Goal: Task Accomplishment & Management: Complete application form

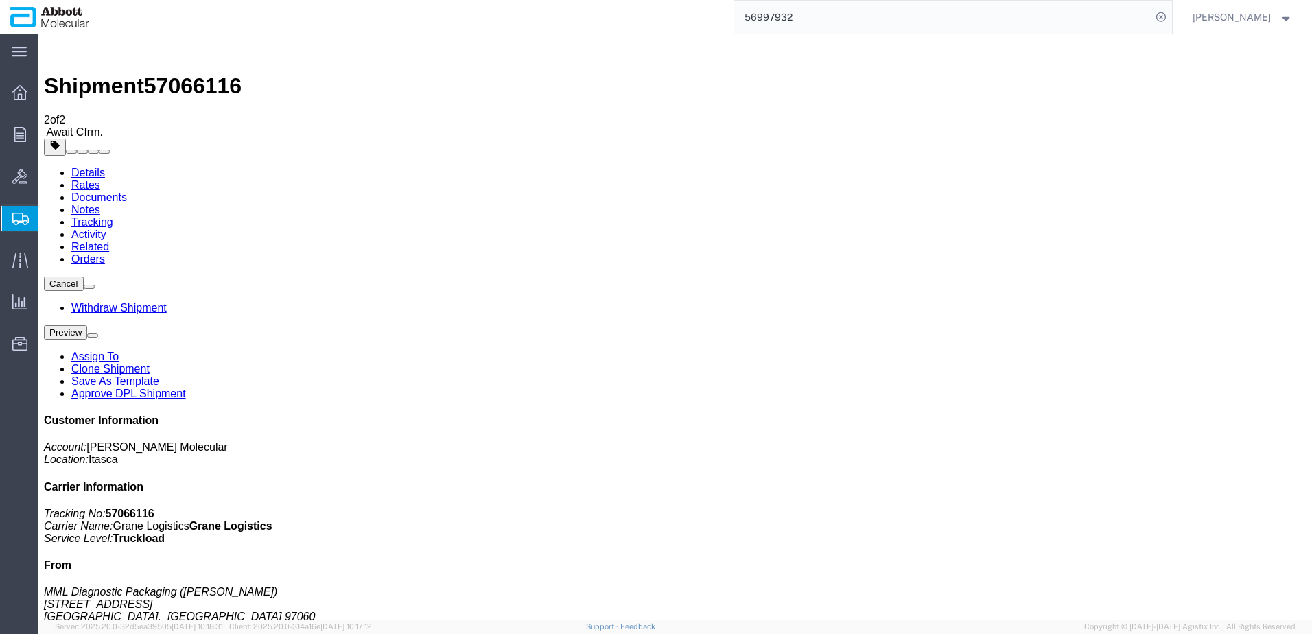
click at [0, 0] on span "Create from Template" at bounding box center [0, 0] width 0 height 0
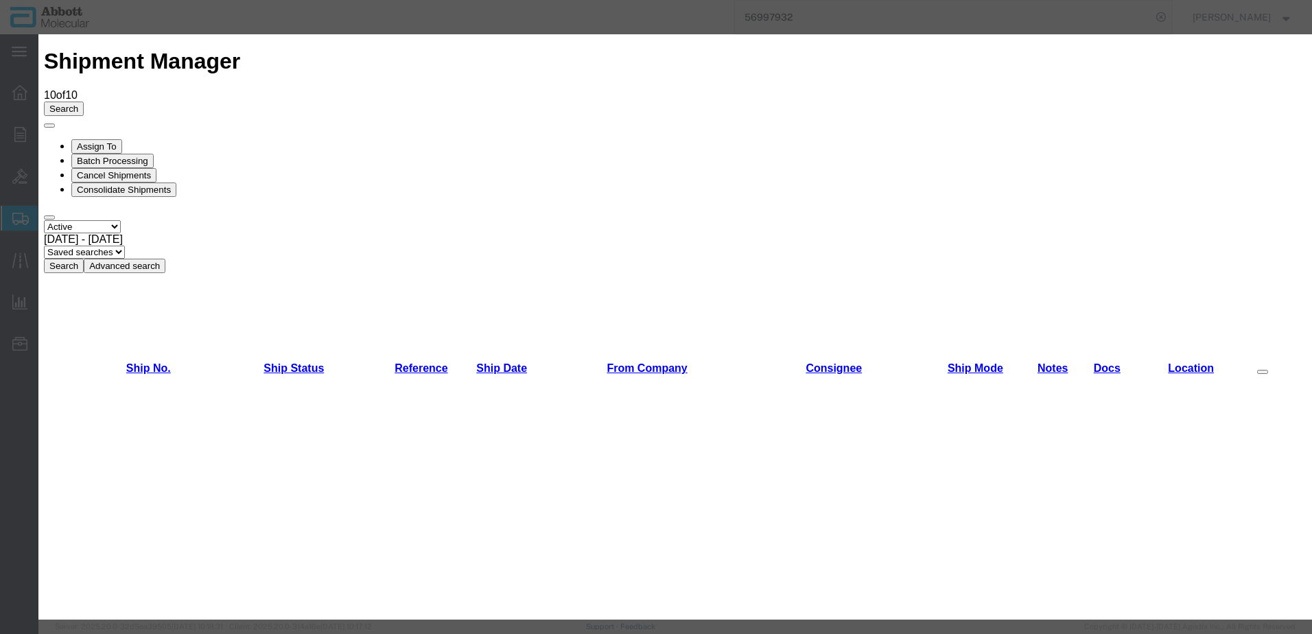
scroll to position [412, 0]
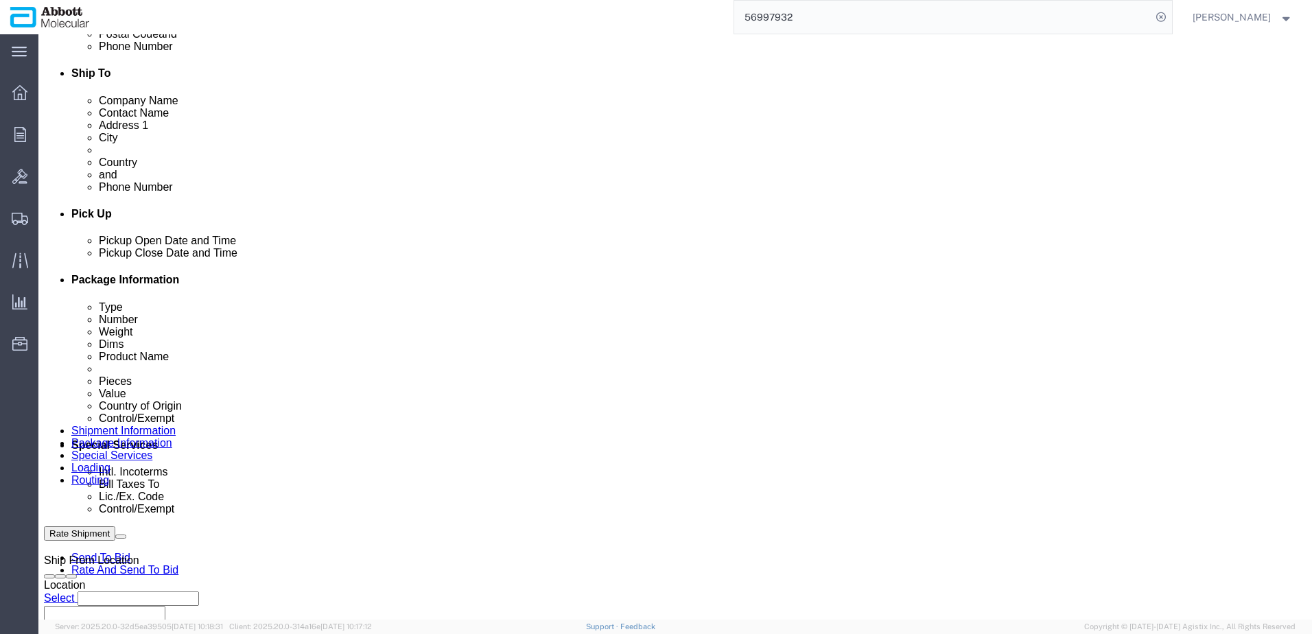
scroll to position [686, 0]
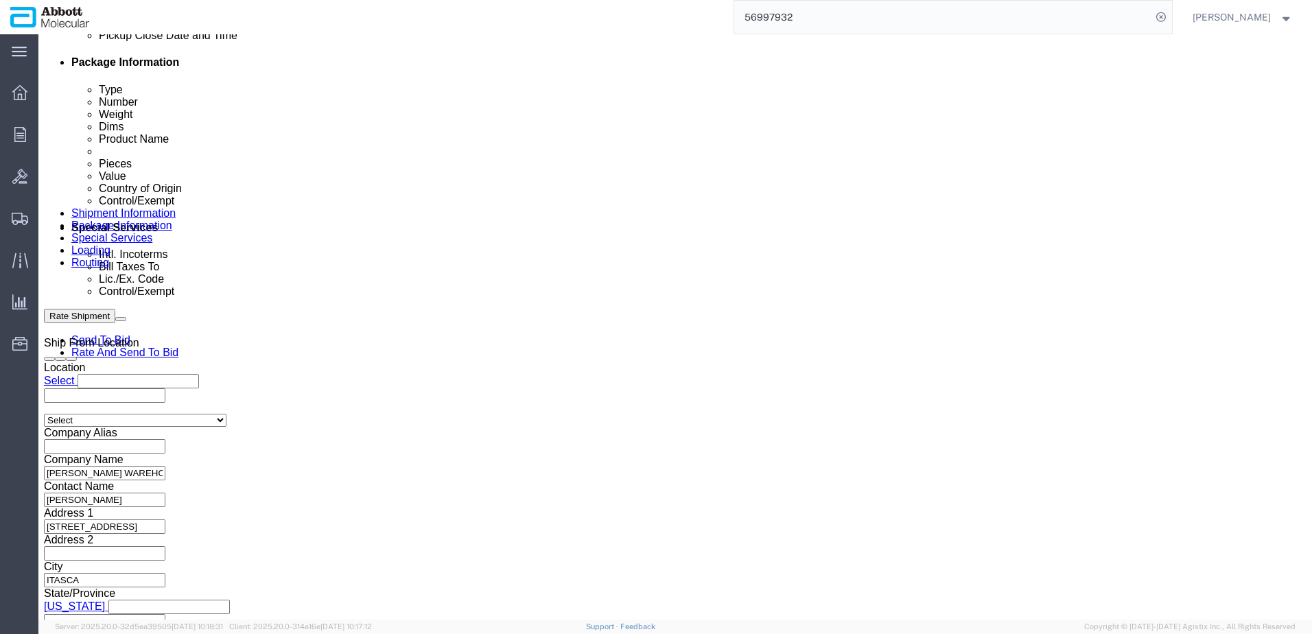
click input "text"
paste input "9965A"
type input "9965A"
select select "INVOICE"
click input "text"
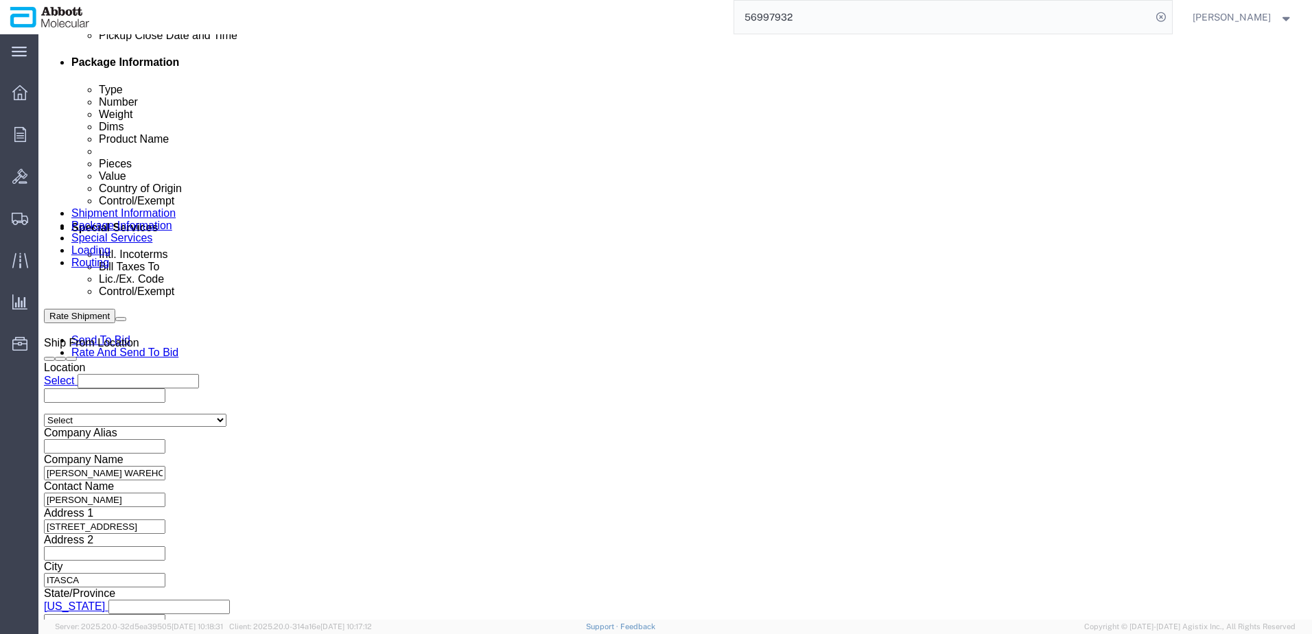
paste input "10047A"
type input "10047A"
drag, startPoint x: 225, startPoint y: 372, endPoint x: 27, endPoint y: 362, distance: 198.5
click div "Select Account Type Activity ID Airline Appointment Number ASN Batch Request # …"
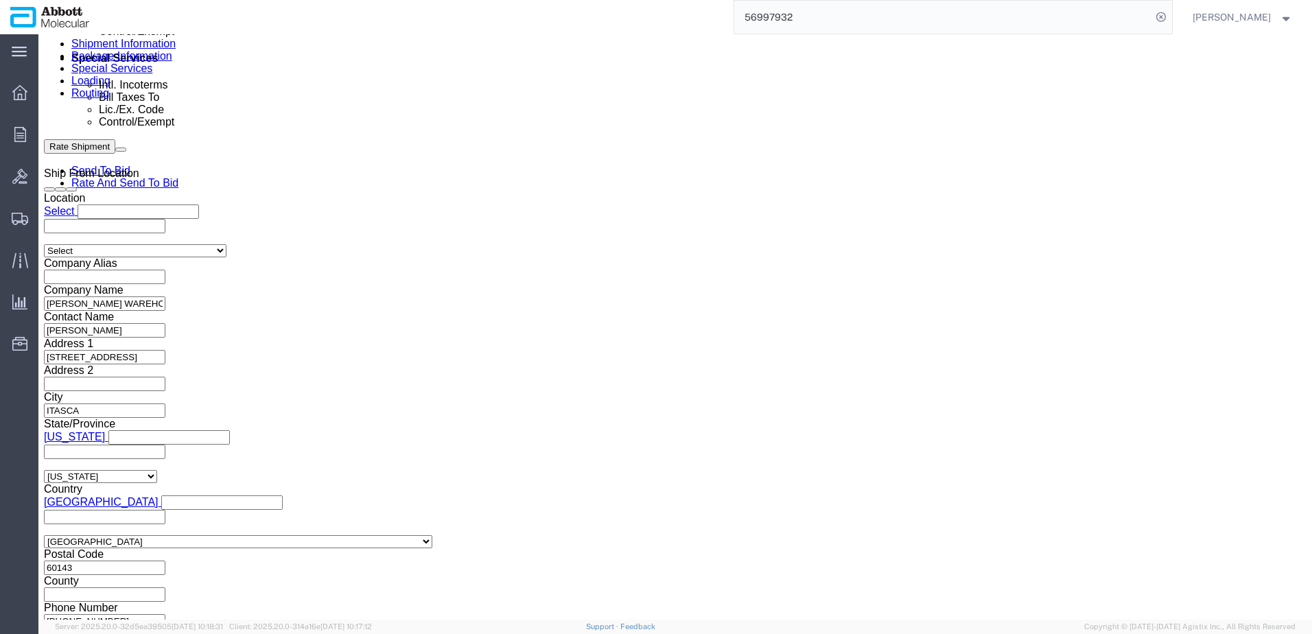
scroll to position [857, 0]
click button "Continue"
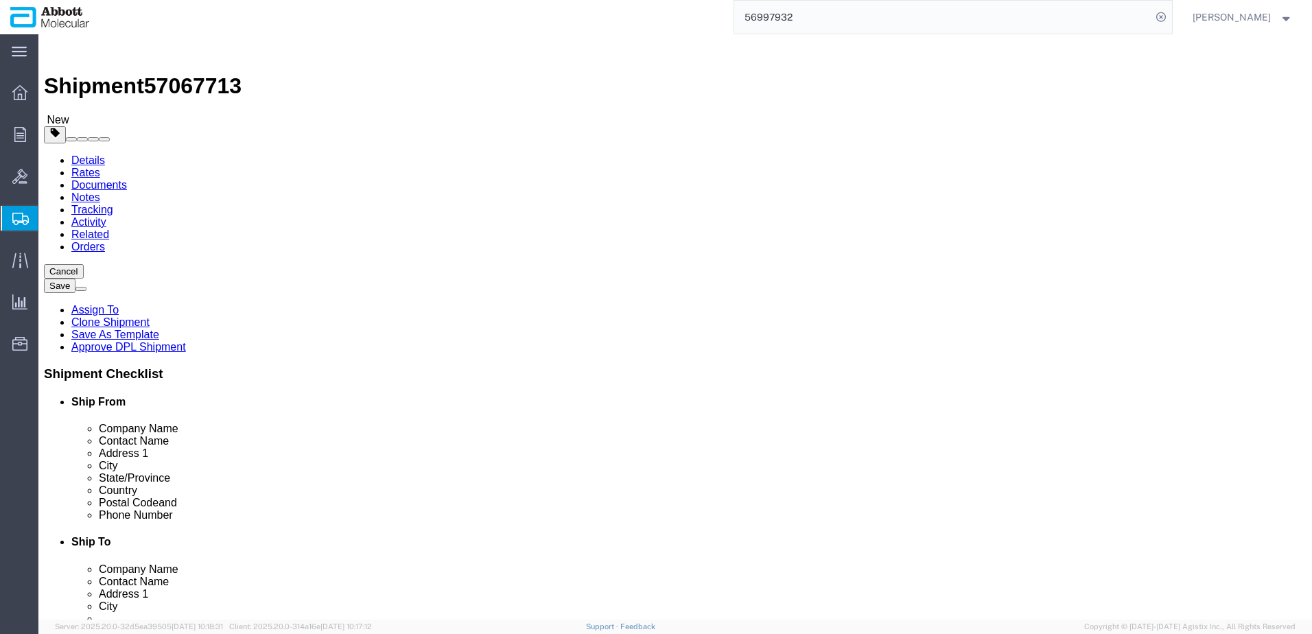
drag, startPoint x: 258, startPoint y: 239, endPoint x: 255, endPoint y: 250, distance: 12.0
click select "Select Box (B) Box (C) Box (D) Cardboard Box(es) Crate (Instrument) Crate(s) En…"
select select "PSST"
click select "Select Box (B) Box (C) Box (D) Cardboard Box(es) Crate (Instrument) Crate(s) En…"
click link "Add Package"
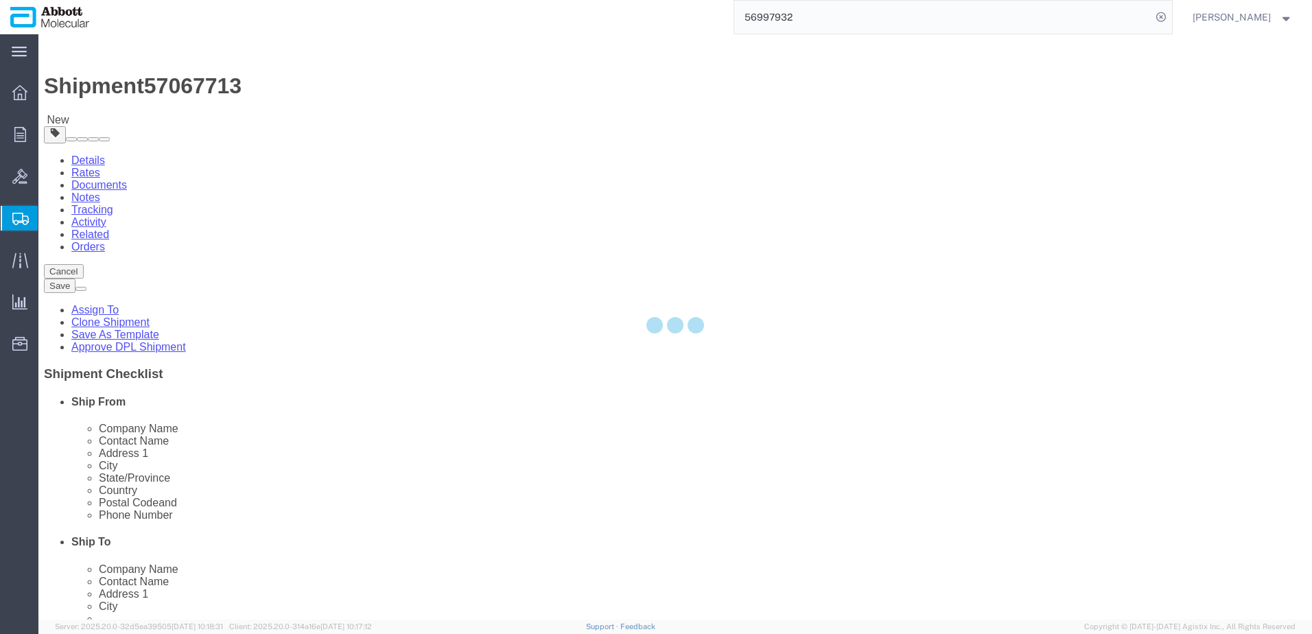
select select "PSST"
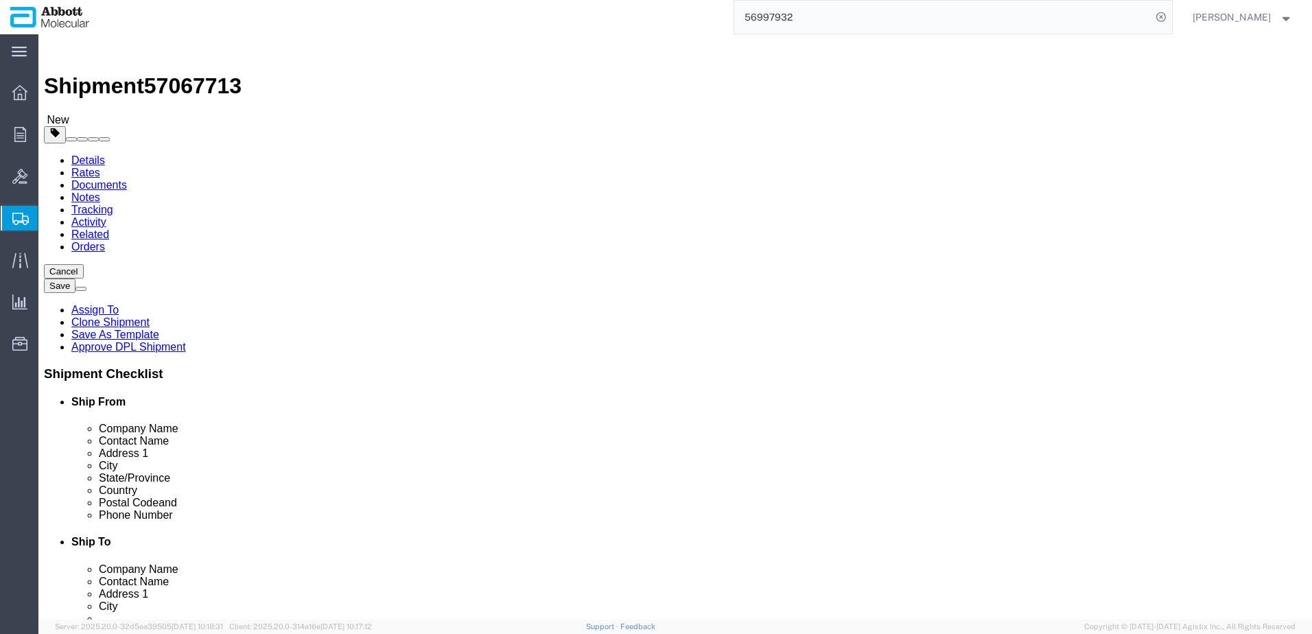
click select "Select Box (B) Box (C) Box (D) Cardboard Box(es) Crate (Instrument) Crate(s) En…"
select select "PSST"
click select "Select Box (B) Box (C) Box (D) Cardboard Box(es) Crate (Instrument) Crate(s) En…"
drag, startPoint x: 109, startPoint y: 309, endPoint x: 62, endPoint y: 306, distance: 46.7
click div "Package Type Select Box (B) Box (C) Box (D) Cardboard Box(es) Crate (Instrument…"
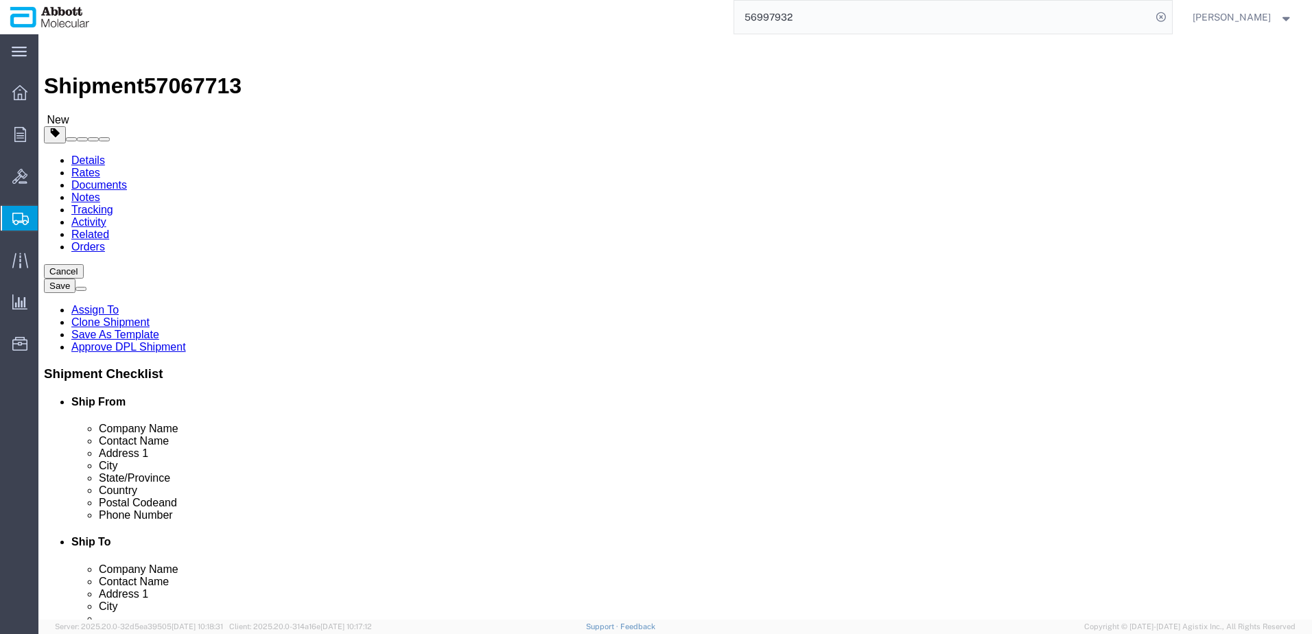
type input "548"
type input "40"
type input "58"
click input "checkbox"
checkbox input "true"
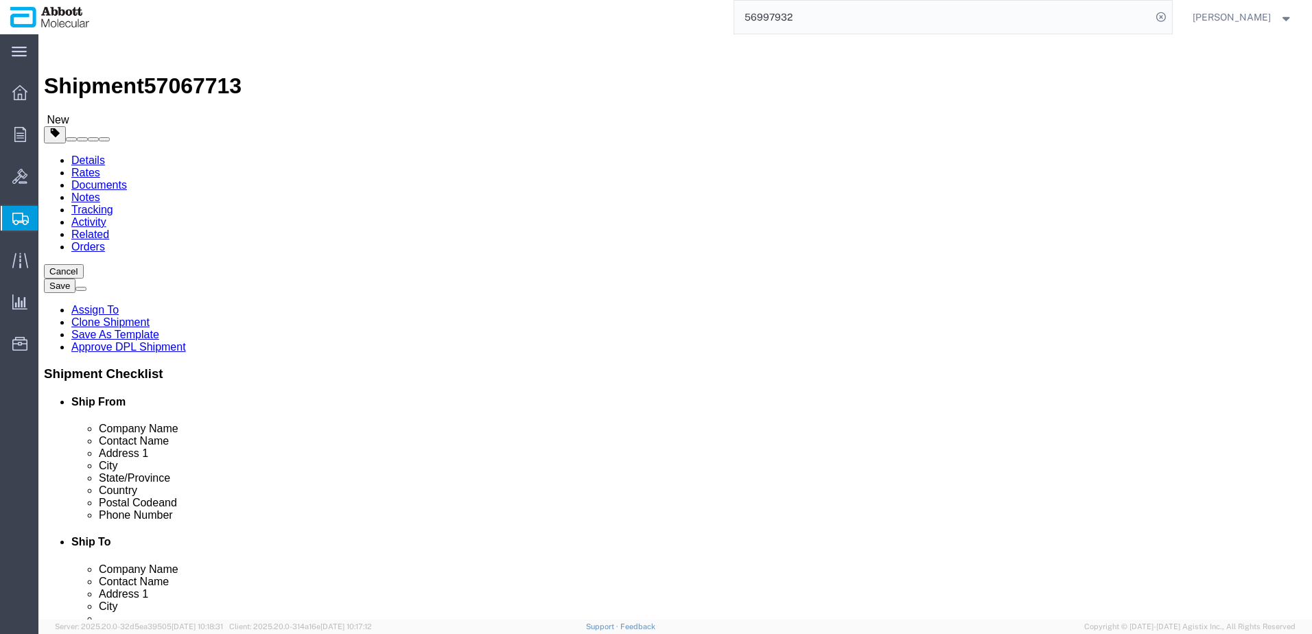
type input "AMBIENT"
click input "text"
type input "48"
type input "40"
type input "48"
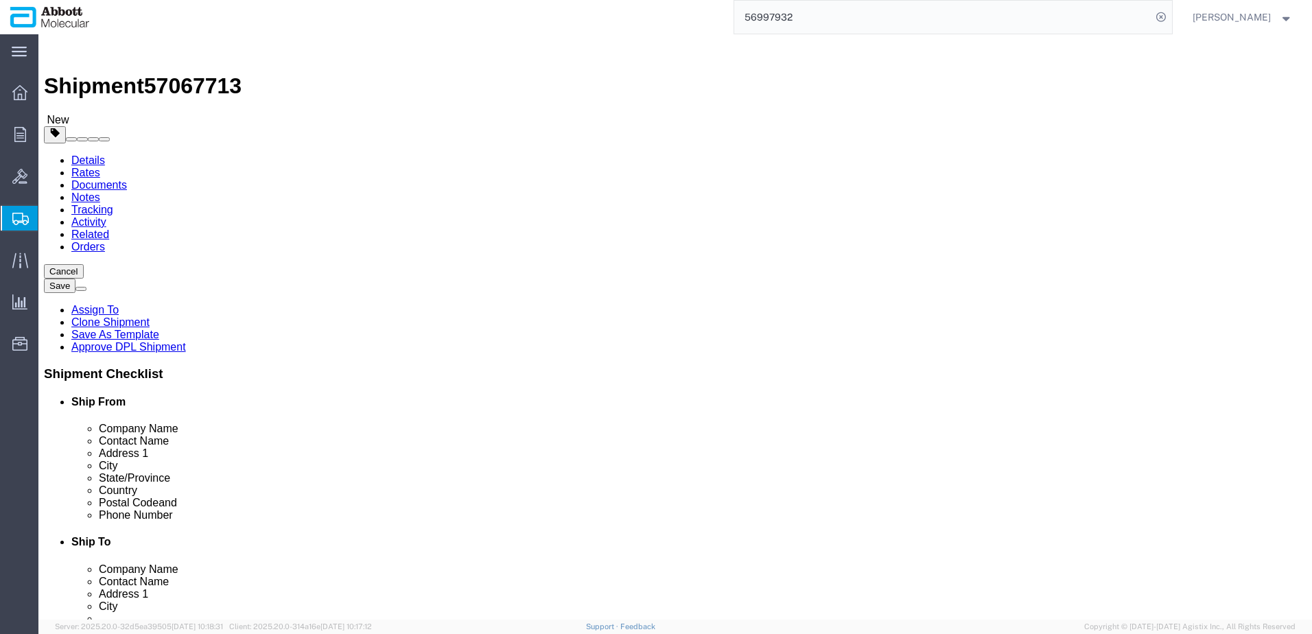
click input "checkbox"
checkbox input "true"
type input "AMBIENT"
drag, startPoint x: 217, startPoint y: 344, endPoint x: 95, endPoint y: 344, distance: 122.1
click div "Weight 0.00 Select kgs lbs Ship. t°"
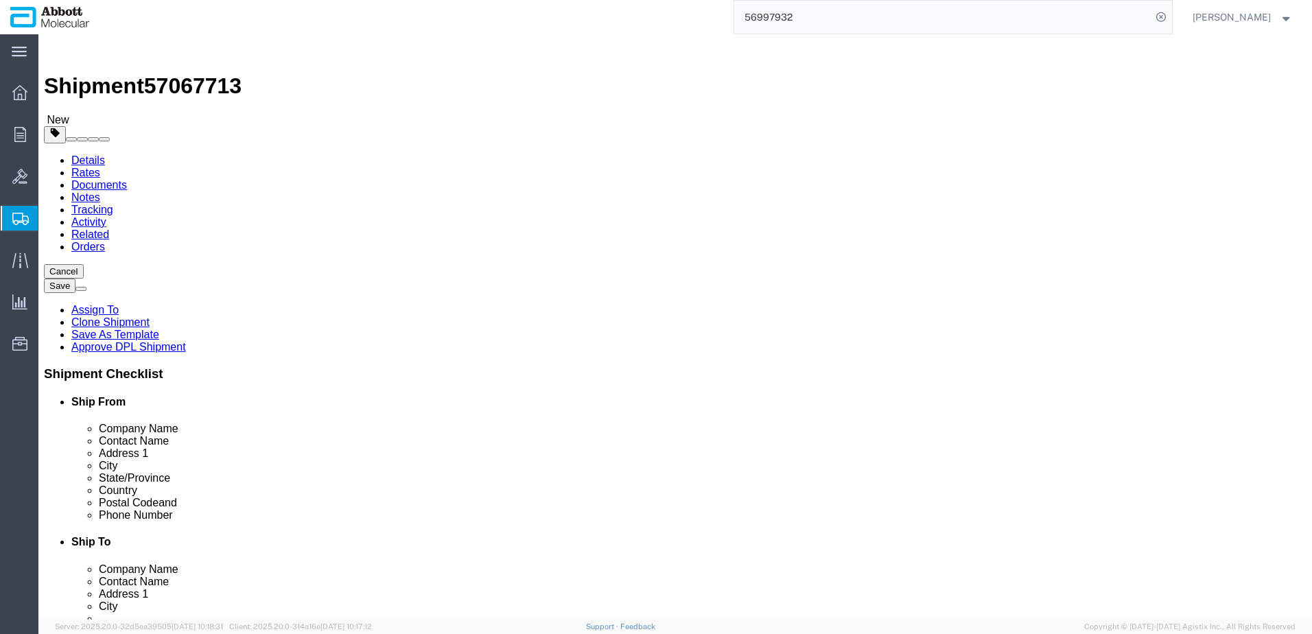
type input "170"
drag, startPoint x: 703, startPoint y: 344, endPoint x: 493, endPoint y: 364, distance: 210.9
click div "Package Type Select Box (B) Box (C) Box (D) Cardboard Box(es) Crate (Instrument…"
type input "170"
drag, startPoint x: 236, startPoint y: 438, endPoint x: 27, endPoint y: 482, distance: 213.2
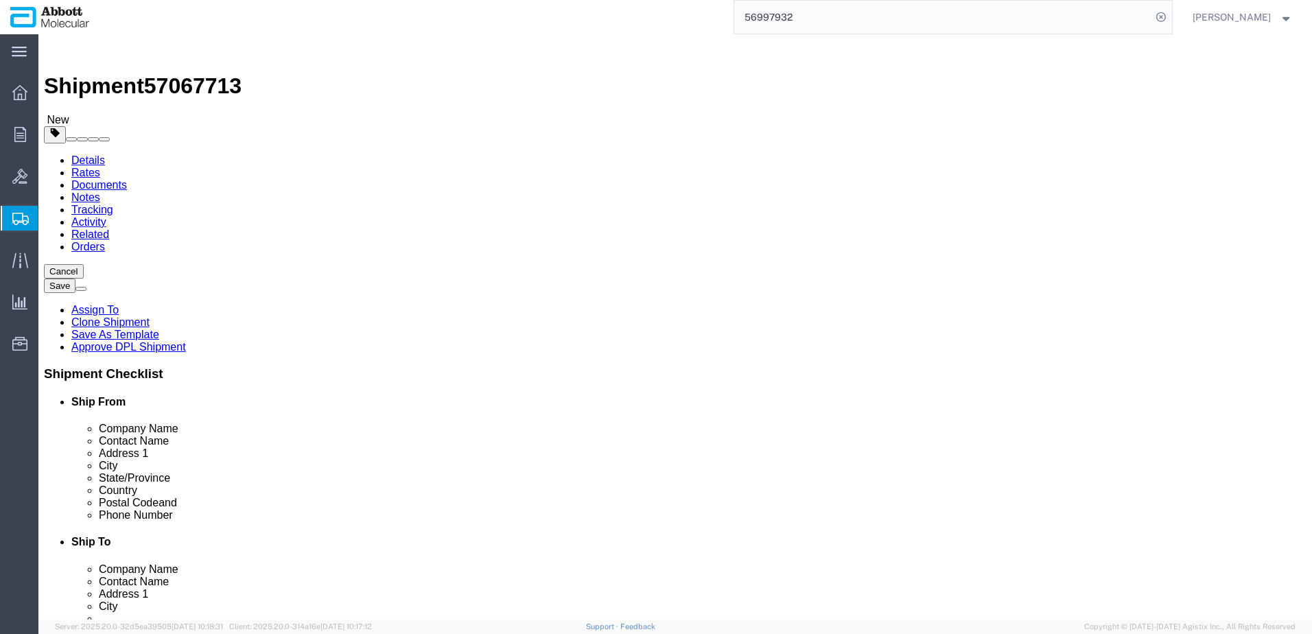
click link "Add Content"
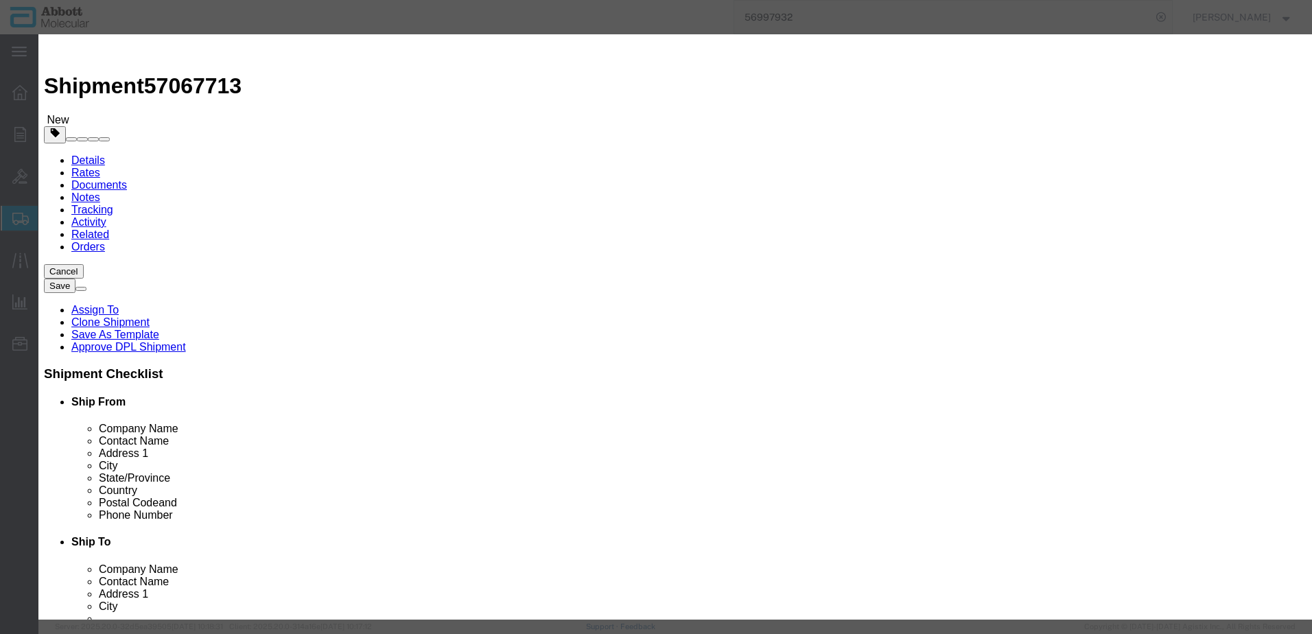
click input "text"
type input "619414"
click strong "619414"
type input "1"
select select
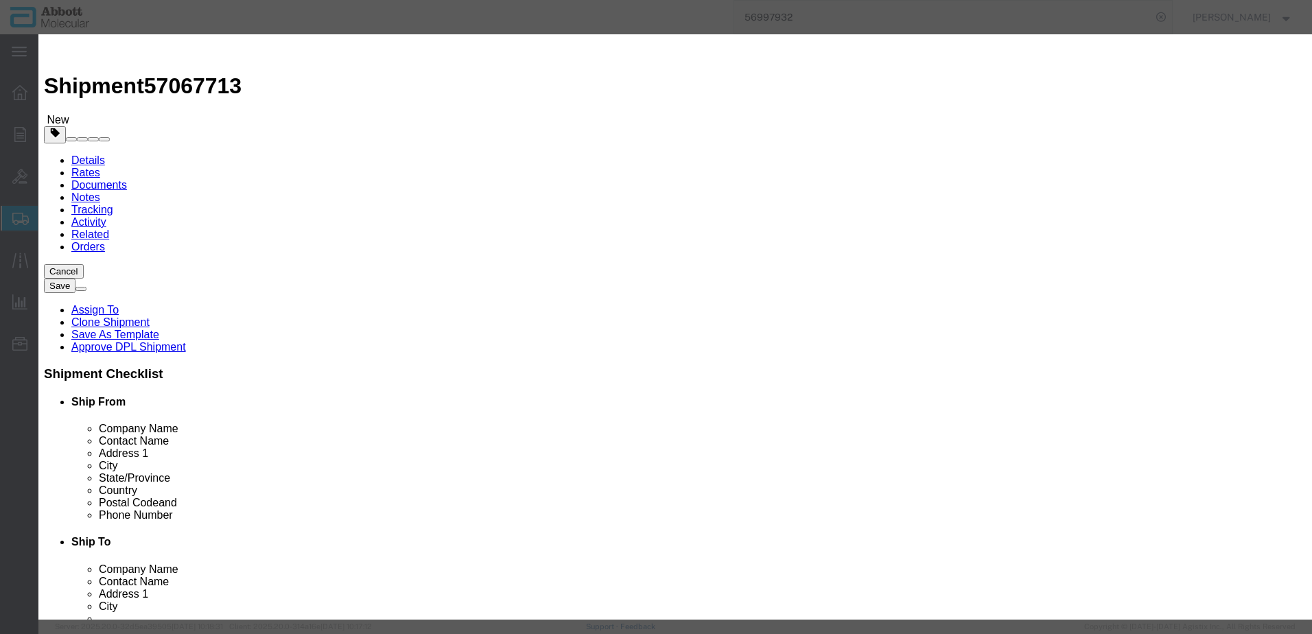
select select "US"
type input "AMBIENT"
type input "7326908688"
select select "BIS"
checkbox input "false"
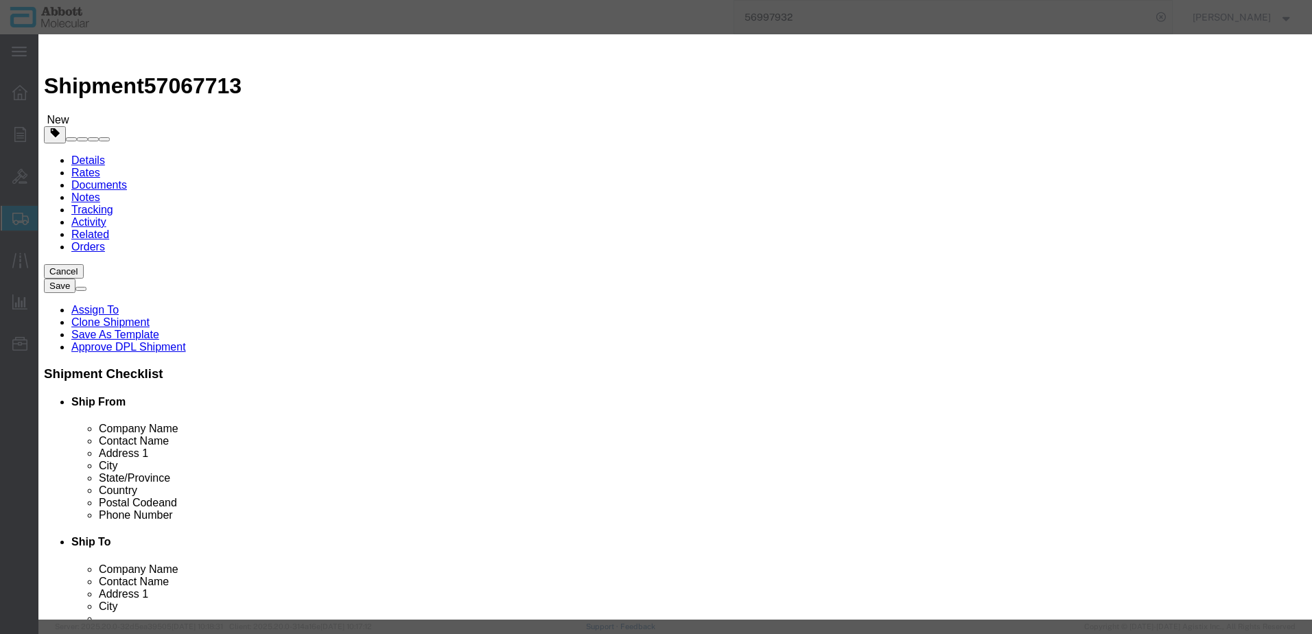
checkbox input "false"
type input "619414"
type textarea "CLAMP 9.1+9.6MM 2 SET 10 [MEDICAL_DATA]. GENESIS"
select select "NLR"
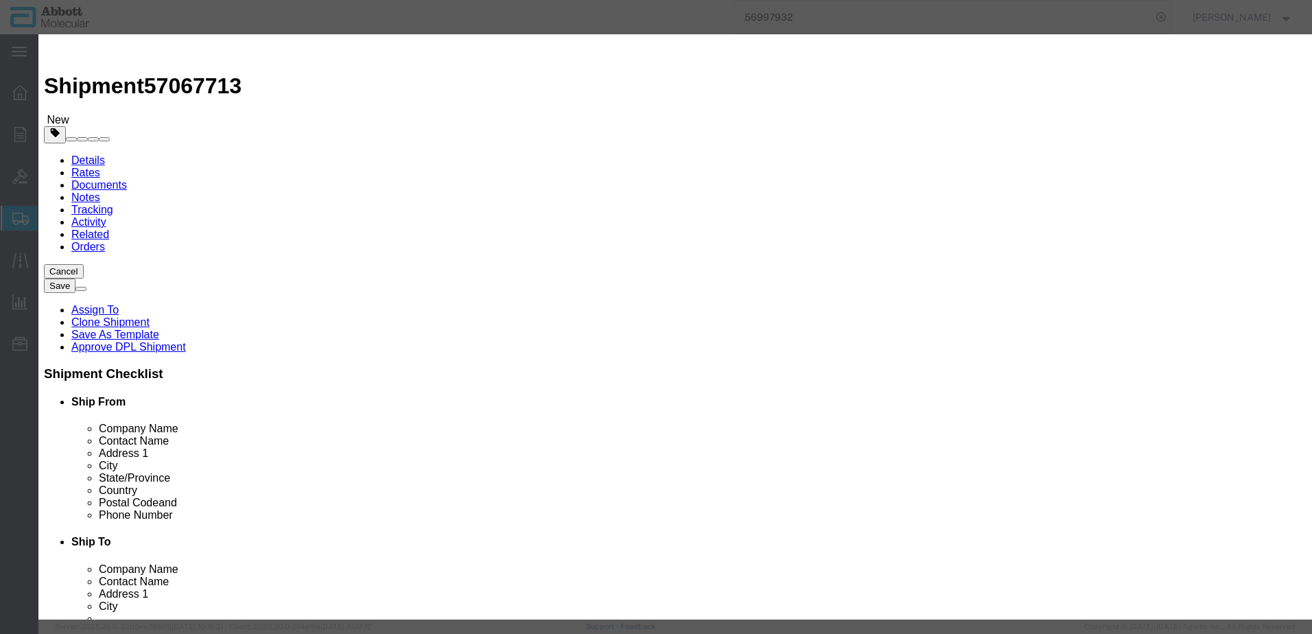
type input "619414"
type input "1"
click button "Save & Add Another"
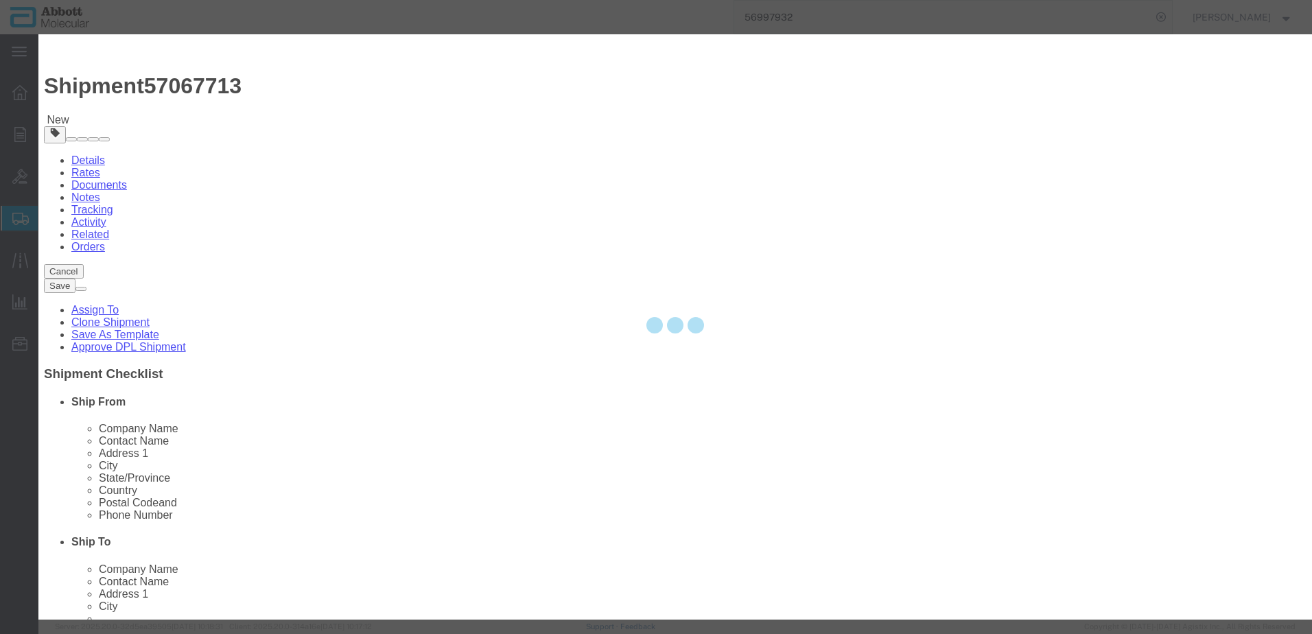
select select "EA"
select select
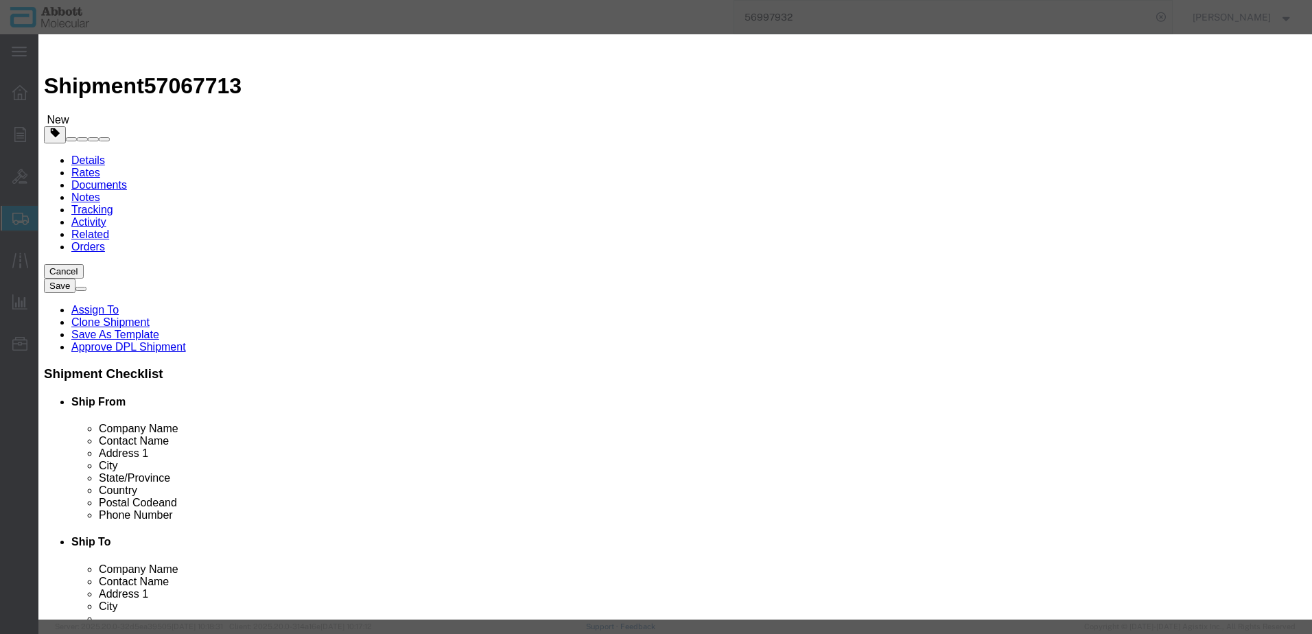
scroll to position [0, 0]
click div "Commodity library"
click input "text"
type input "619405"
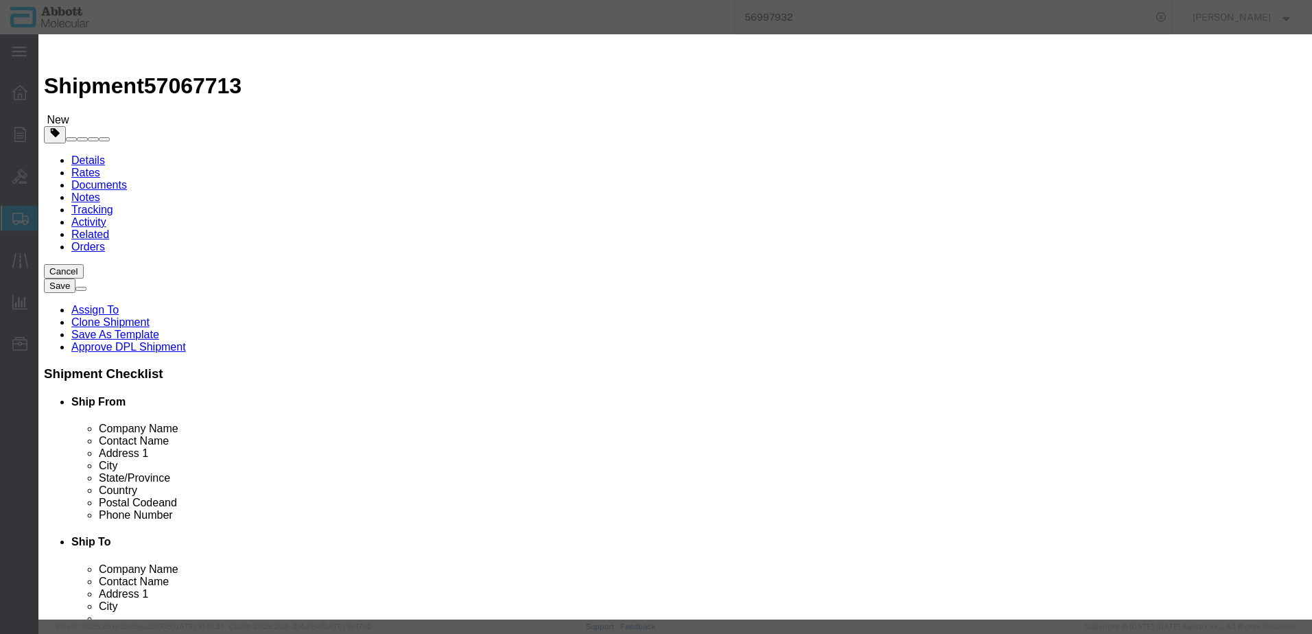
click strong "619405"
type input "1"
select select
select select "US"
type input "AMBIENT"
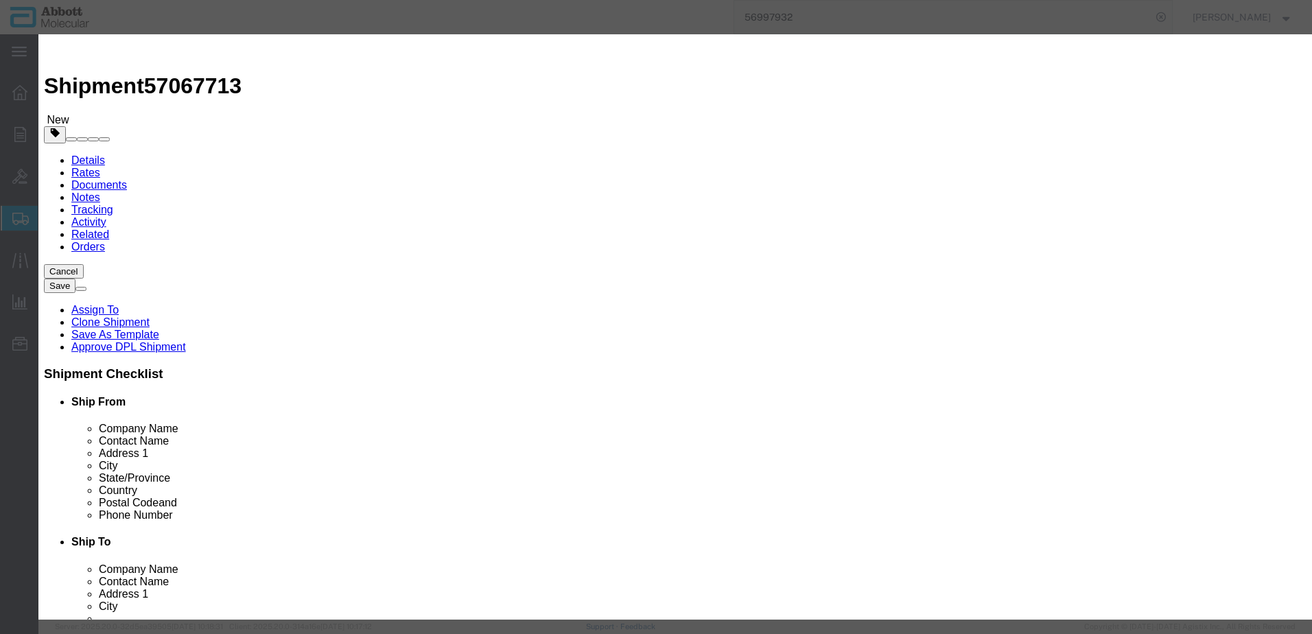
type input "3917320050"
select select "BIS"
checkbox input "false"
type input "619405"
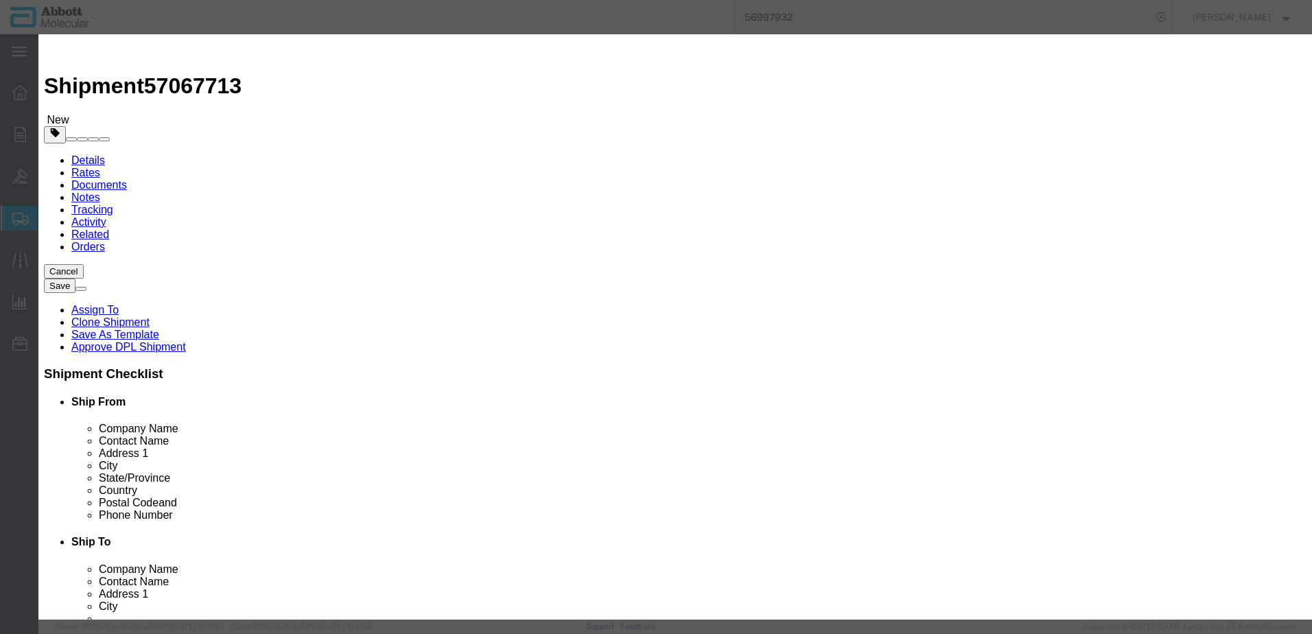
type input "619405"
type textarea "TUBE FAWA SILICON 5.8MM5000MM GENESIS"
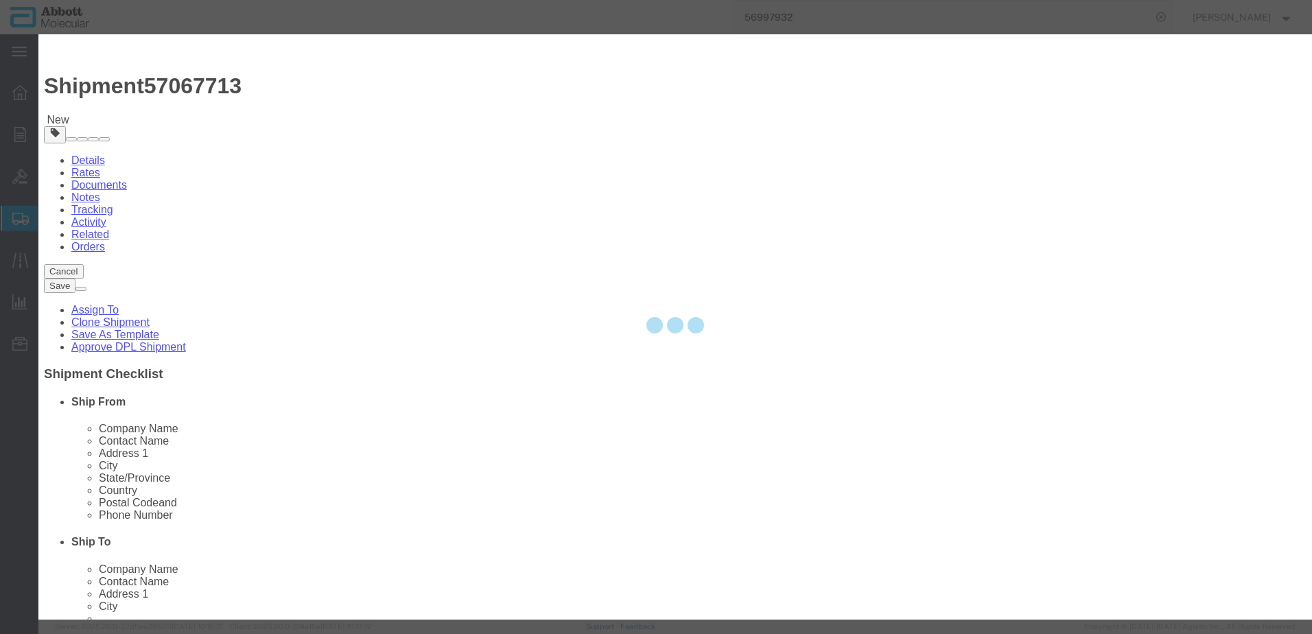
select select "NLR"
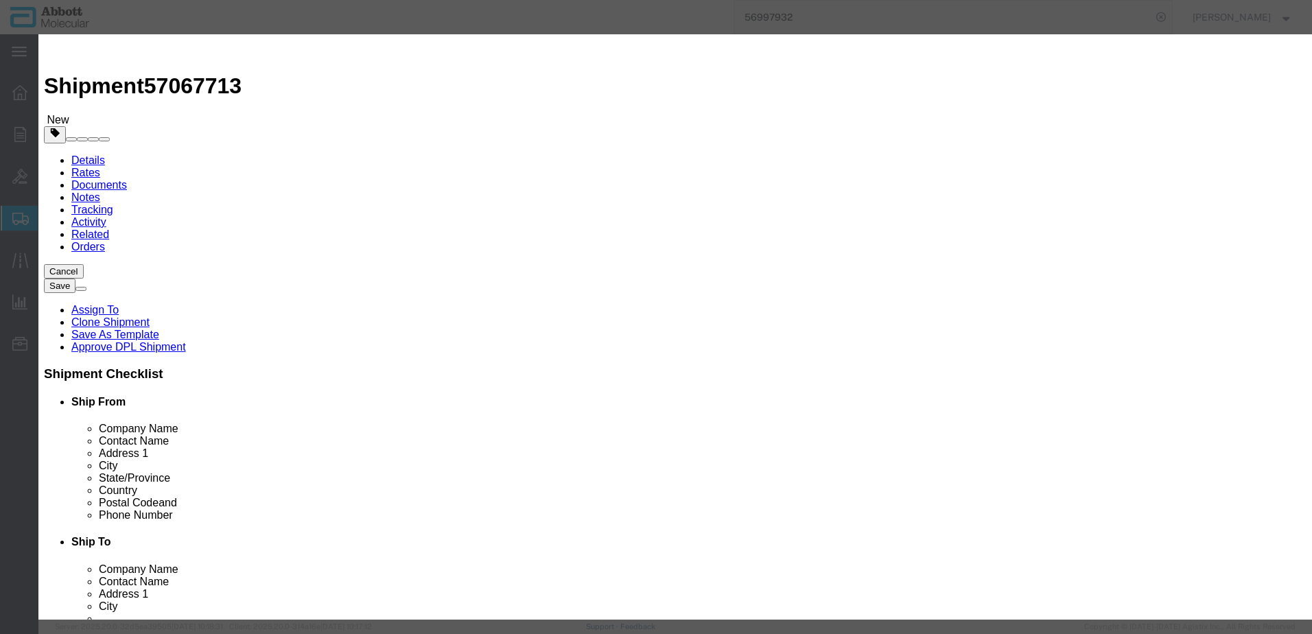
type input "619405"
type input "1"
click button "Save & Add Another"
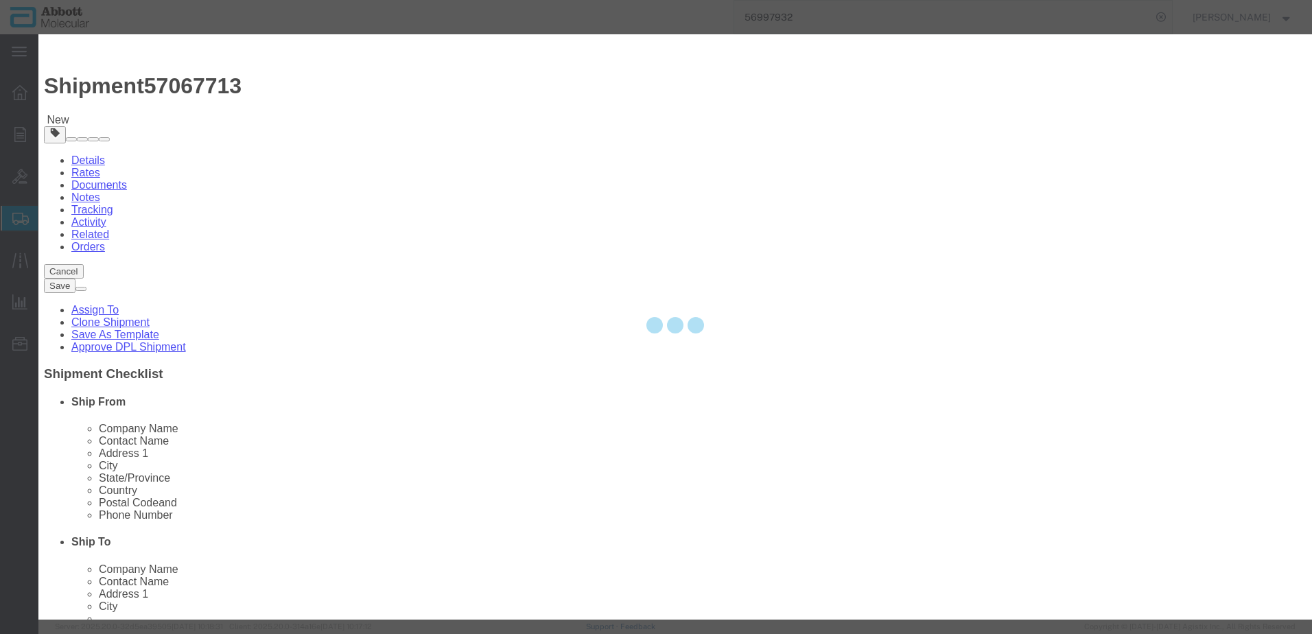
select select "EA"
select select
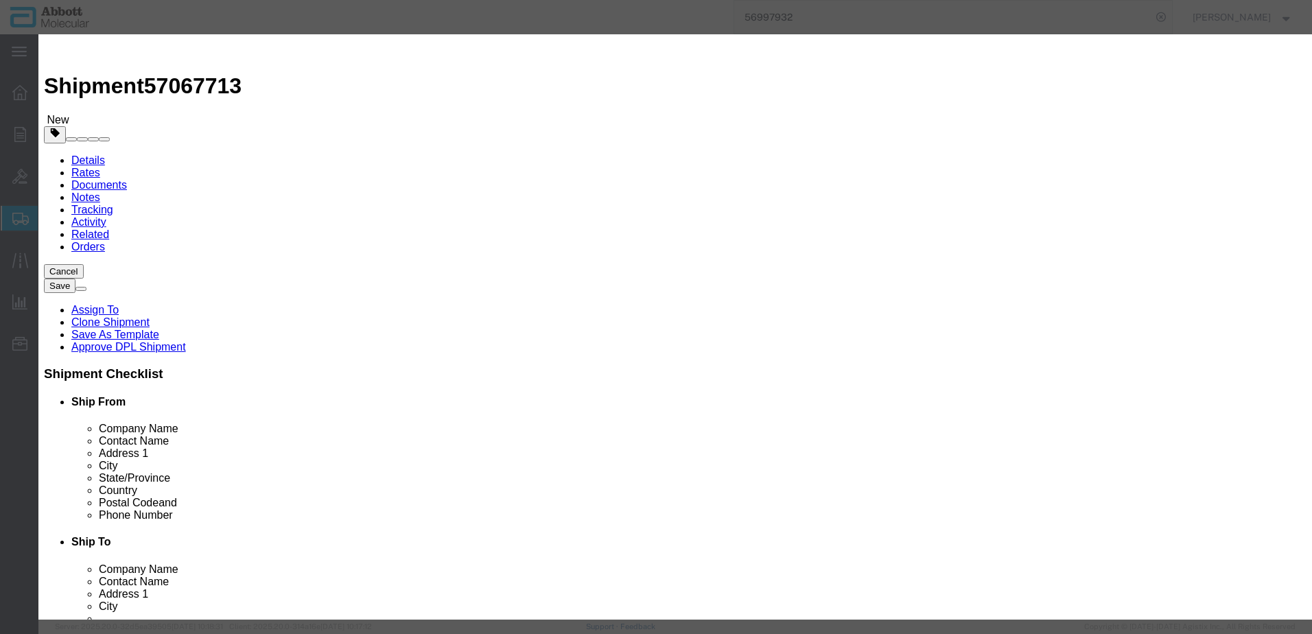
click input "text"
type input "619410"
click td "Model: 619410"
type input "1"
select select "US"
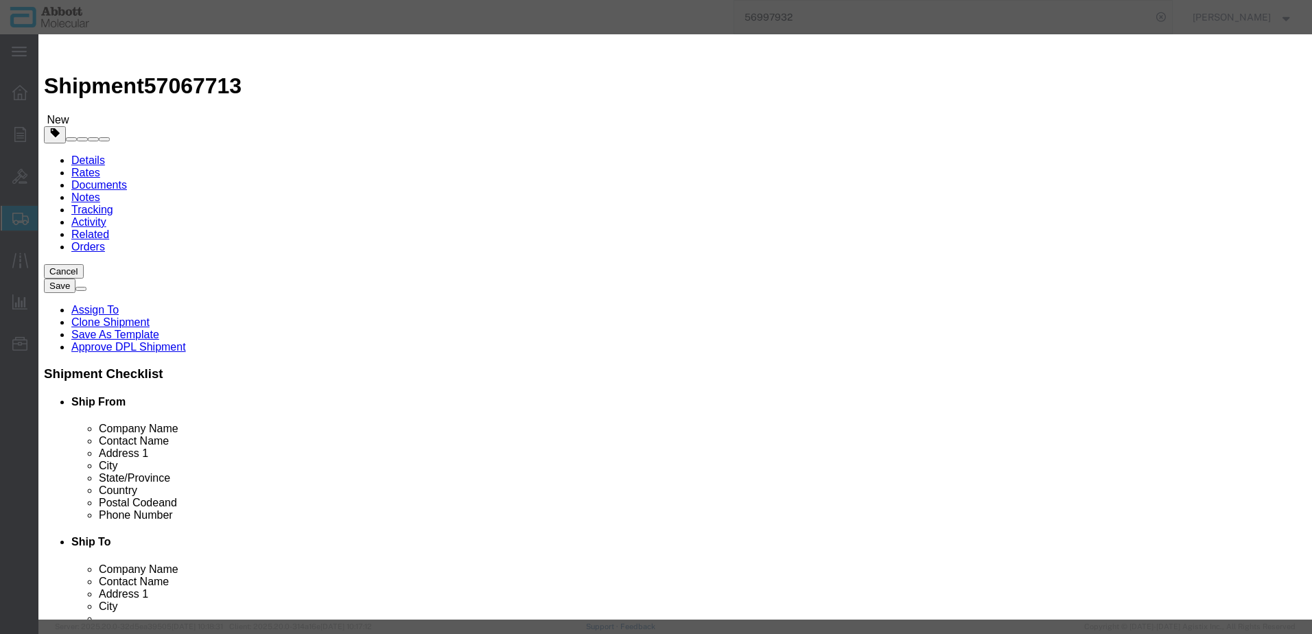
type input "AMBIENT"
type input "3917400090"
select select "BIS"
checkbox input "false"
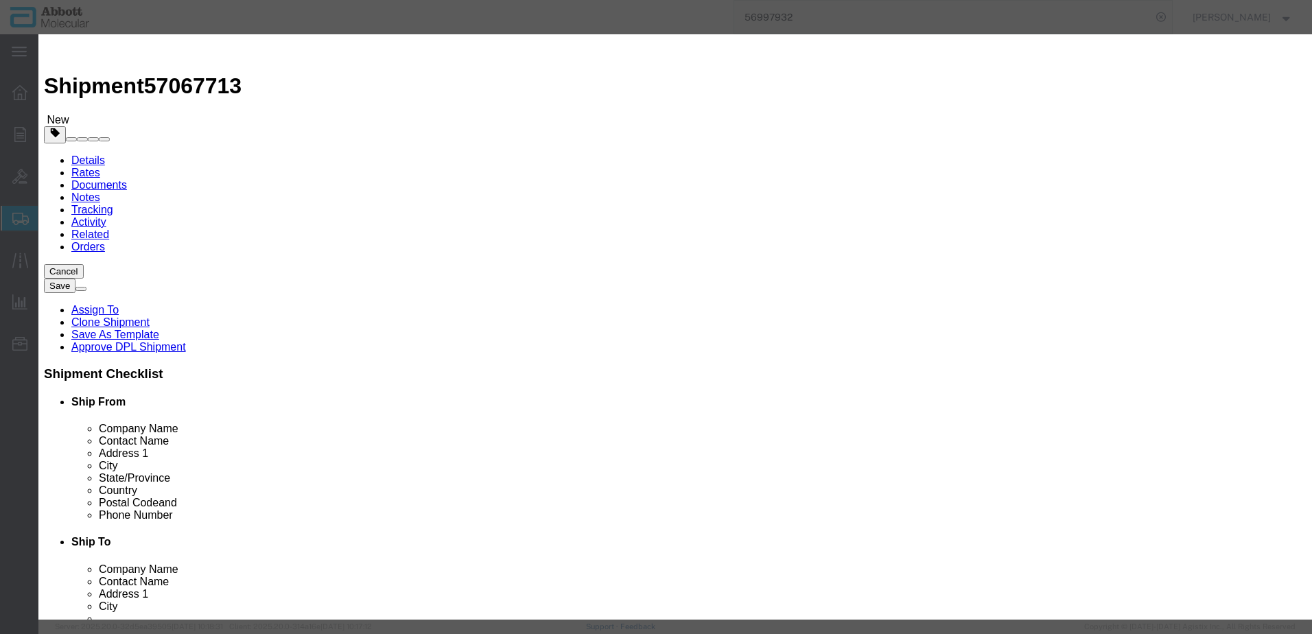
type input "619410"
type textarea "Y-DISTRIBUTOR 2 OUT. MPO SET 5P GENESIS"
select select "NLR"
type input "619410"
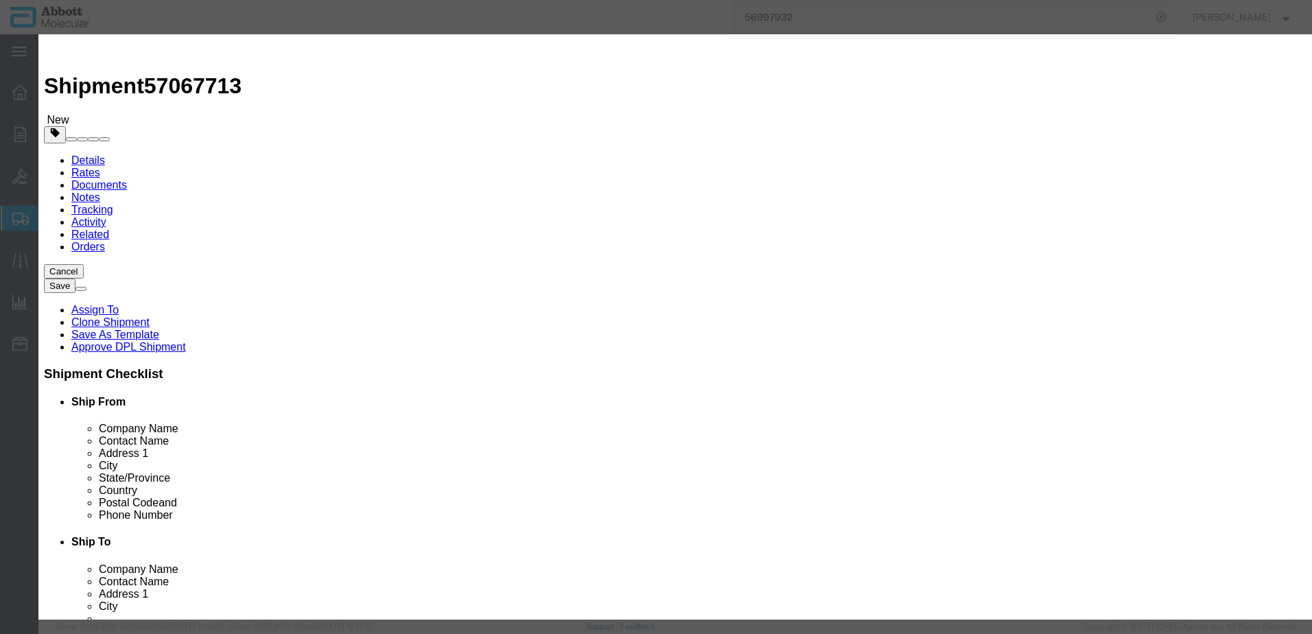
type input "1"
click button "Save & Add Another"
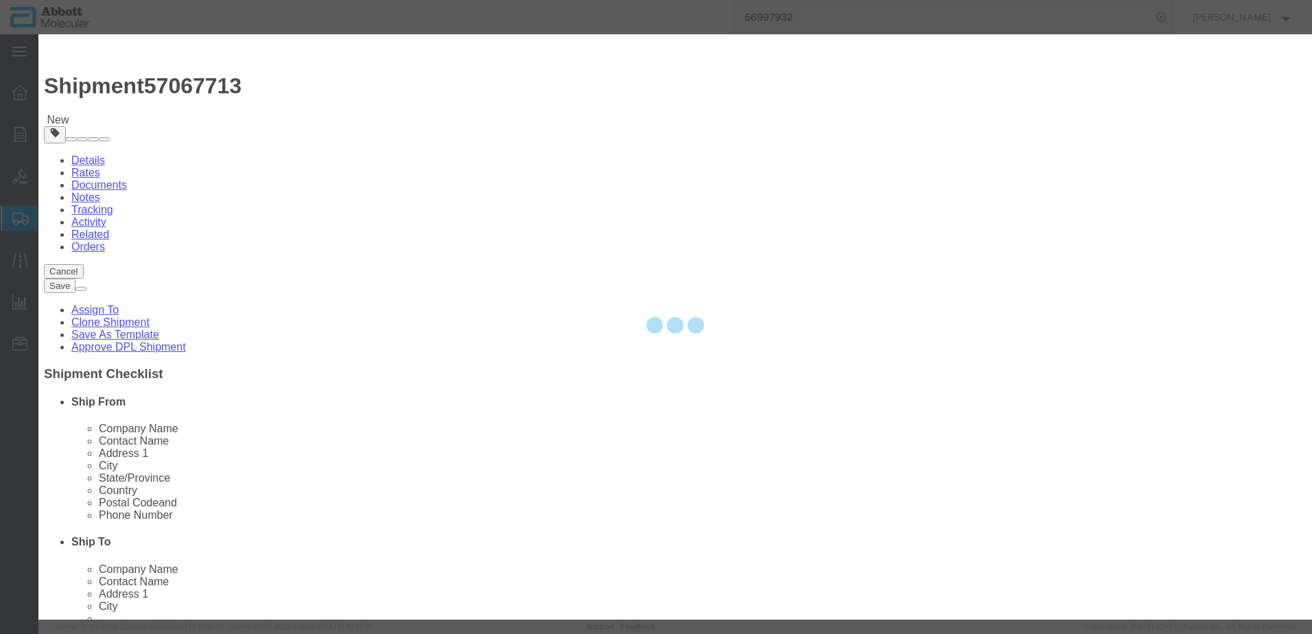
select select "EA"
select select
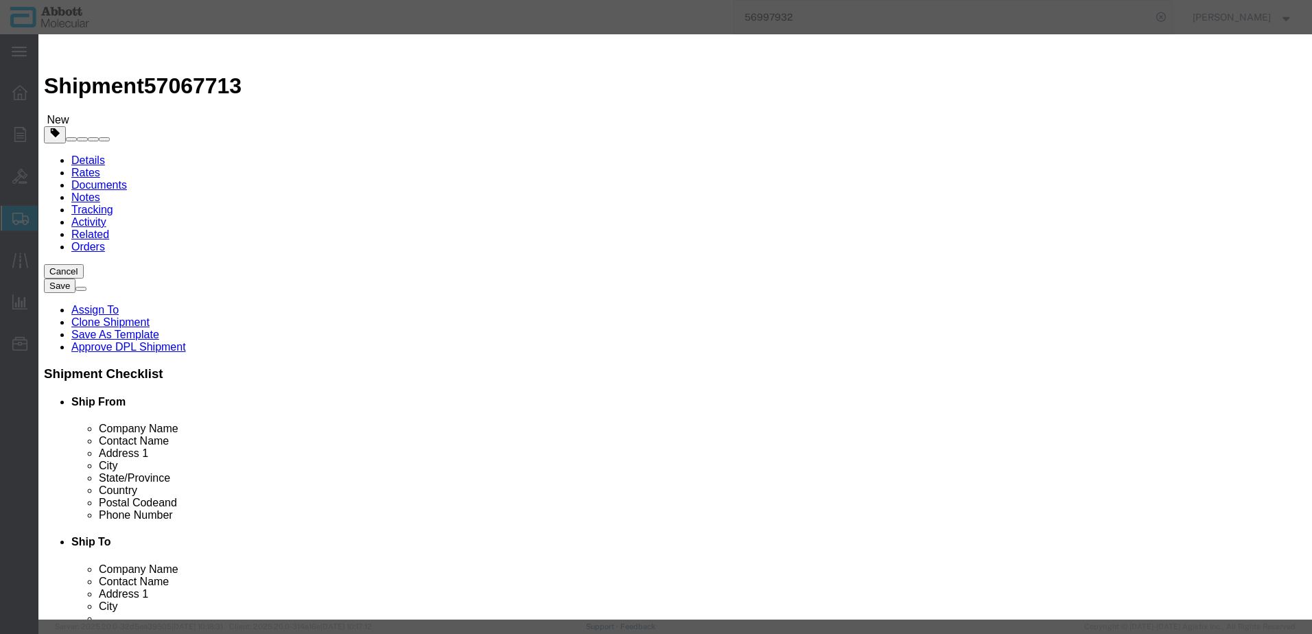
click input "text"
type input "30098434"
click strong "30098434"
type input "1"
select select
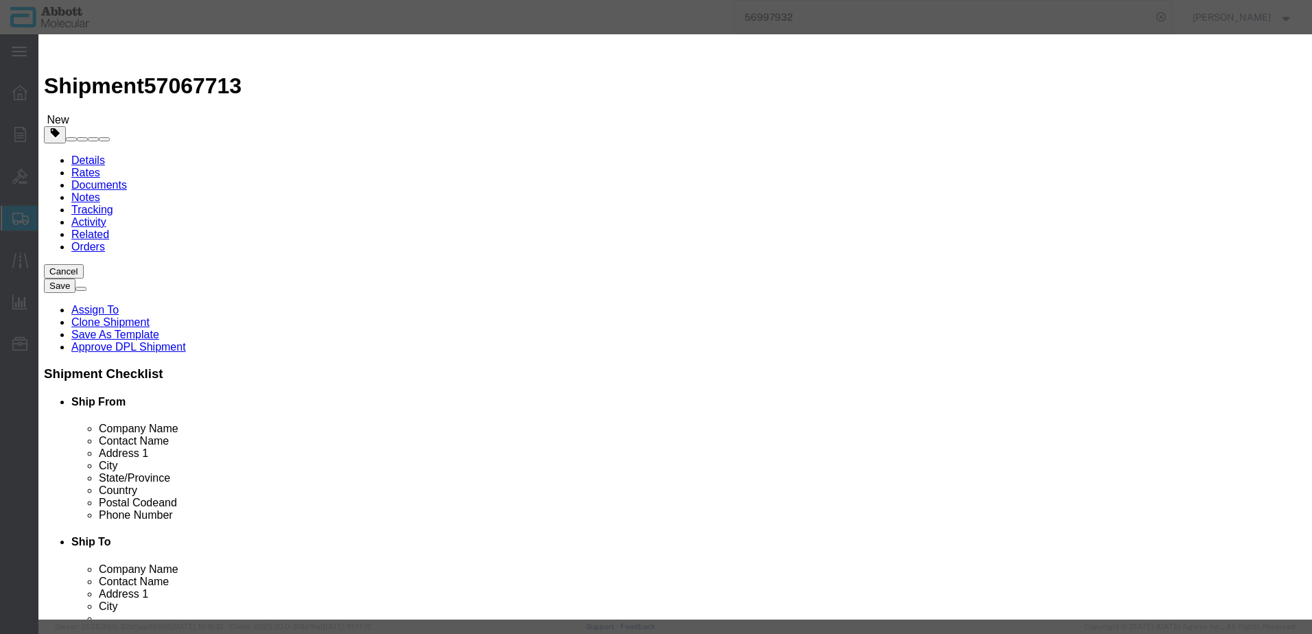
select select "US"
type input "AMBIENT"
type input "3917320050"
select select "BIS"
select select "NLR"
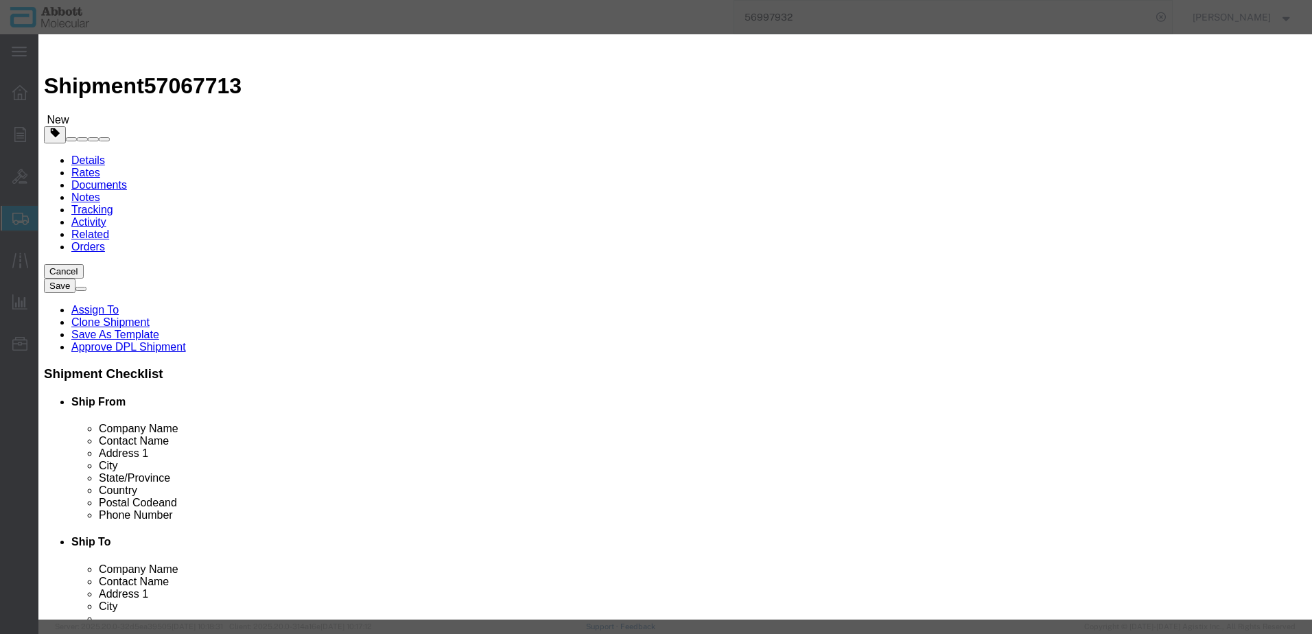
checkbox input "false"
type input "30098434"
type textarea "TUBE ASP.TYGON 6.4*9.6MM 5000MM"
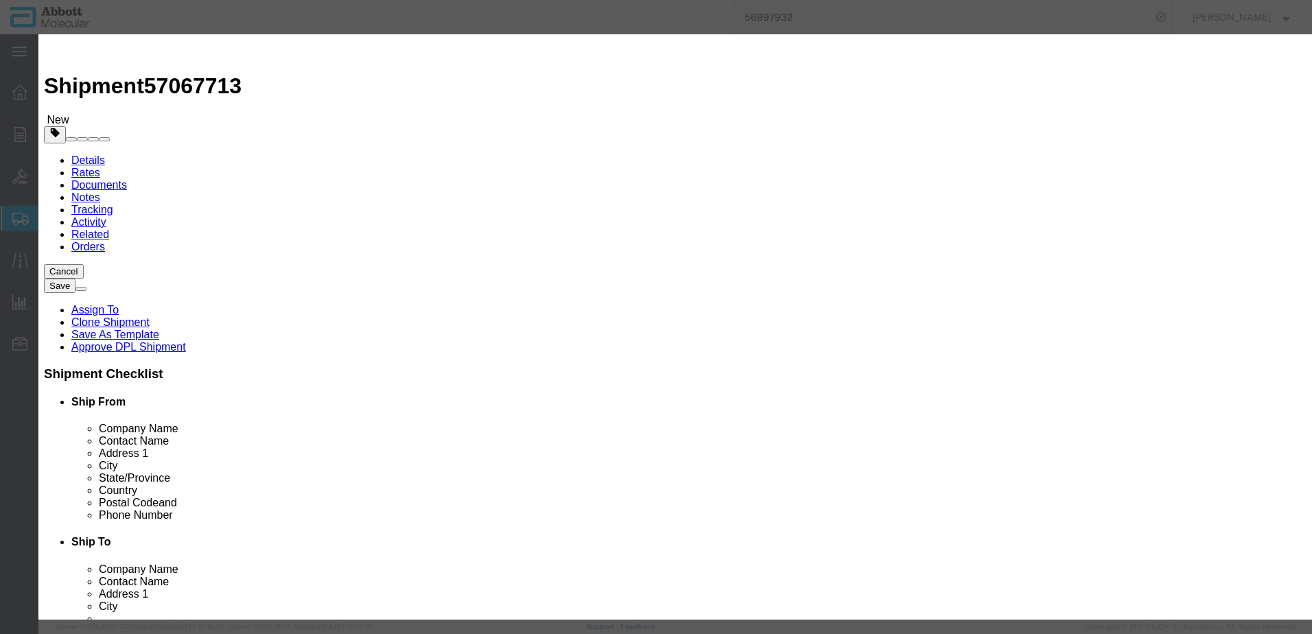
type input "30098434"
type input "1"
click button "Save & Add Another"
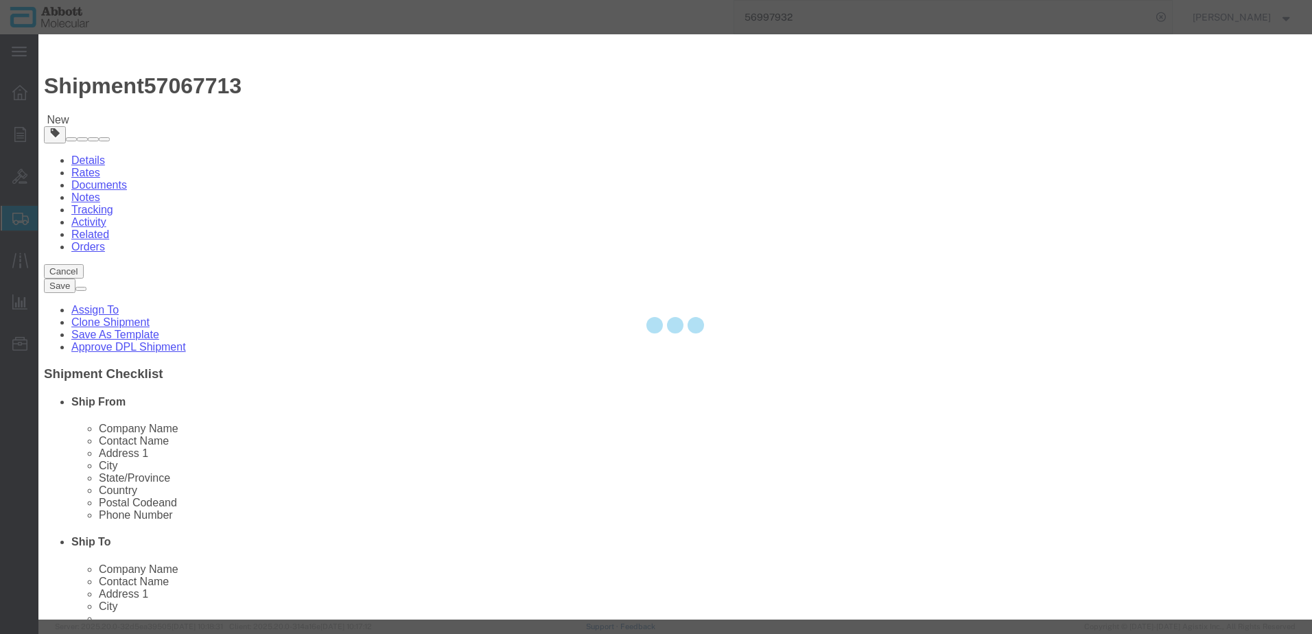
select select "EA"
select select
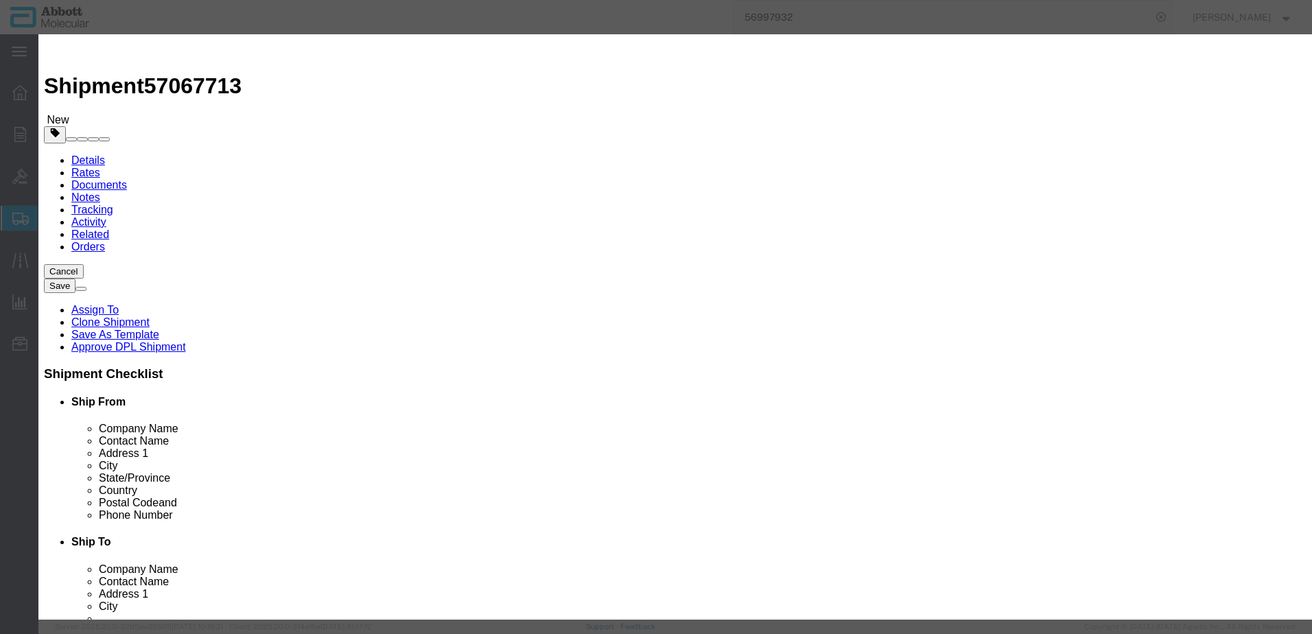
click div "Commodity library"
click input "text"
type input "30079463"
click strong "30079463"
type input "1"
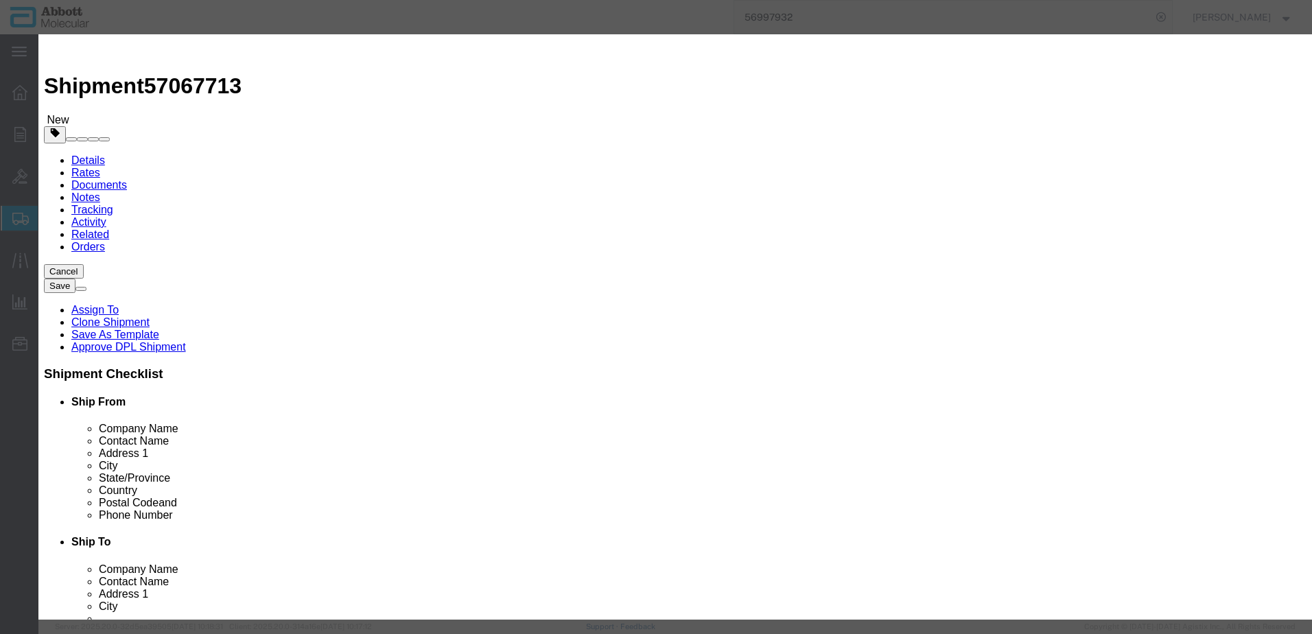
select select
select select "US"
type input "AMBIENT"
type input "8479909596"
select select "BIS"
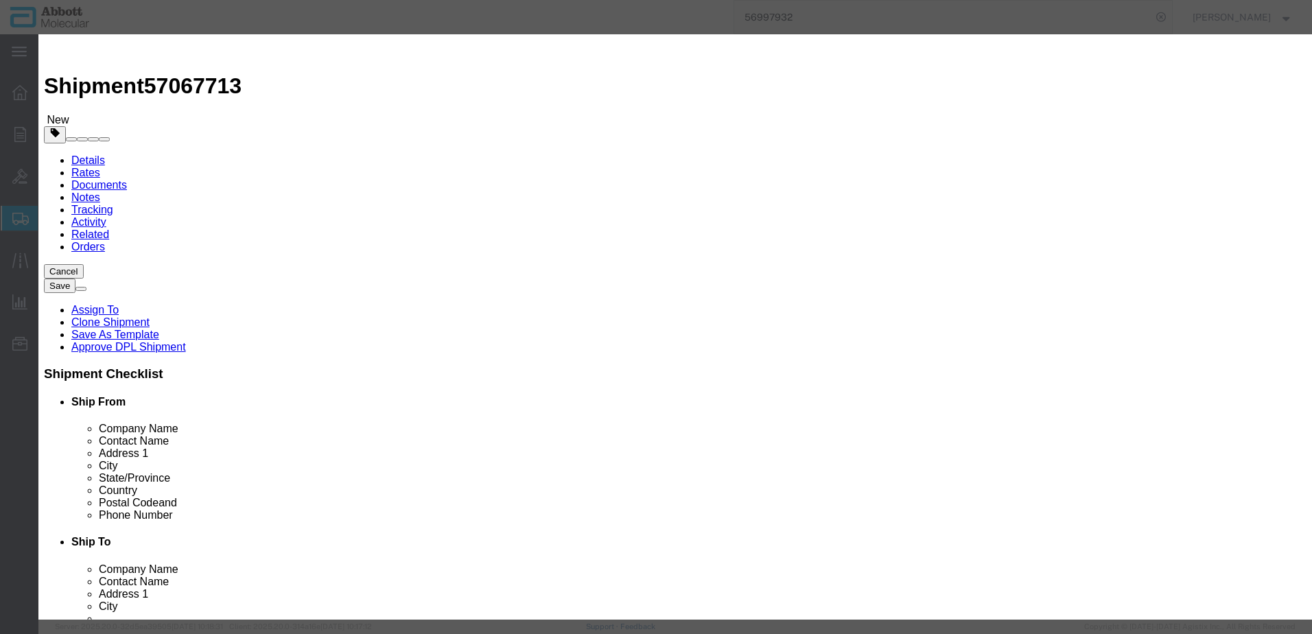
checkbox input "false"
type input "30079463"
type textarea "Option [PERSON_NAME] ASPS Version 3"
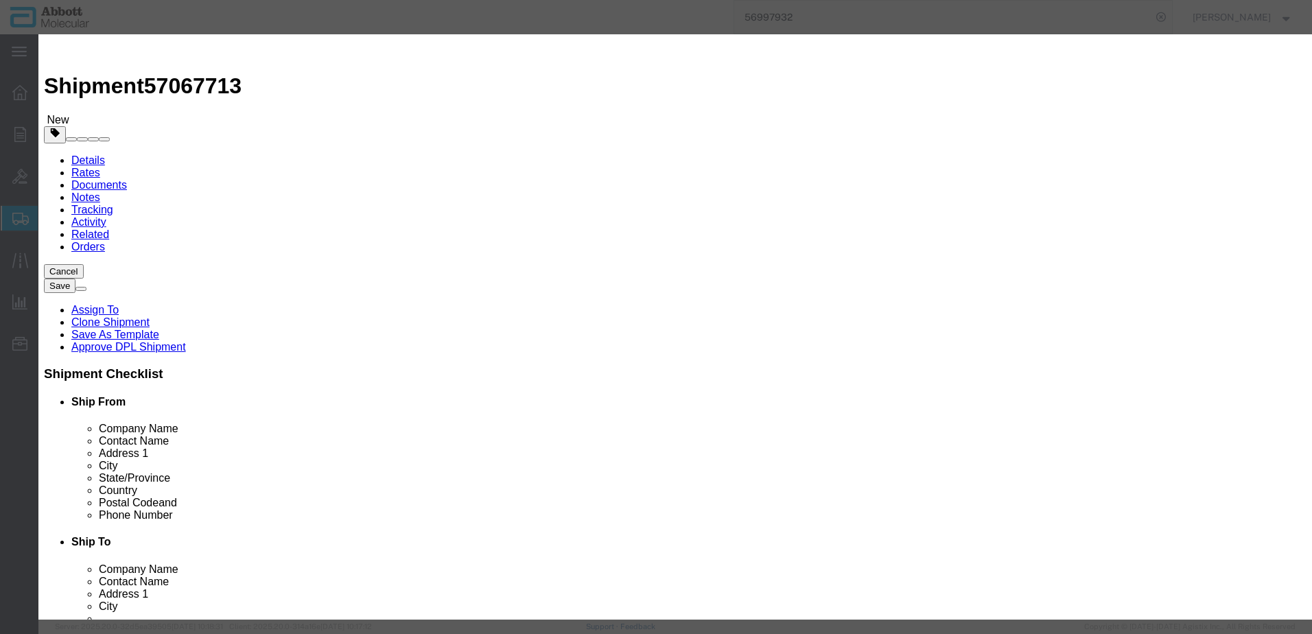
select select "NLR"
type input "30079463"
type input "1"
click button "Save & Add Another"
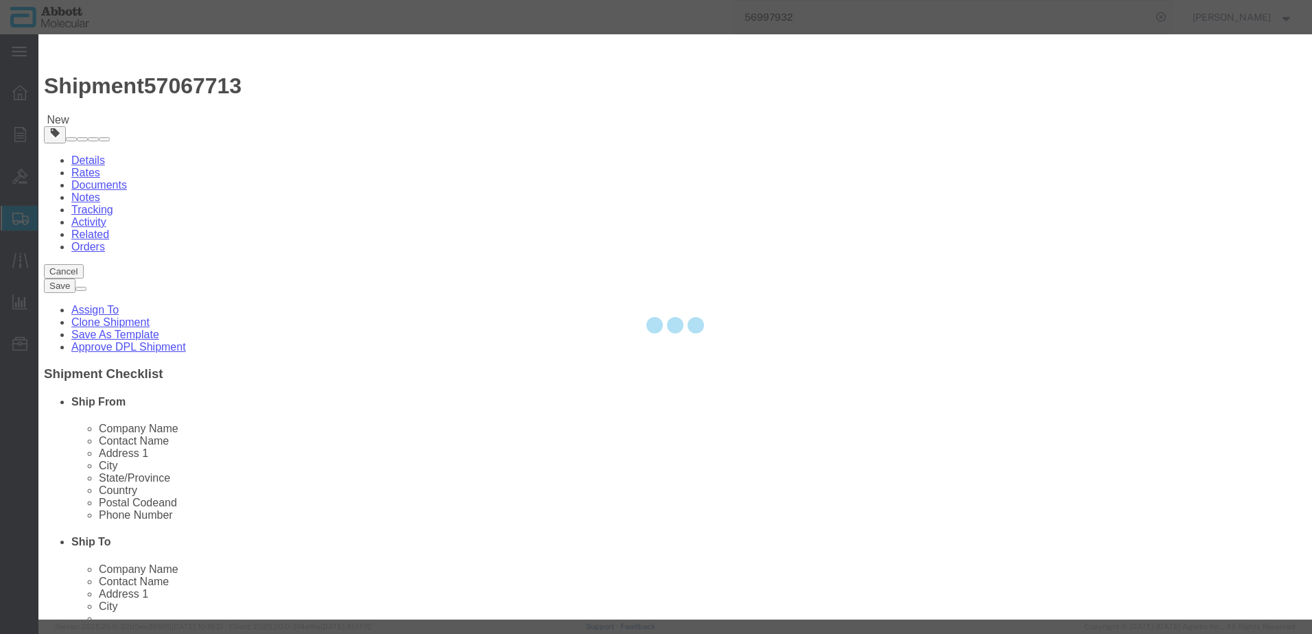
select select "EA"
select select
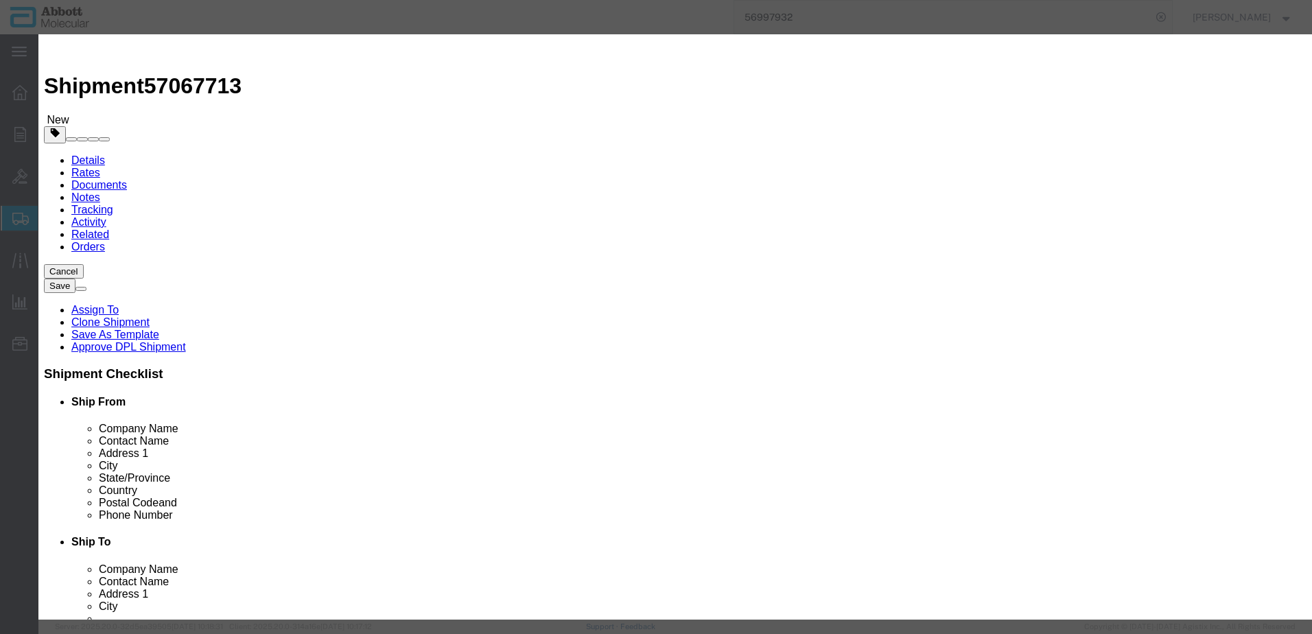
click input "text"
type input "50-148450"
click strong "50-148450"
type input "1"
select select
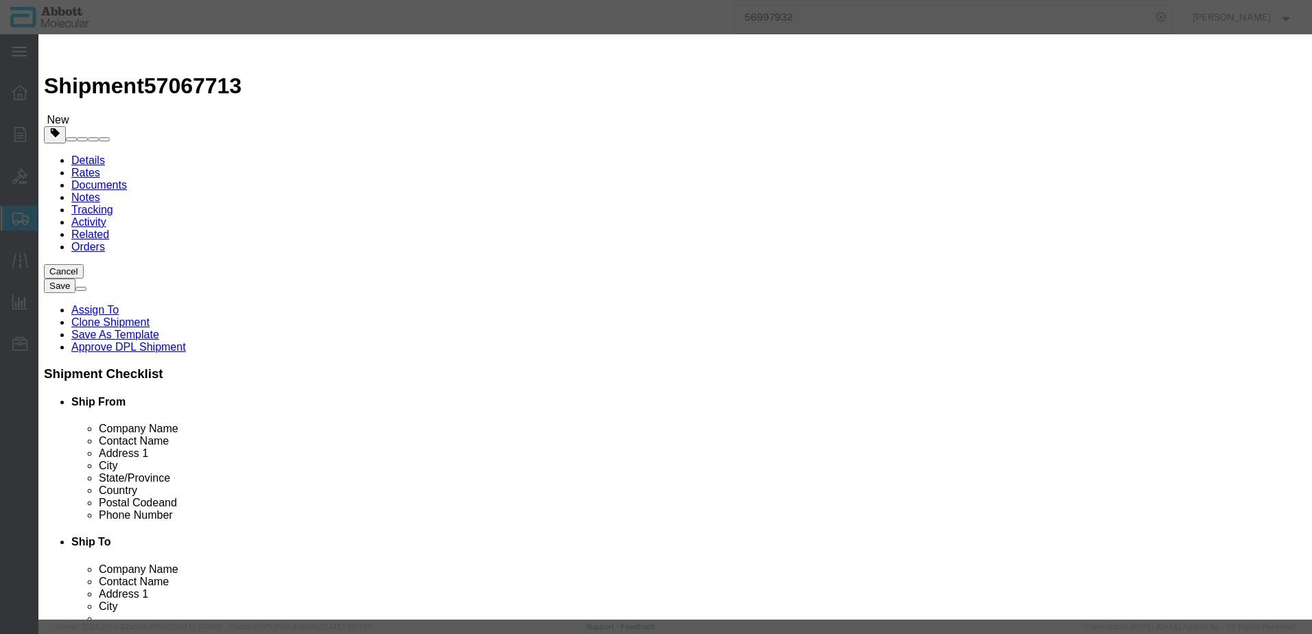
select select "SG"
type input "AMBIENT"
type input "8536610000"
select select "BIS"
checkbox input "false"
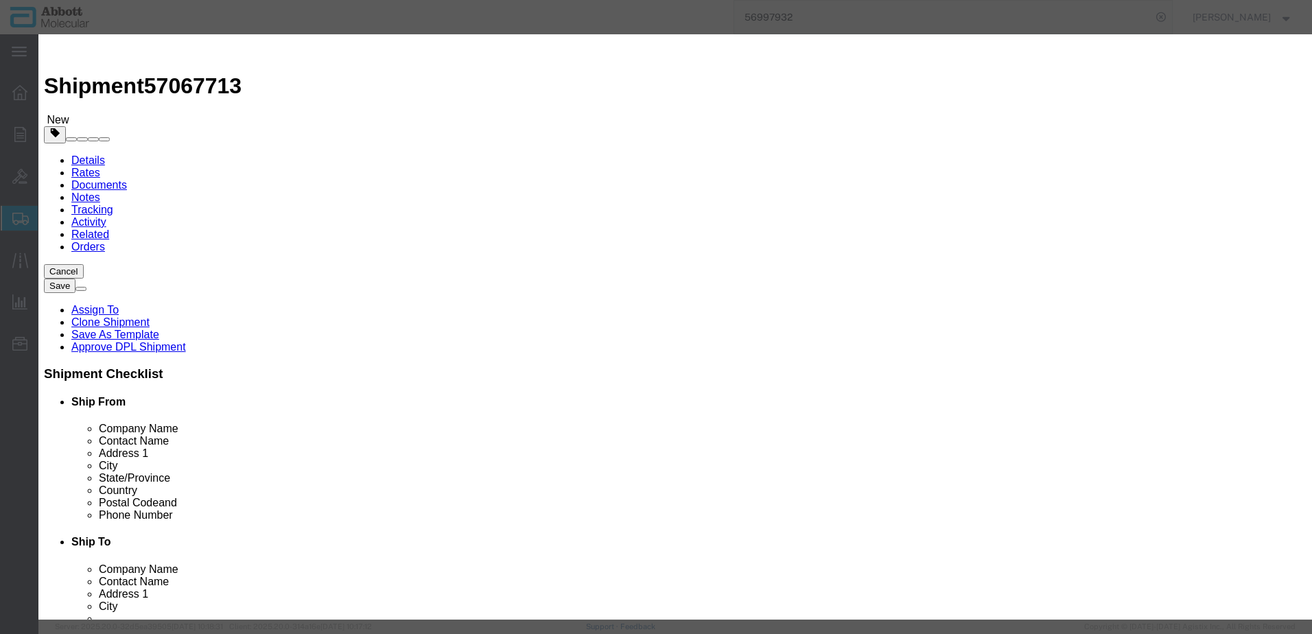
checkbox input "false"
type input "50-148450"
type textarea "m2000rt Lamp - Gemini Board Cable With Connector; Version 2"
select select "NLR"
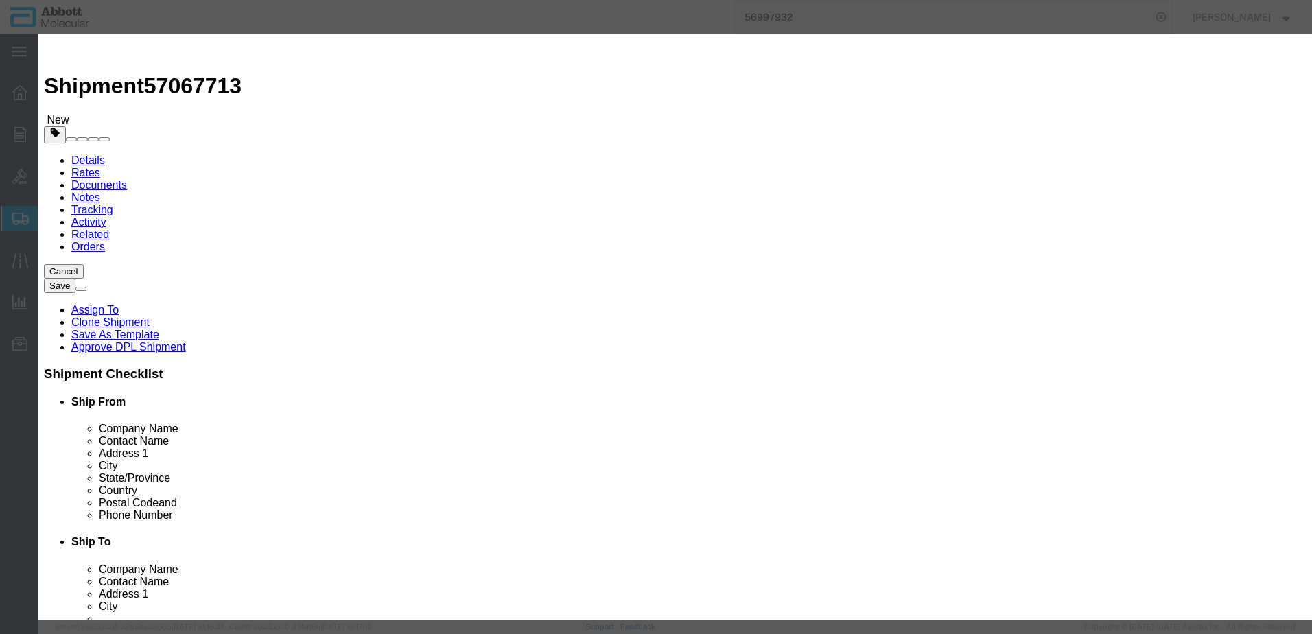
type input "50-148450"
type input "1"
click button "Save & Close"
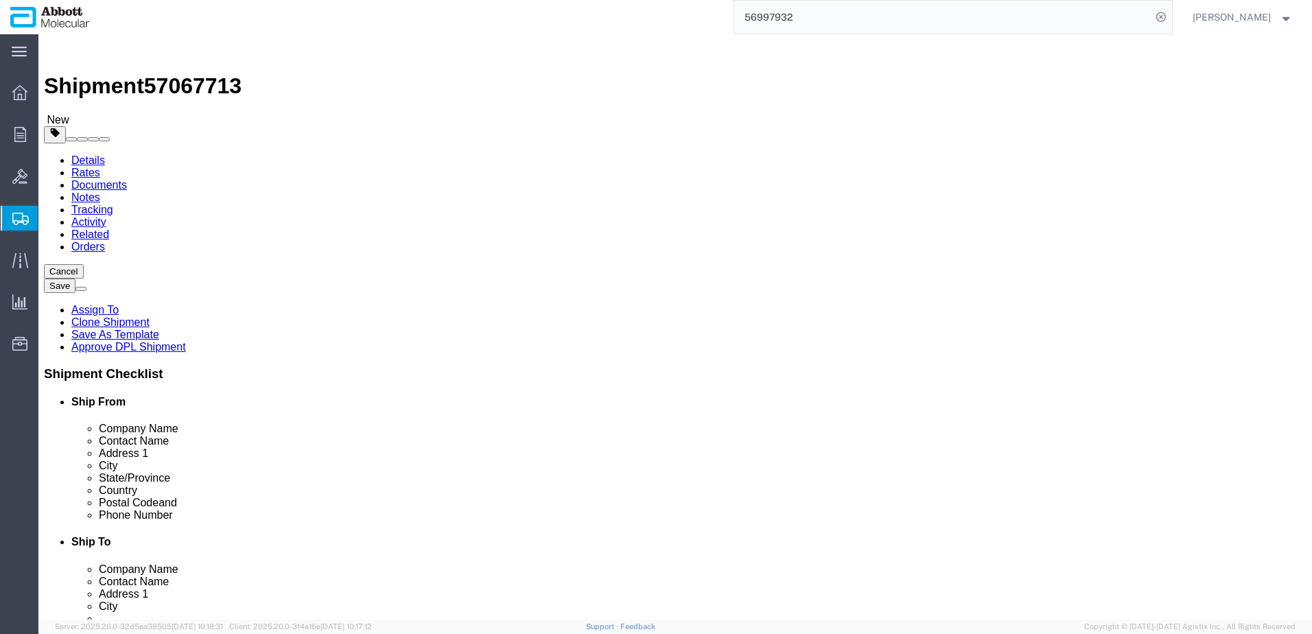
click link "Add Content"
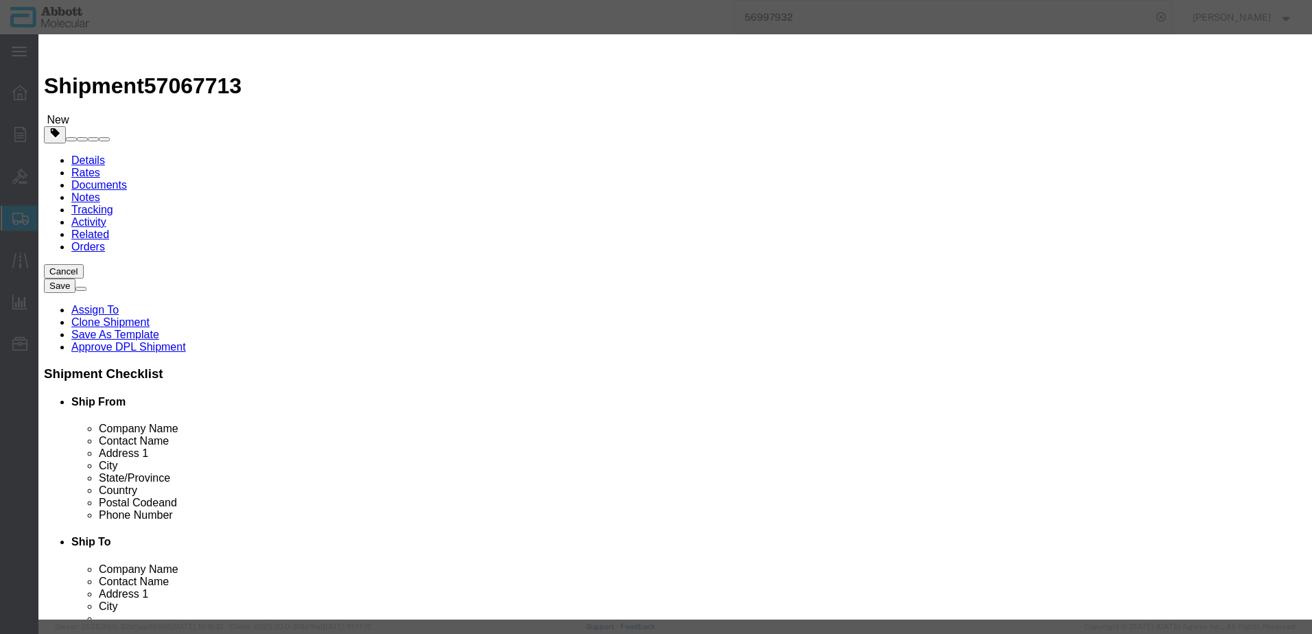
click input "text"
type input "04J7110"
click td "Name: 04J7110"
type input "1"
select select
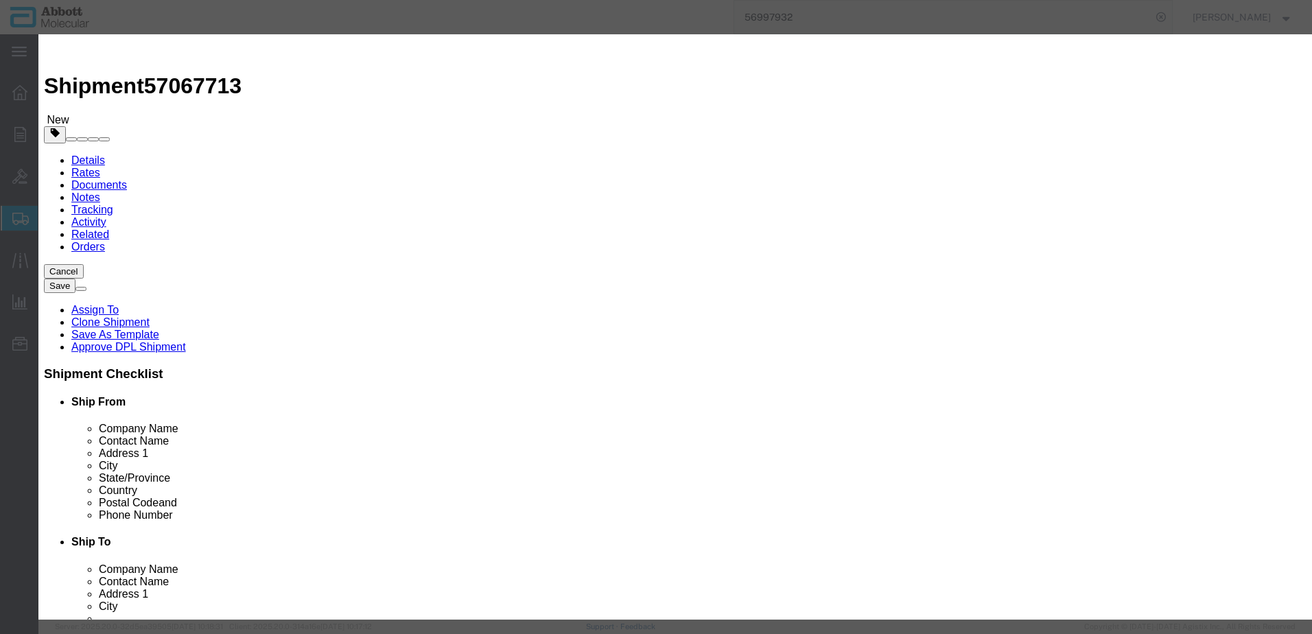
select select "DE"
type input "8479909596"
select select "BIS"
checkbox input "false"
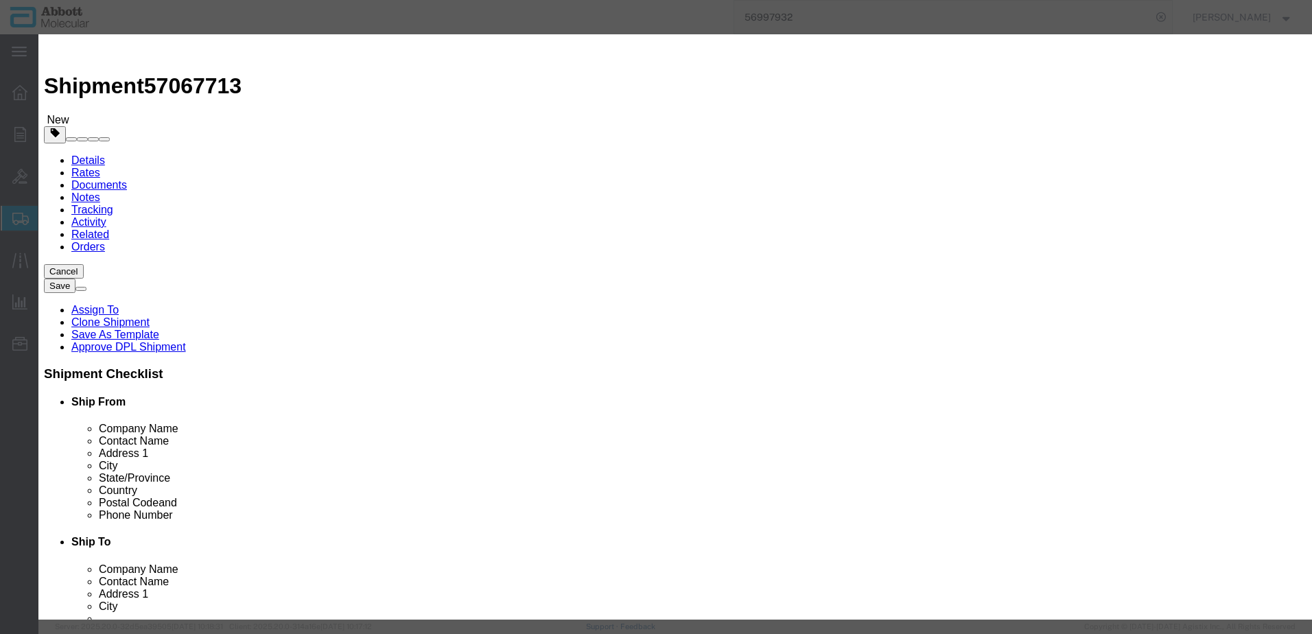
type input "04J7110"
type textarea "ASPS 1ML TIPS(12X192)"
select select "NLR"
type input "04J7110"
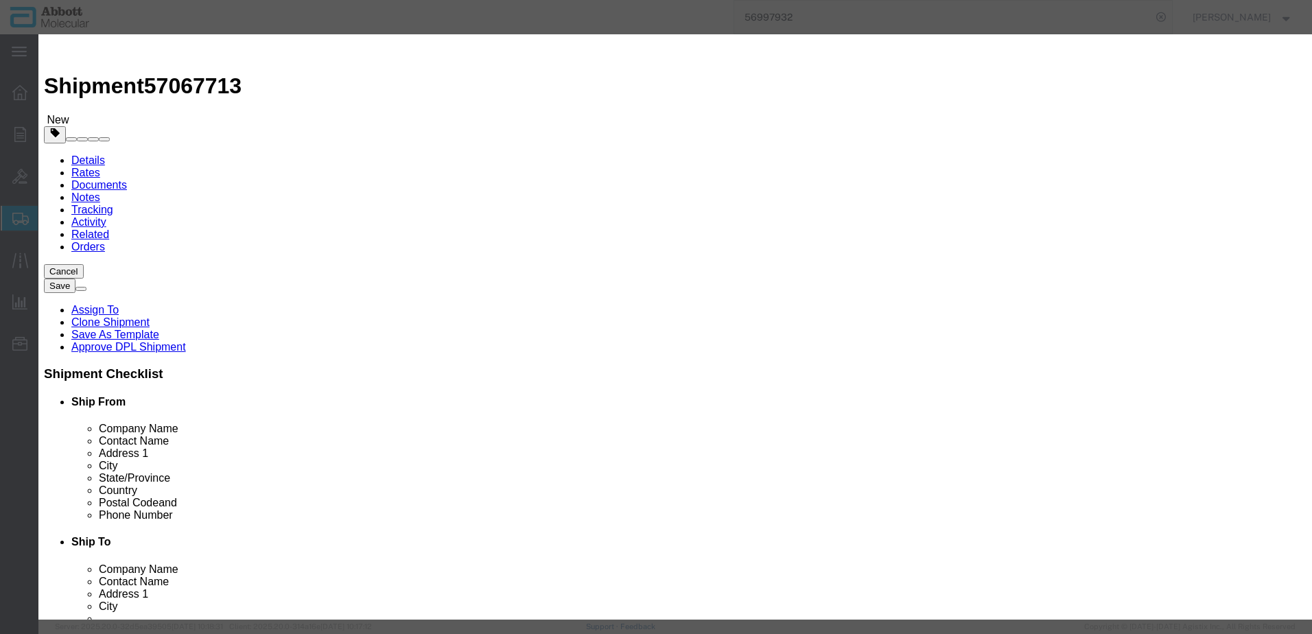
type input "25"
drag, startPoint x: 824, startPoint y: 222, endPoint x: 821, endPoint y: 229, distance: 8.0
click select "Select Account Type Activity ID Airline Appointment Number ASN Batch Number Bil…"
select select "BATCH_NUMBER"
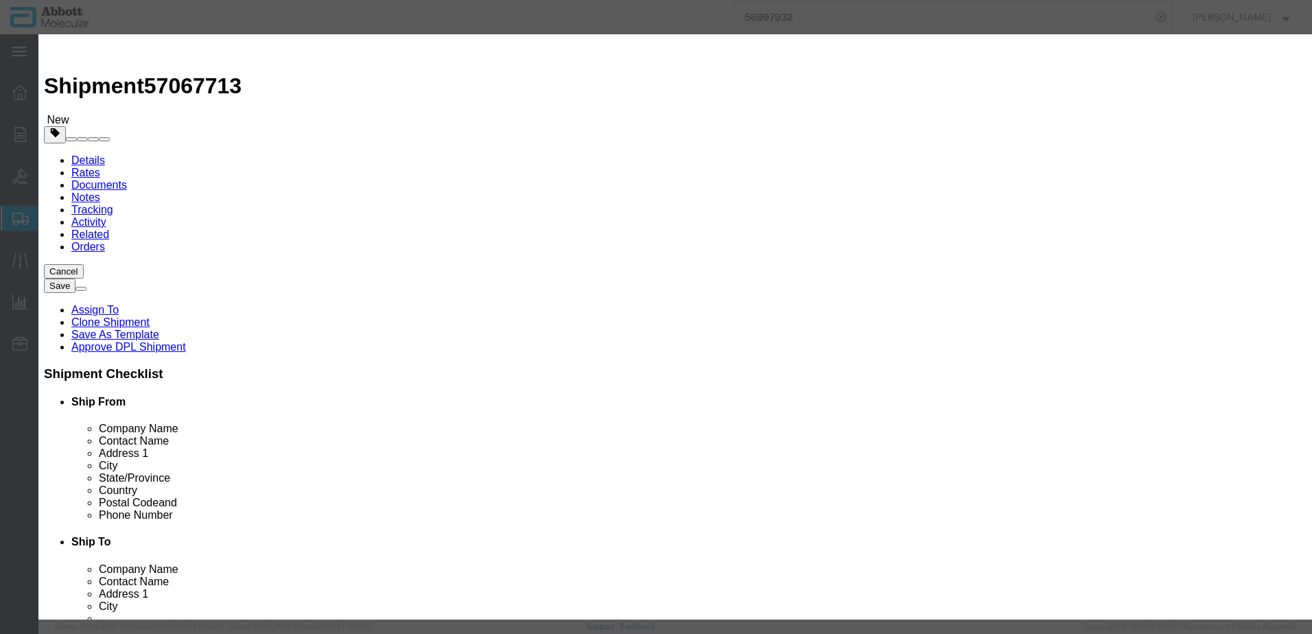
click select "Select Account Type Activity ID Airline Appointment Number ASN Batch Number Bil…"
type input "M213544O"
click button "Save & Add Another"
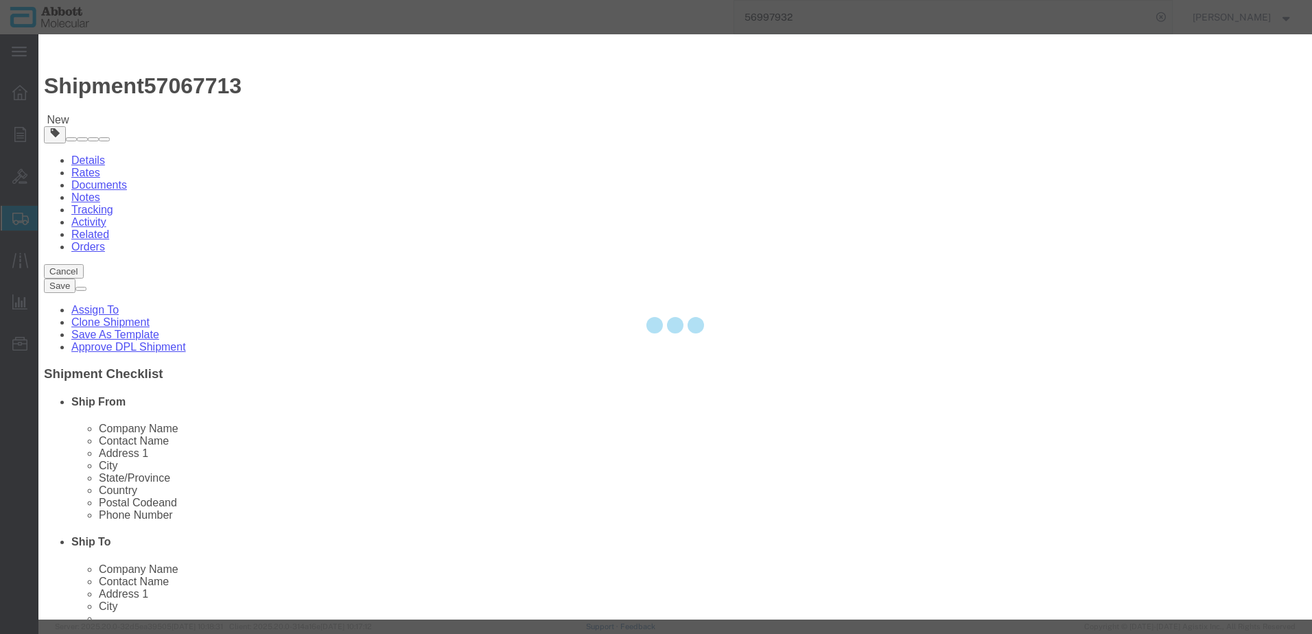
select select "EA"
select select
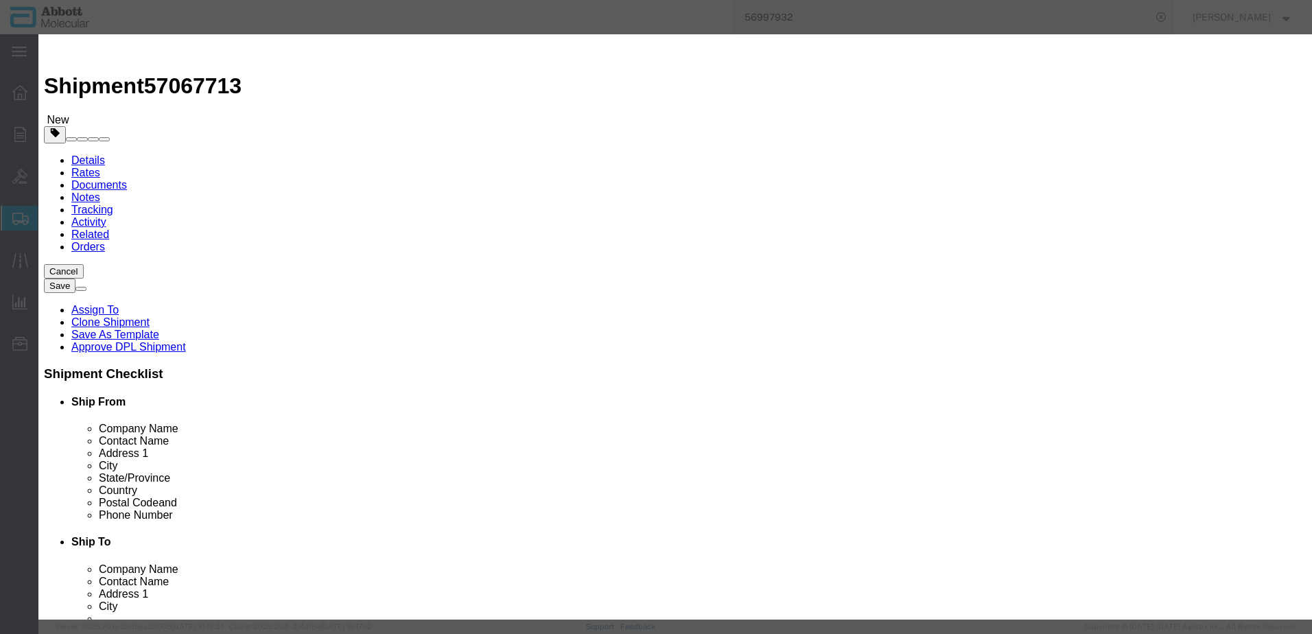
click input "text"
click strong "04J7117"
drag, startPoint x: 819, startPoint y: 224, endPoint x: 816, endPoint y: 231, distance: 7.2
click select "Select Account Type Activity ID Airline Appointment Number ASN Batch Number Bil…"
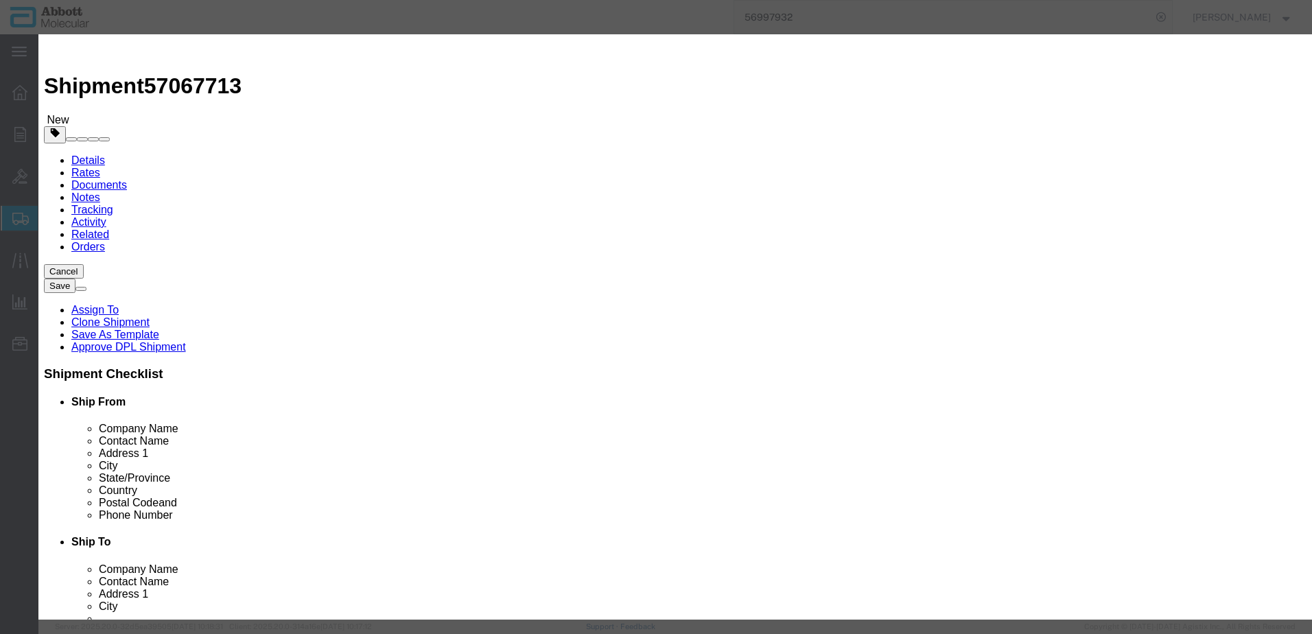
click button "Save & Add Another"
click input "text"
click strong "04J7120"
click select "Select Account Type Activity ID Airline Appointment Number ASN Batch Number Bil…"
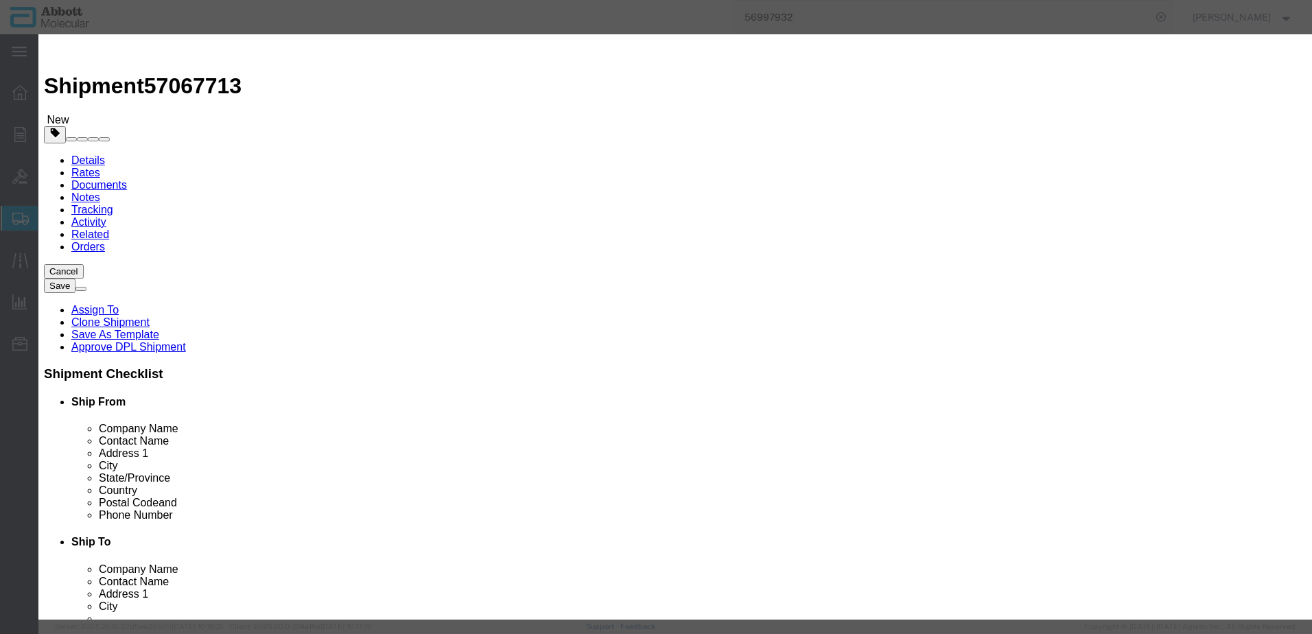
click button "Save & Add Another"
click input "text"
click strong "04J7130"
click select "Select Account Type Activity ID Airline Appointment Number ASN Batch Number Bil…"
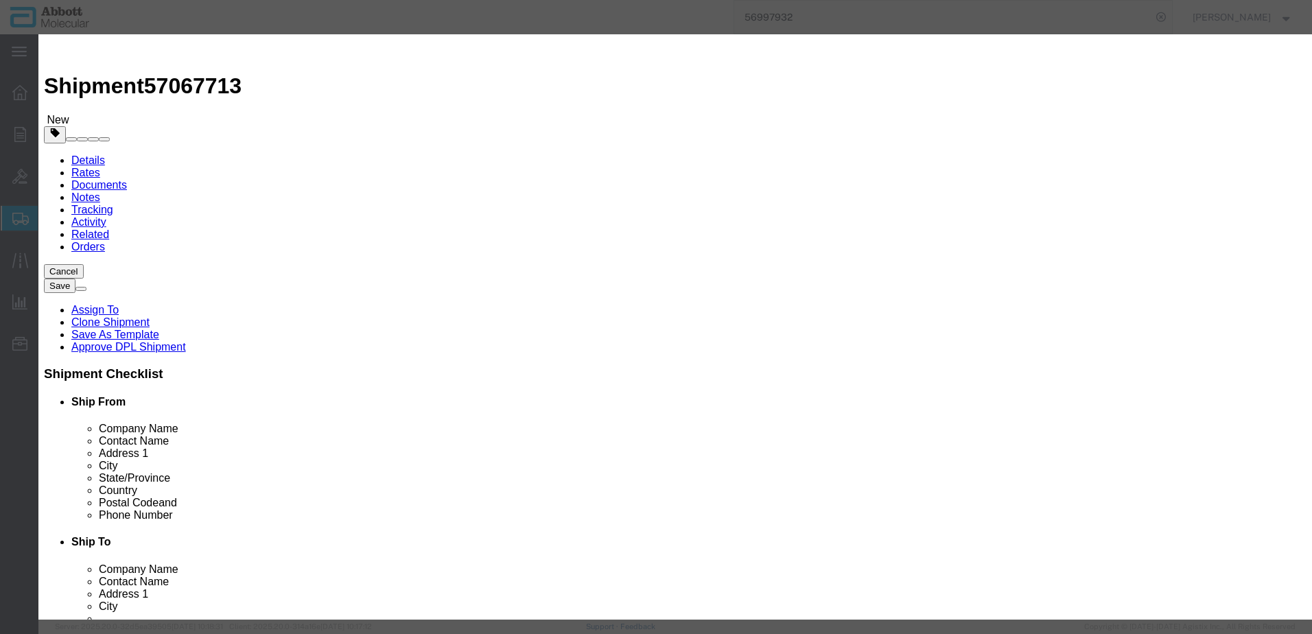
click button "Save & Add Another"
click input "text"
click strong "04J7160"
click select "Select Account Type Activity ID Airline Appointment Number ASN Batch Number Bil…"
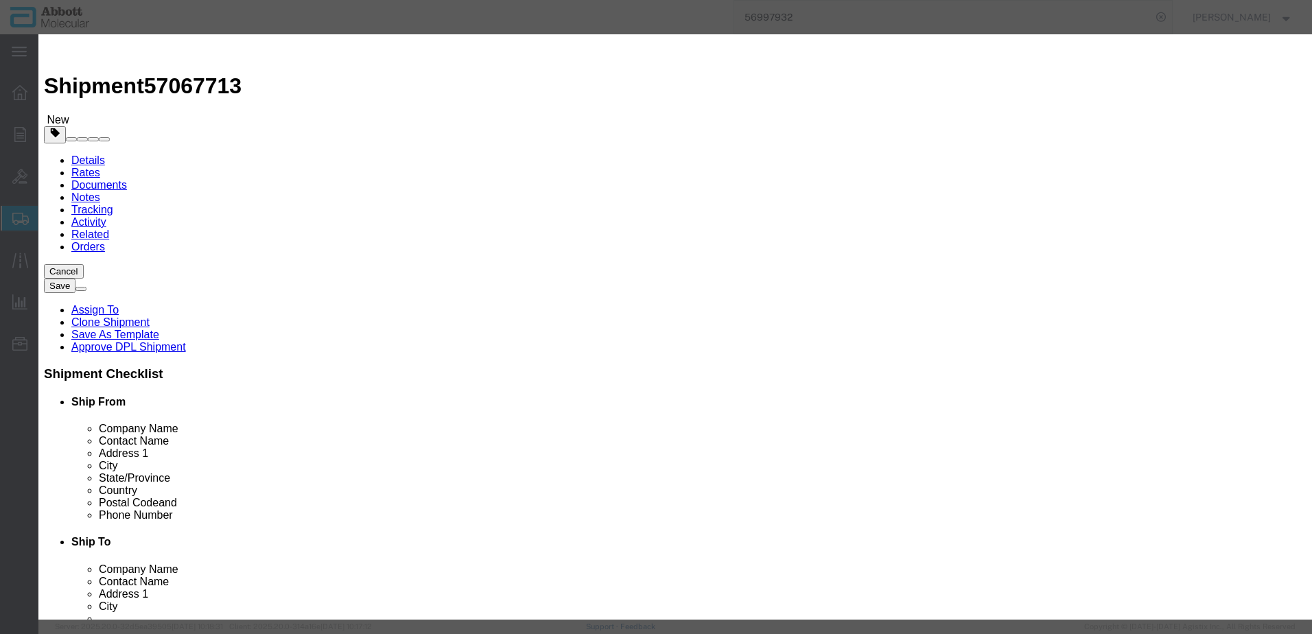
click button "Save & Add Another"
click input "text"
click strong "04J7170"
drag, startPoint x: 800, startPoint y: 222, endPoint x: 798, endPoint y: 231, distance: 9.2
click select "Select Account Type Activity ID Airline Appointment Number ASN Batch Number Bil…"
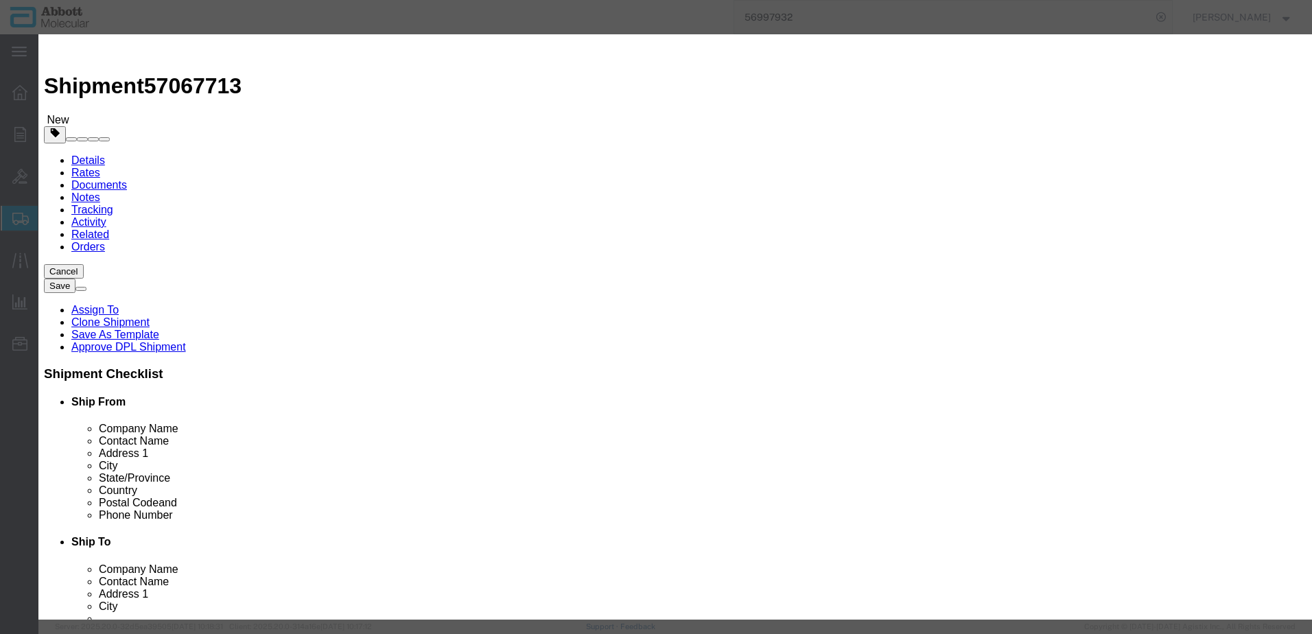
click select "Select Account Type Activity ID Airline Appointment Number ASN Batch Number Bil…"
click button "Save & Add Another"
click input "text"
click strong "04J7175"
click select "Select Account Type Activity ID Airline Appointment Number ASN Batch Number Bil…"
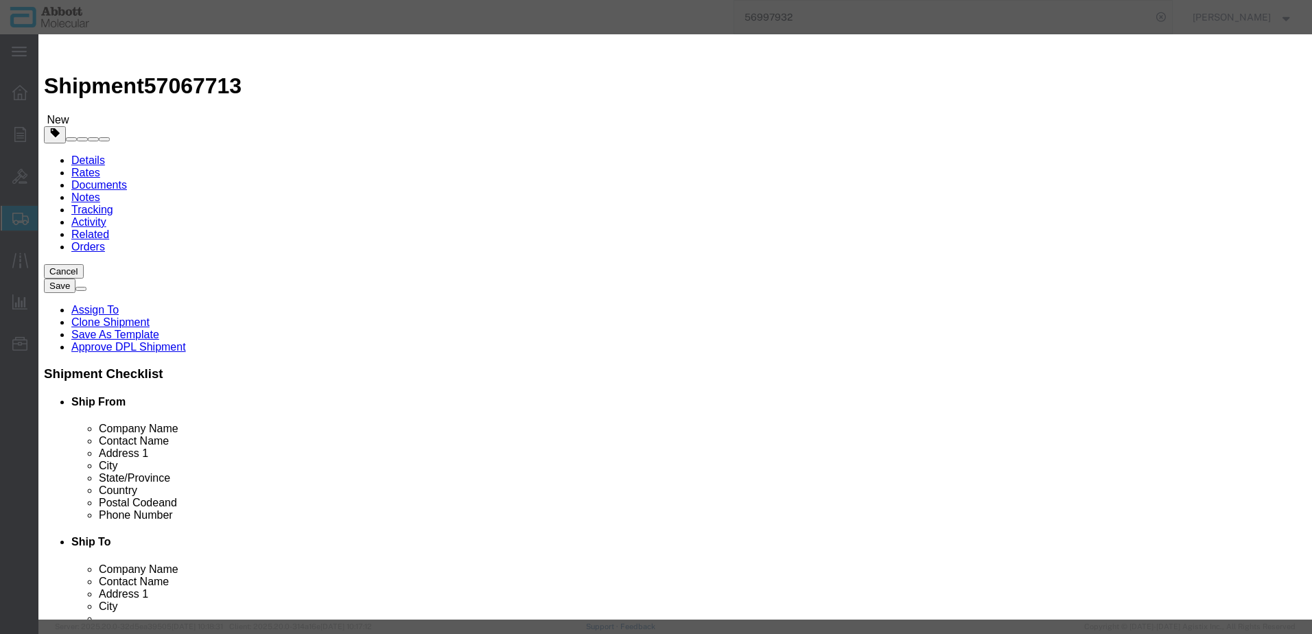
click select "Select Account Type Activity ID Airline Appointment Number ASN Batch Number Bil…"
click button "Save & Add Another"
click input "text"
click strong "04J7180"
click select "Select Account Type Activity ID Airline Appointment Number ASN Batch Number Bil…"
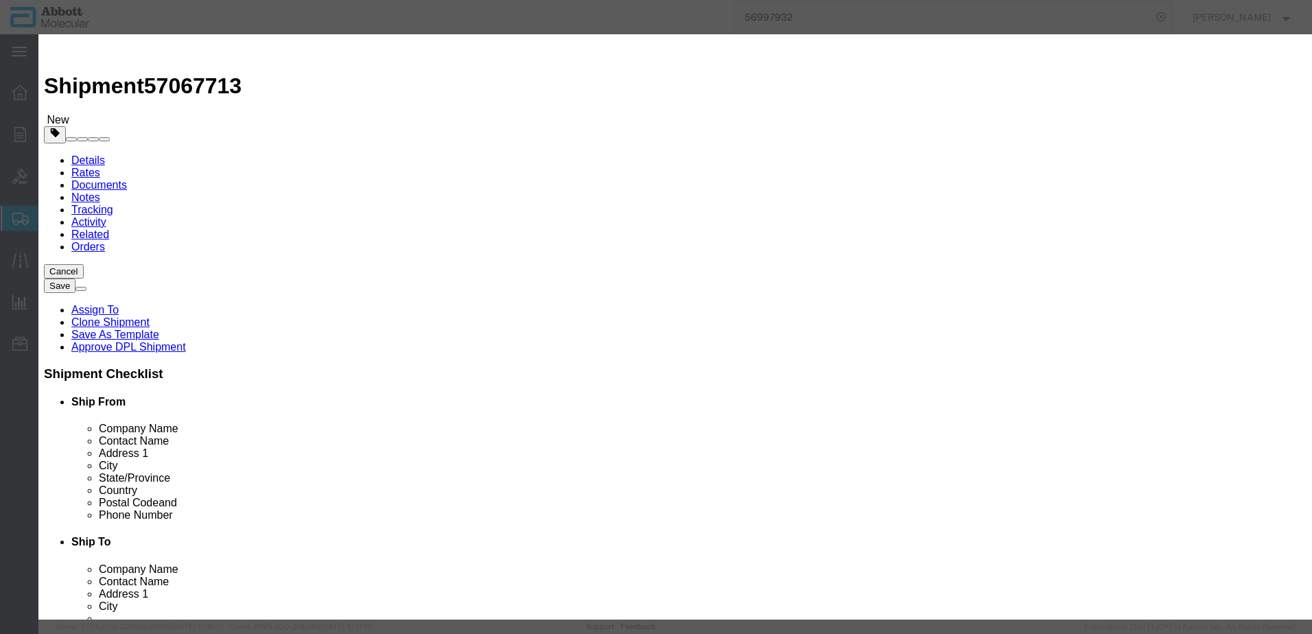
click select "Select Account Type Activity ID Airline Appointment Number ASN Batch Number Bil…"
click button "Save & Add Another"
click input "text"
click strong "04J7145"
click select "Select Account Type Activity ID Airline Appointment Number ASN Batch Number Bil…"
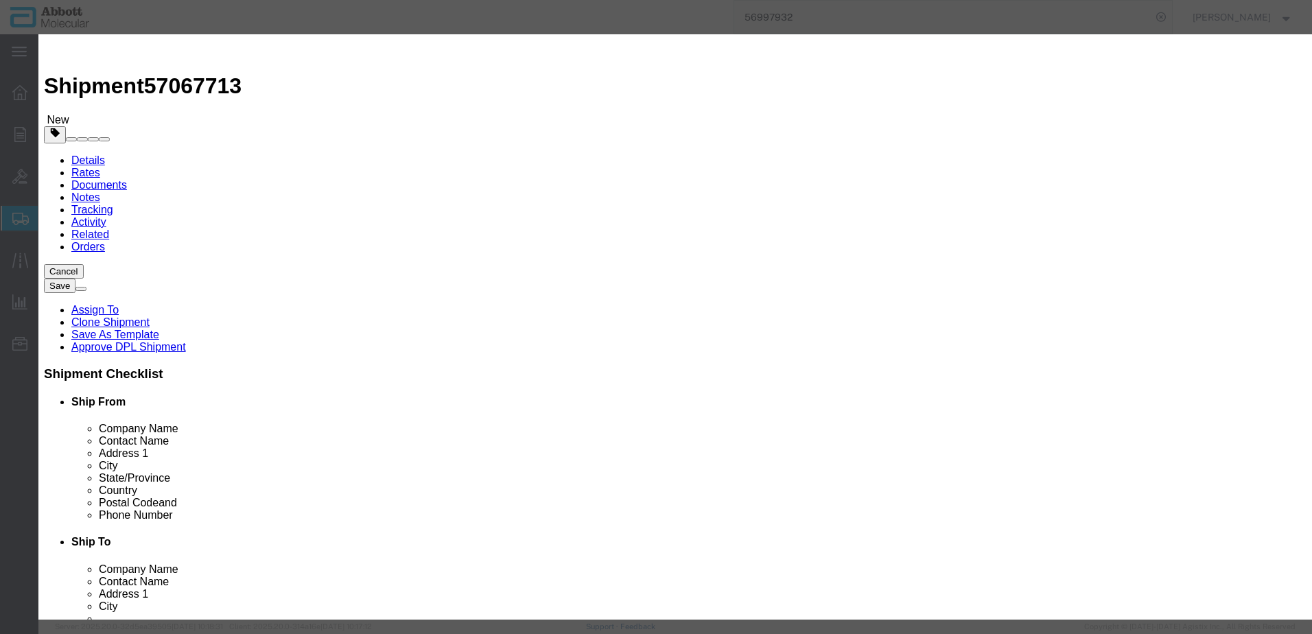
click select "Select Account Type Activity ID Airline Appointment Number ASN Batch Number Bil…"
click button "Save & Close"
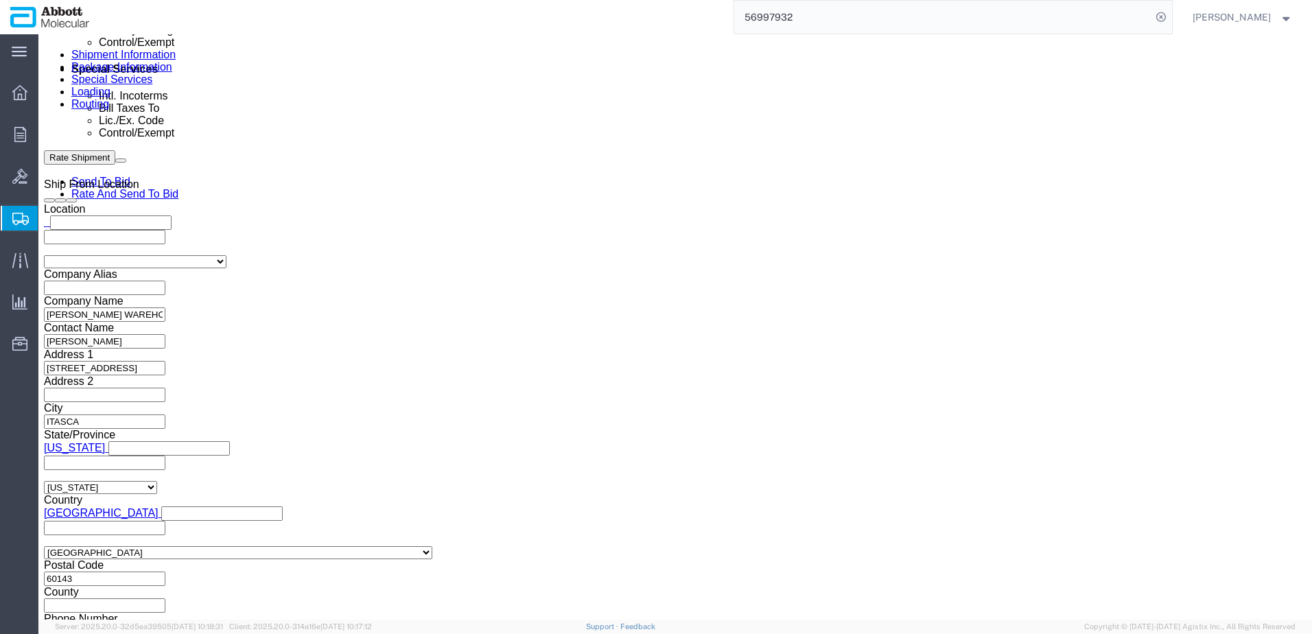
scroll to position [847, 0]
click button "Continue"
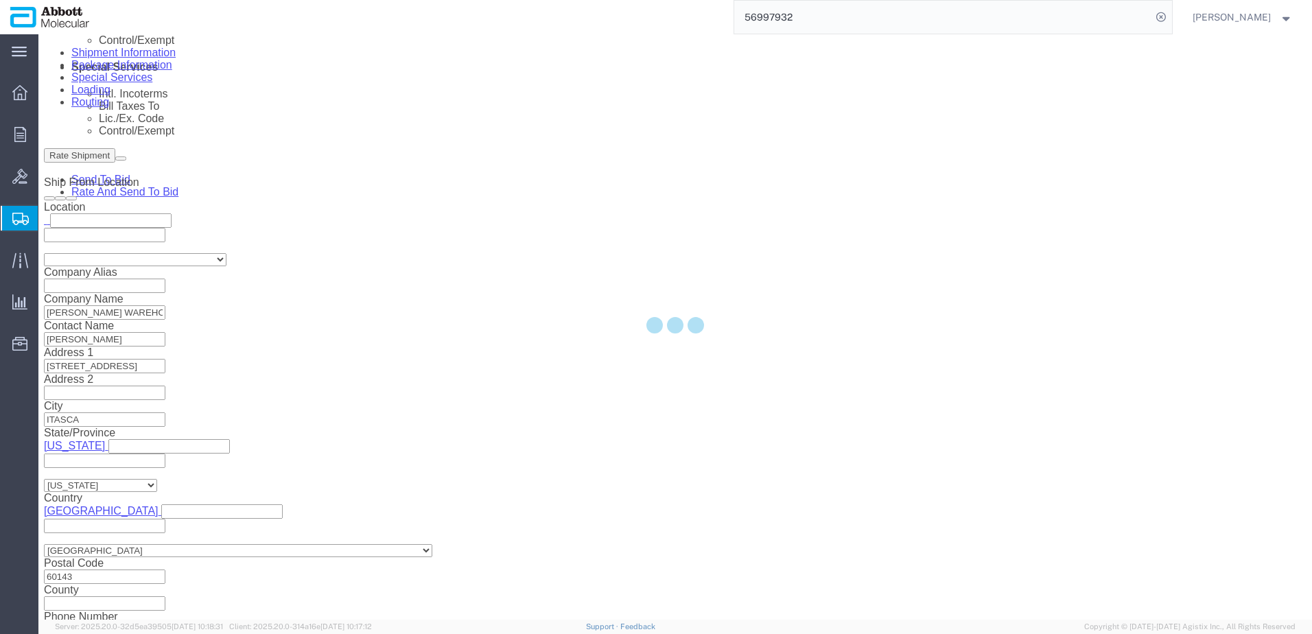
scroll to position [1830, 0]
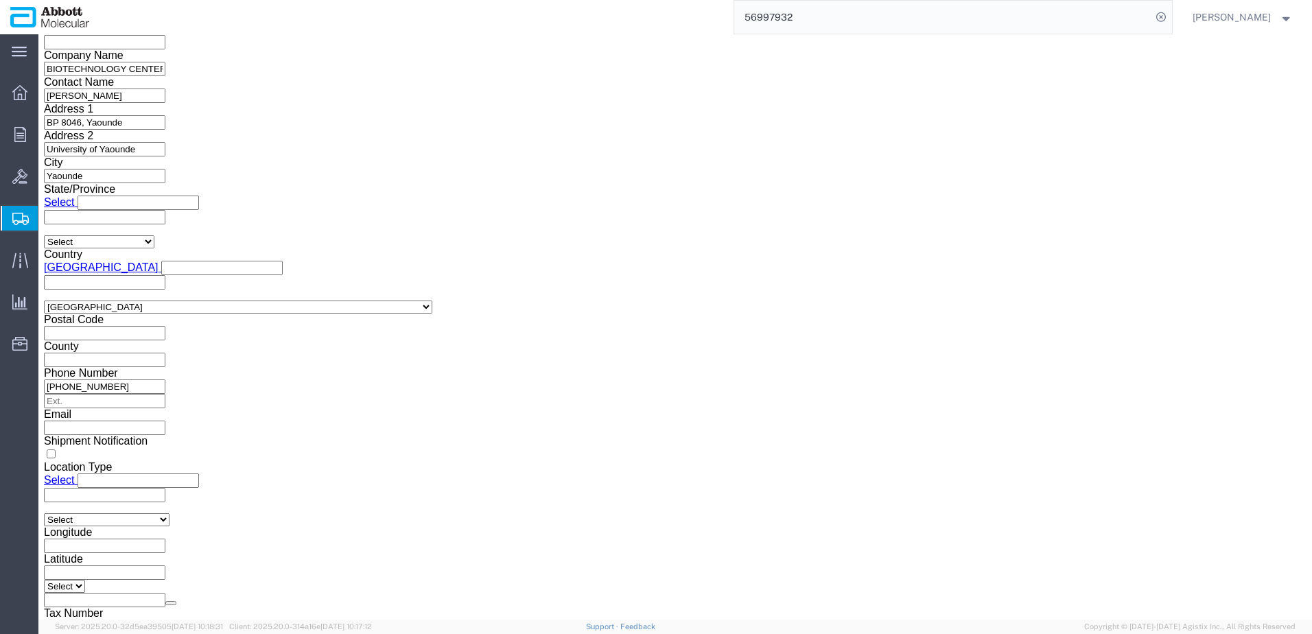
click button "Upload"
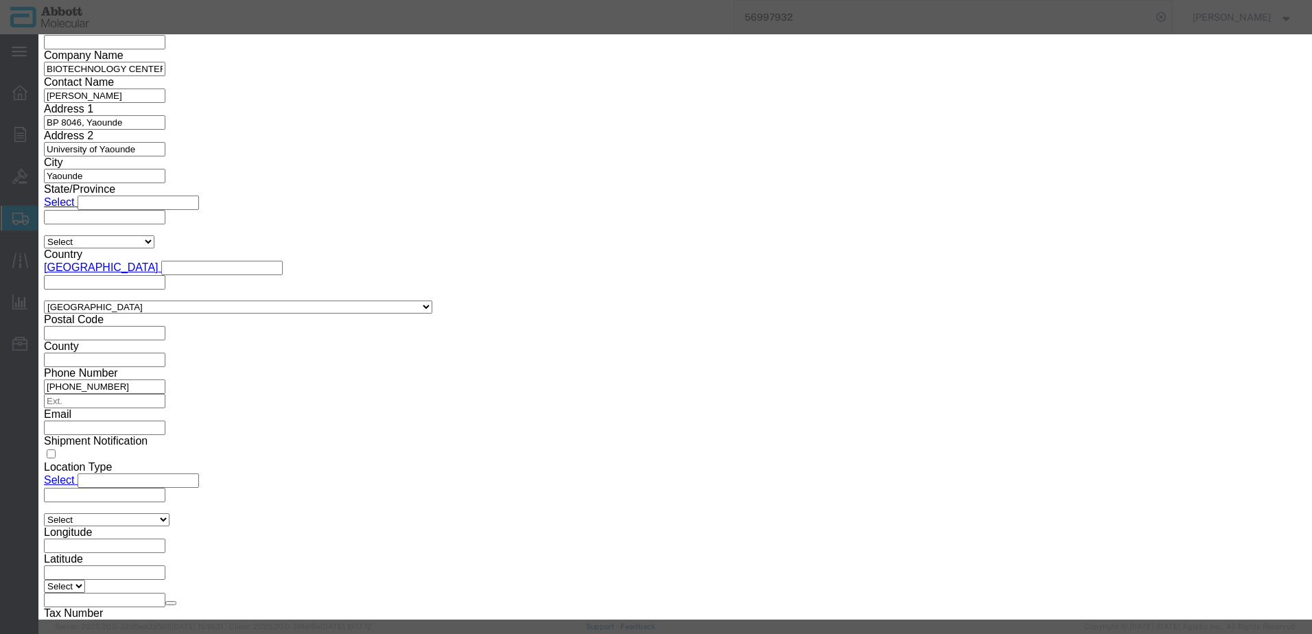
click button "Browse"
click button "Upload"
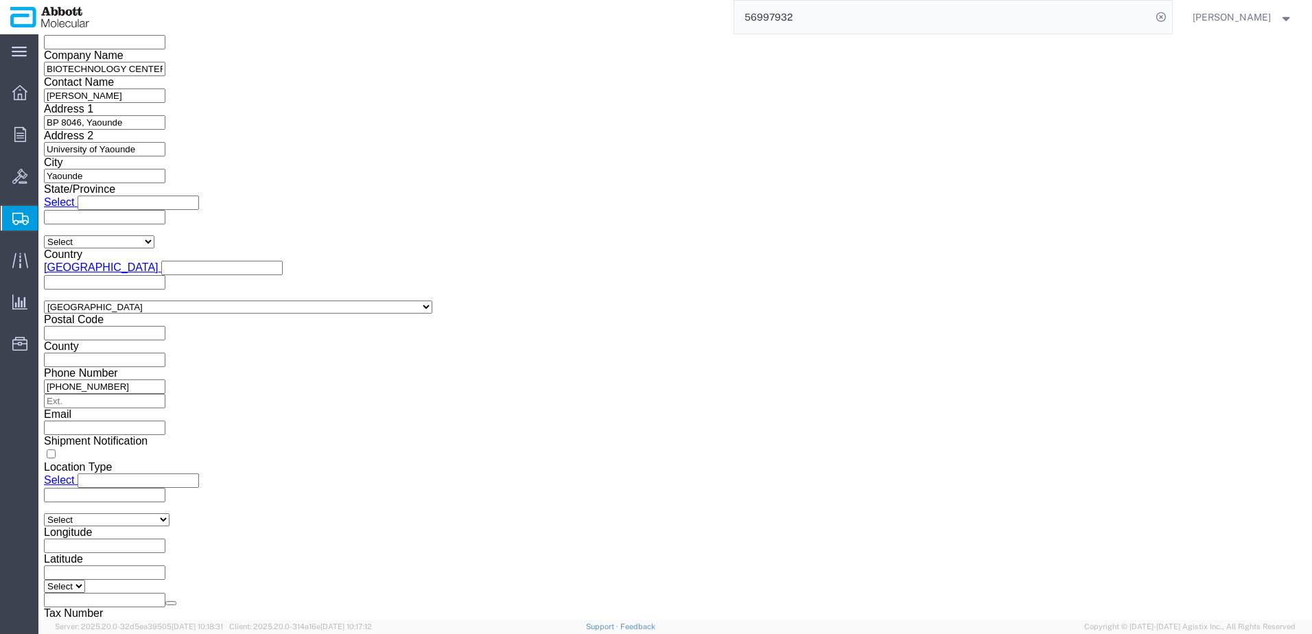
drag, startPoint x: 38, startPoint y: 16, endPoint x: 190, endPoint y: 21, distance: 152.4
click h1 "Shipment 57067713"
copy h1 "Shipment 57067713"
click button "Rate Shipment"
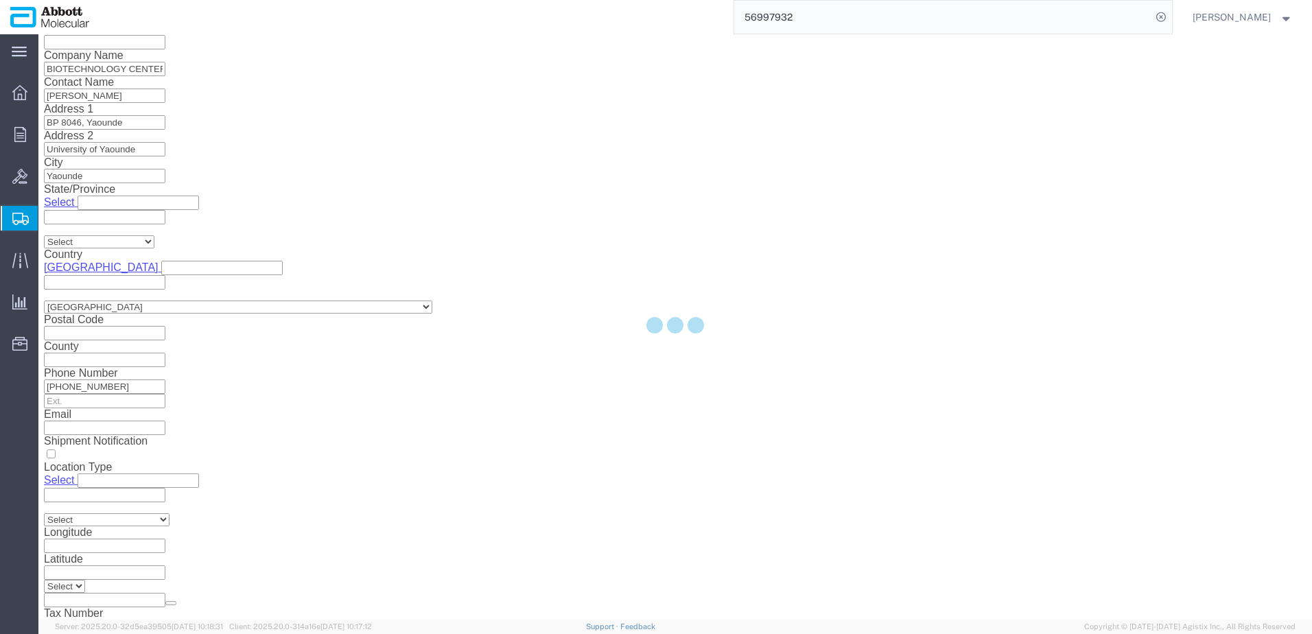
scroll to position [0, 0]
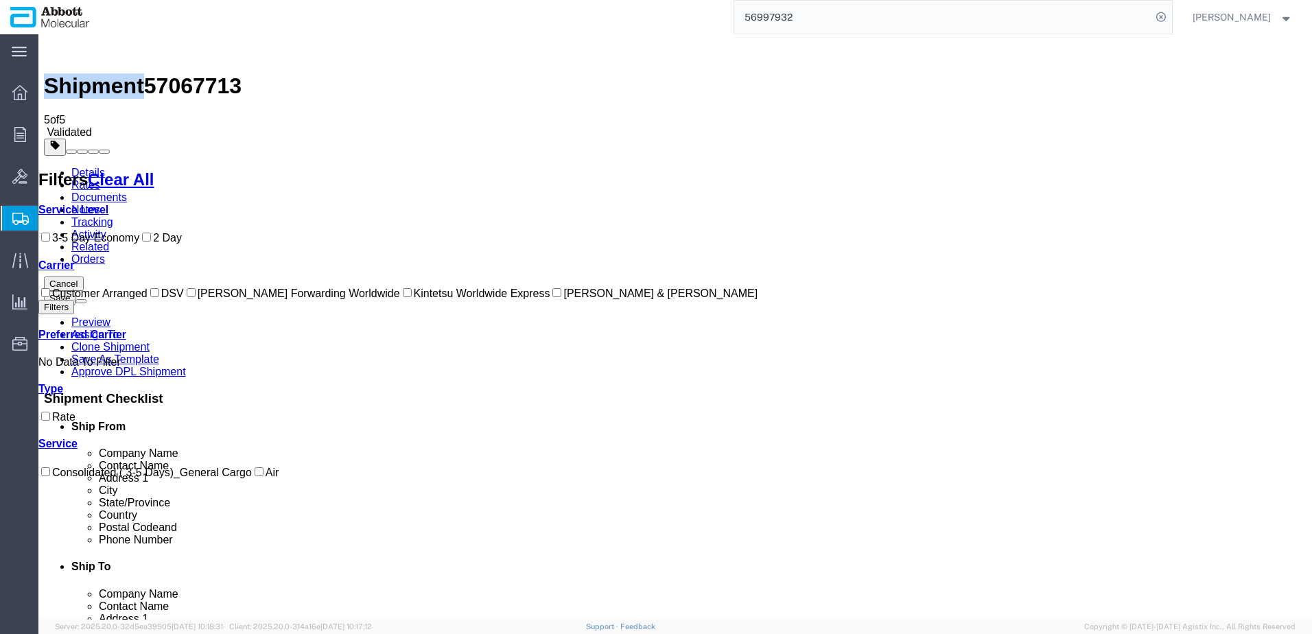
click at [148, 299] on label "DSV" at bounding box center [166, 293] width 36 height 12
click at [150, 297] on input "DSV" at bounding box center [154, 292] width 9 height 9
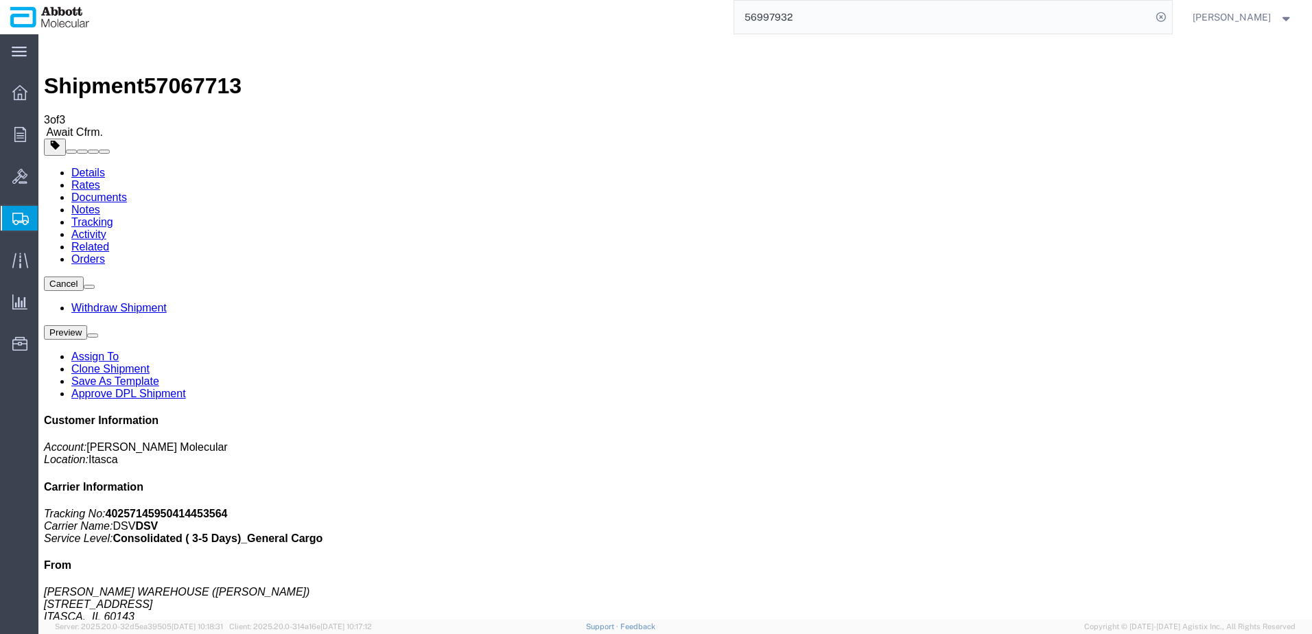
click at [150, 363] on link "Clone Shipment" at bounding box center [110, 369] width 78 height 12
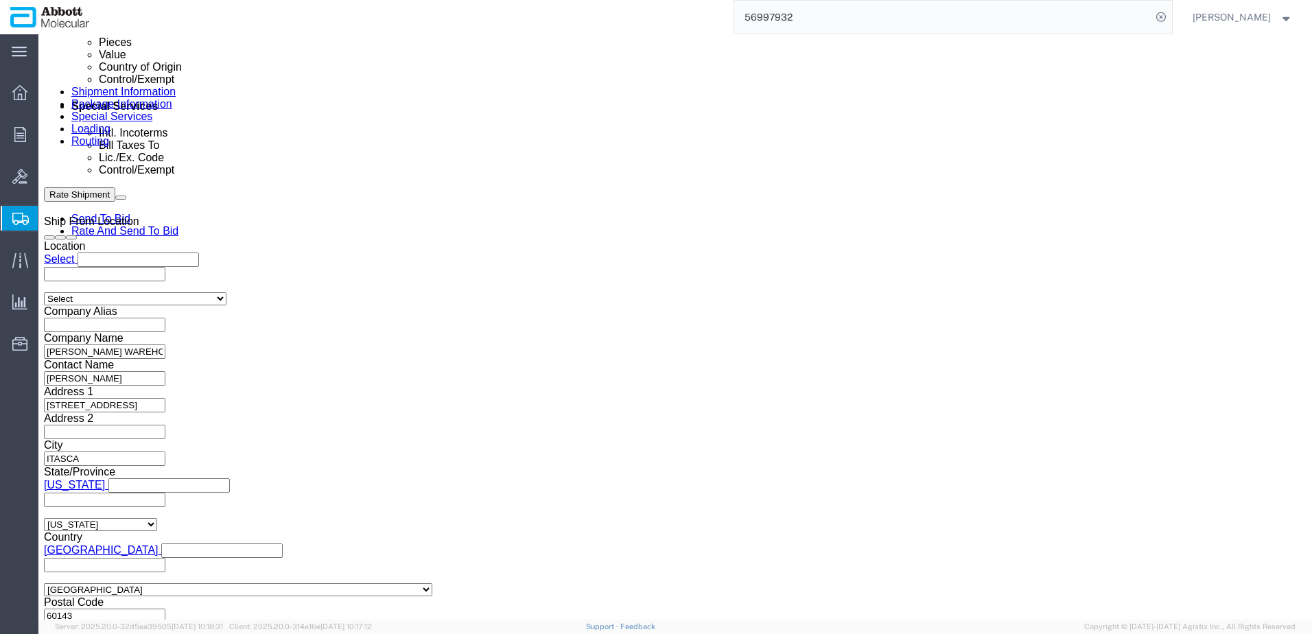
scroll to position [823, 0]
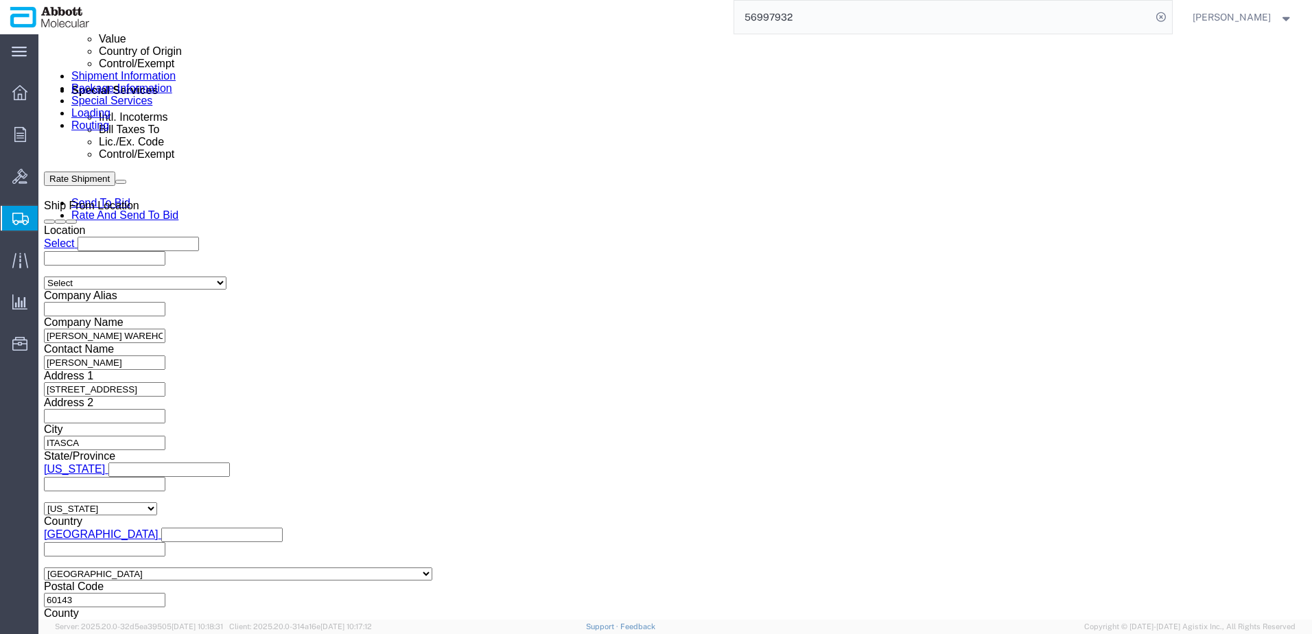
drag, startPoint x: 242, startPoint y: 242, endPoint x: 106, endPoint y: 239, distance: 135.9
click div "Select Account Type Activity ID Airline Appointment Number ASN Batch Request # …"
paste input "10047DG"
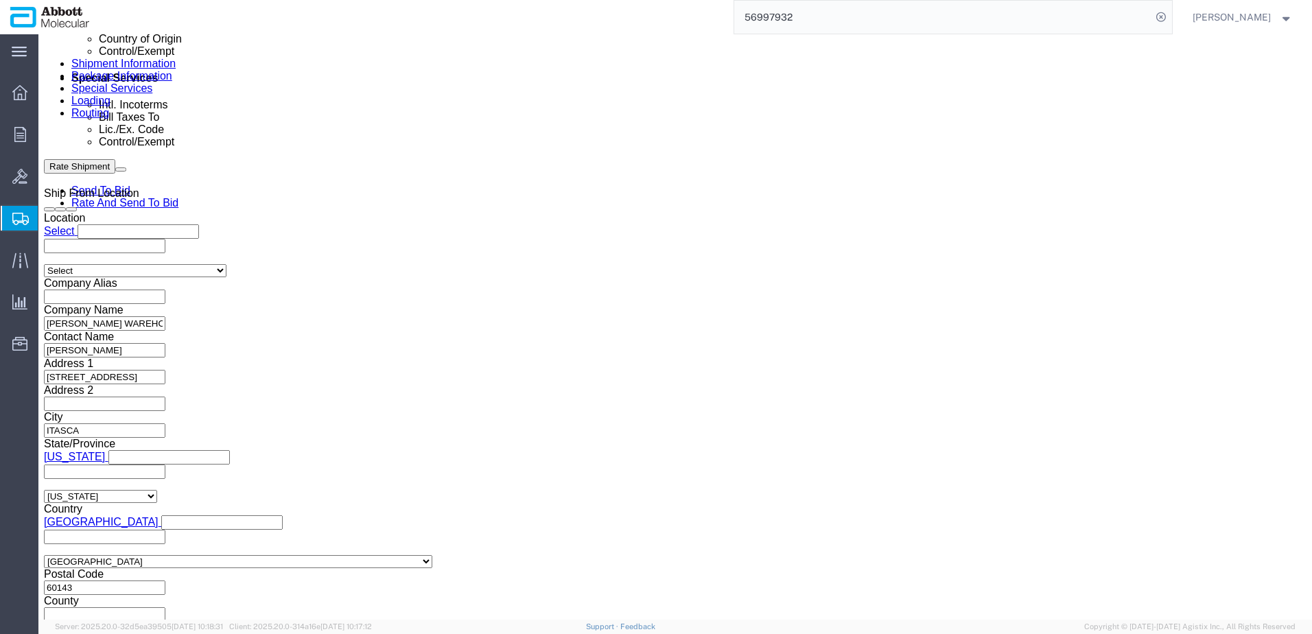
scroll to position [857, 0]
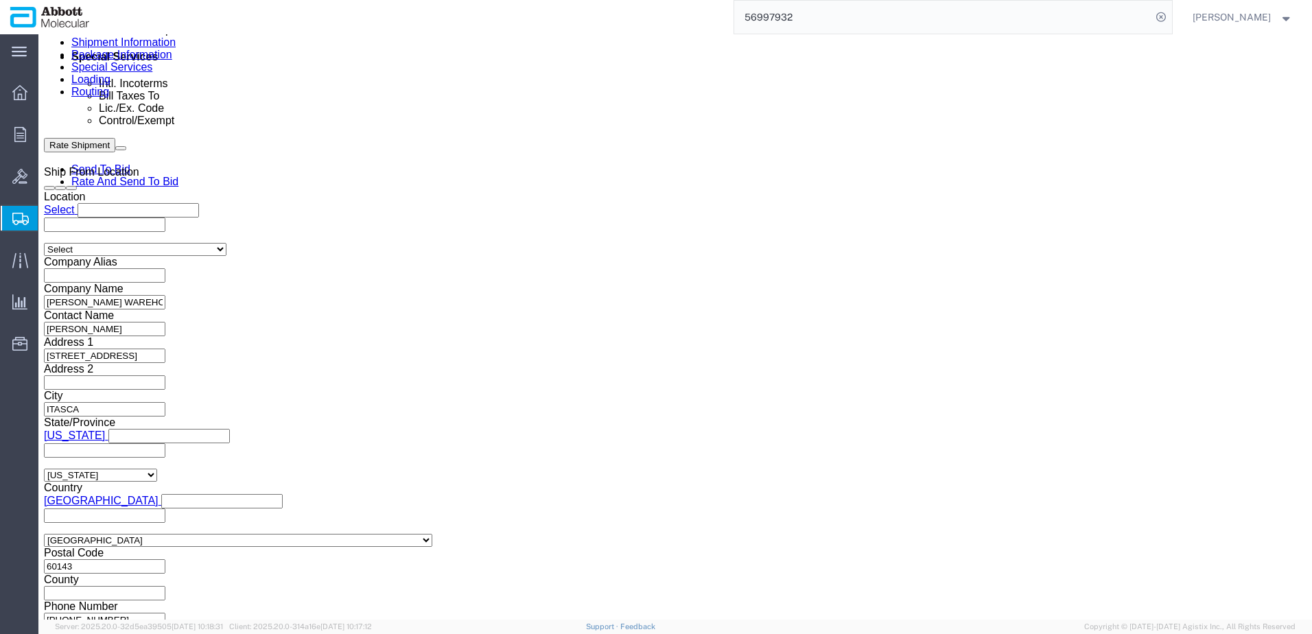
click button "Continue"
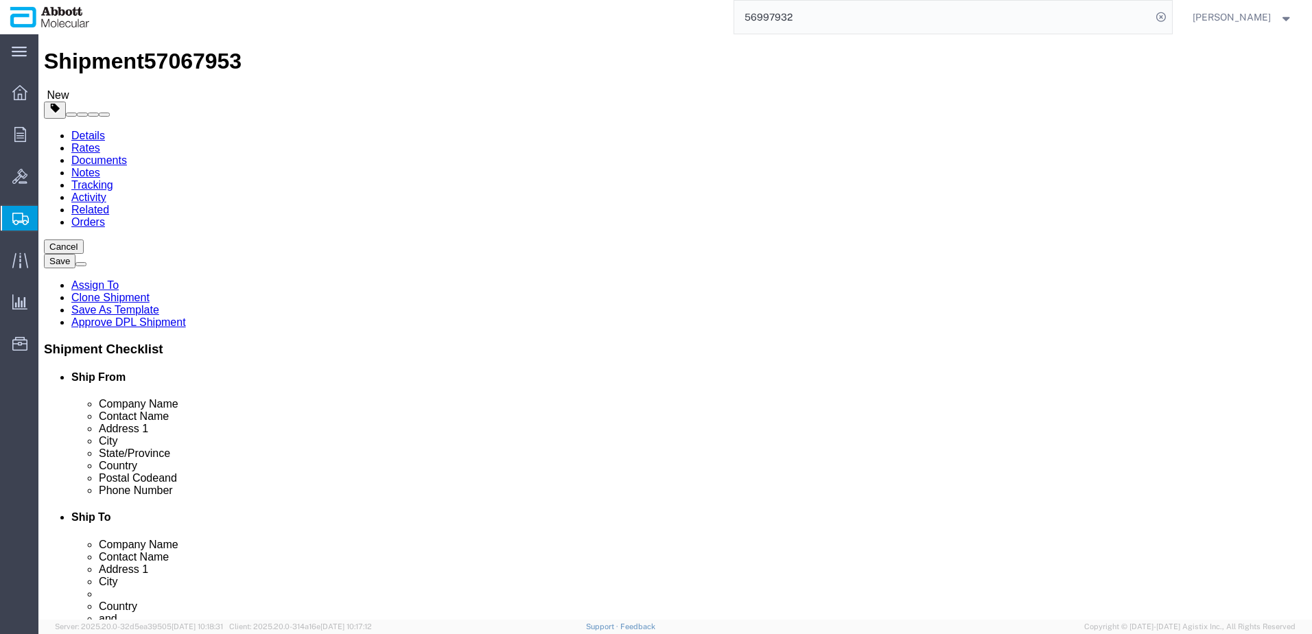
scroll to position [13, 0]
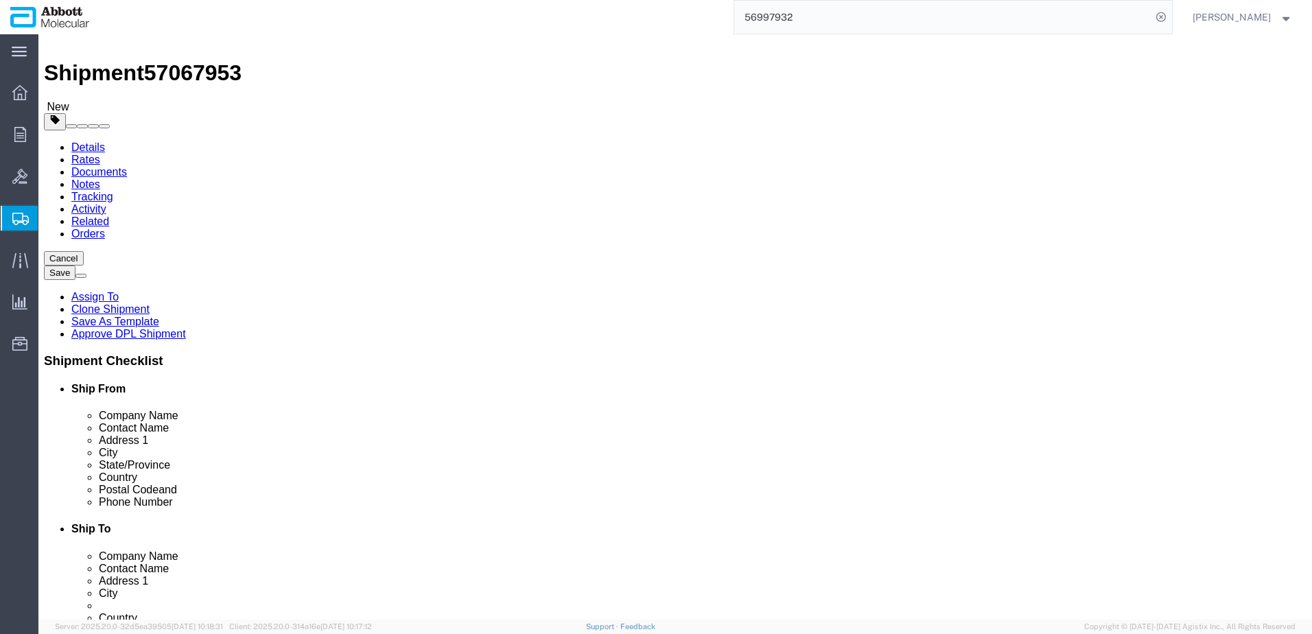
click span "button"
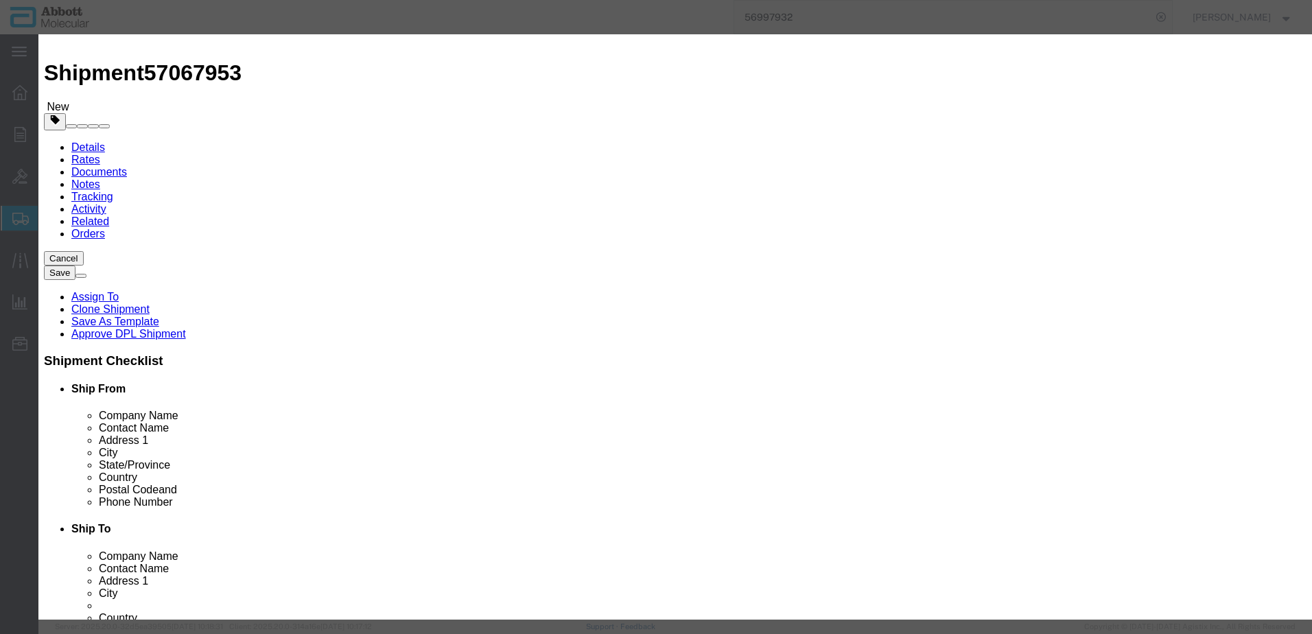
click button "Yes"
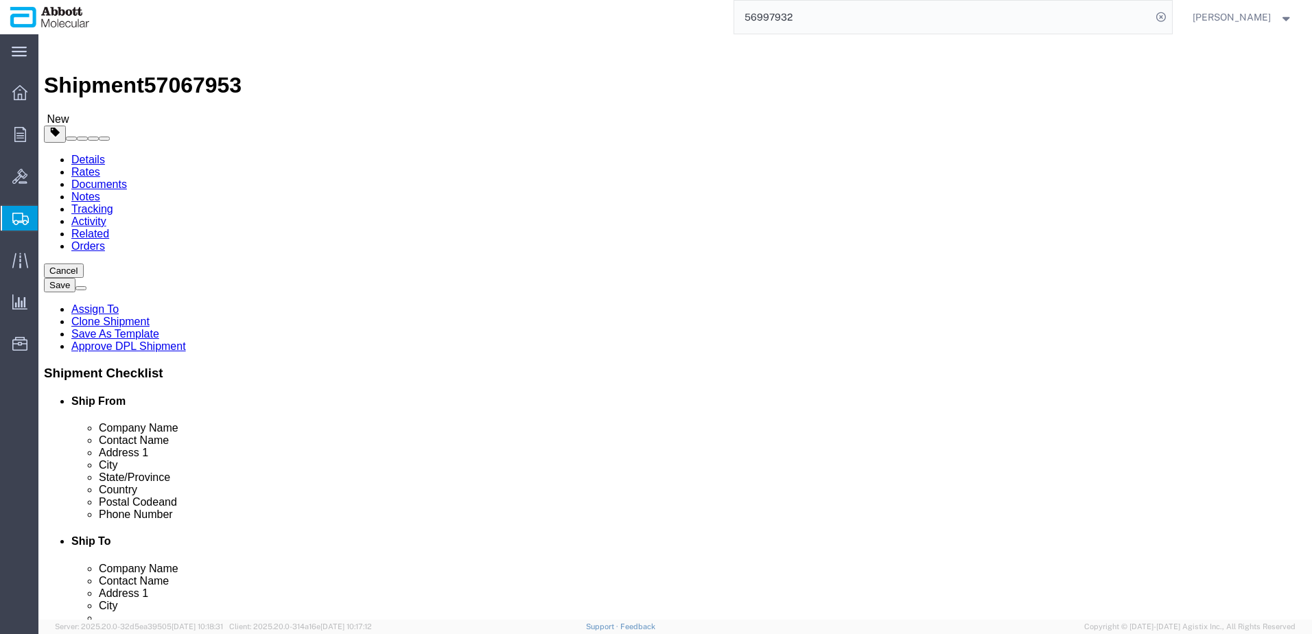
scroll to position [0, 0]
click span "button"
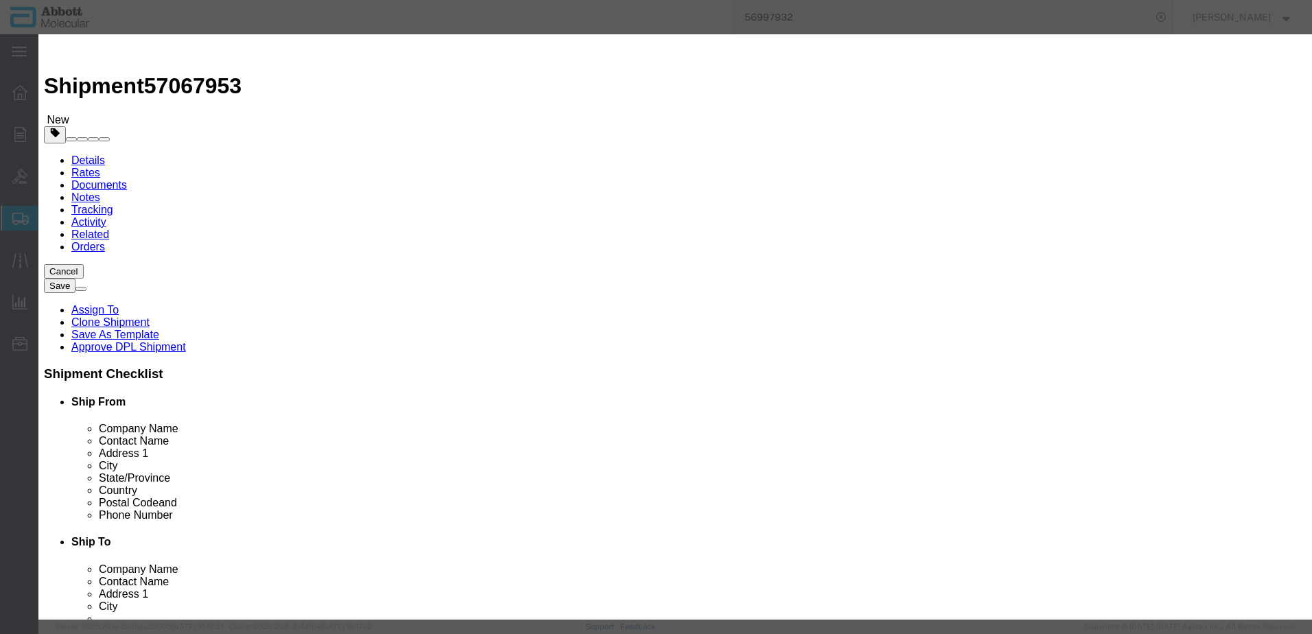
click button "Yes"
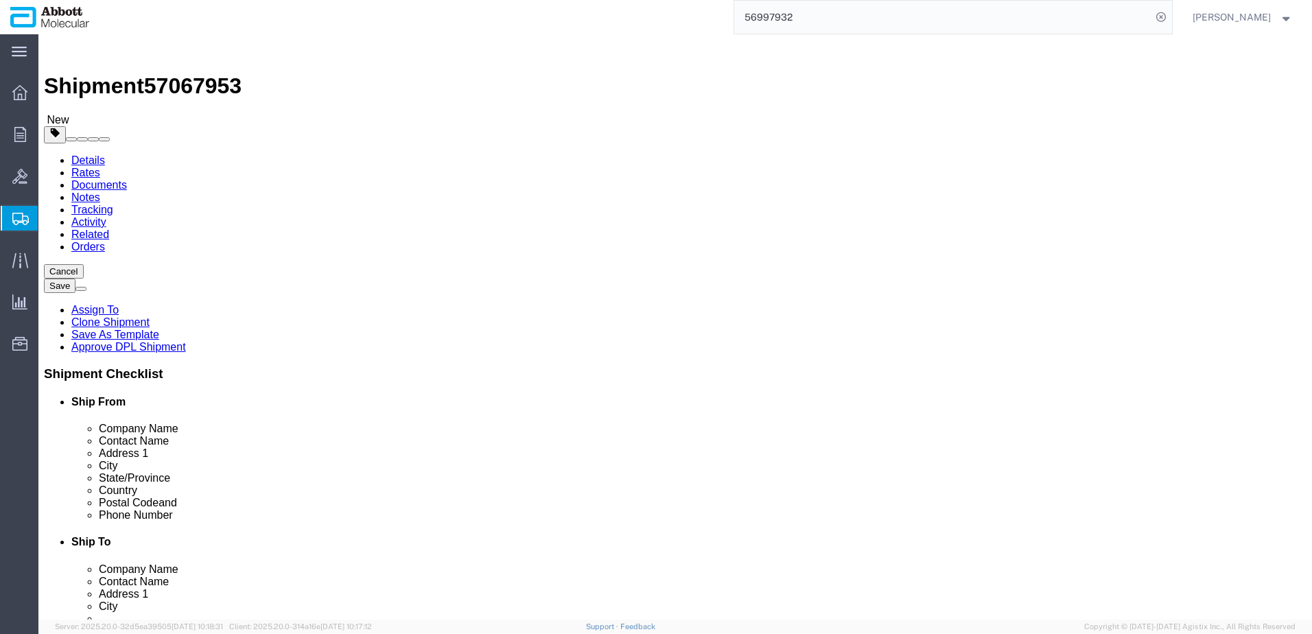
click link "Add Package"
click select "Select Box (B) Box (C) Box (D) Cardboard Box(es) Crate (Instrument) Crate(s) En…"
click input "text"
click input "checkbox"
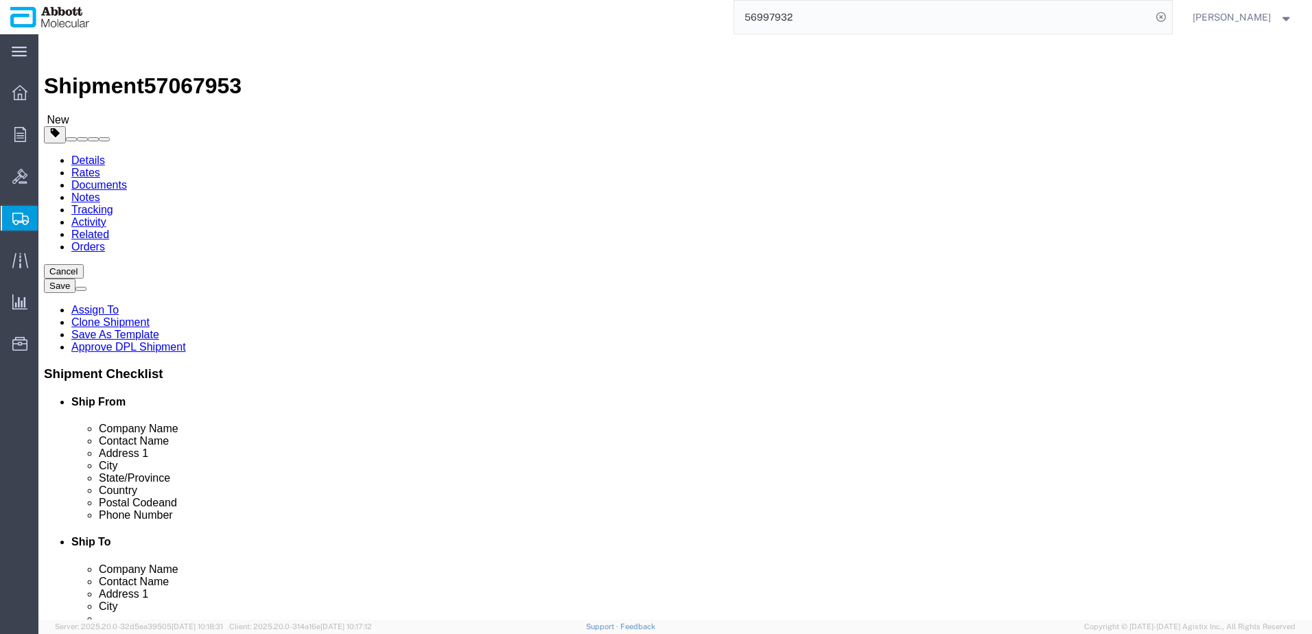
click link "Add Content"
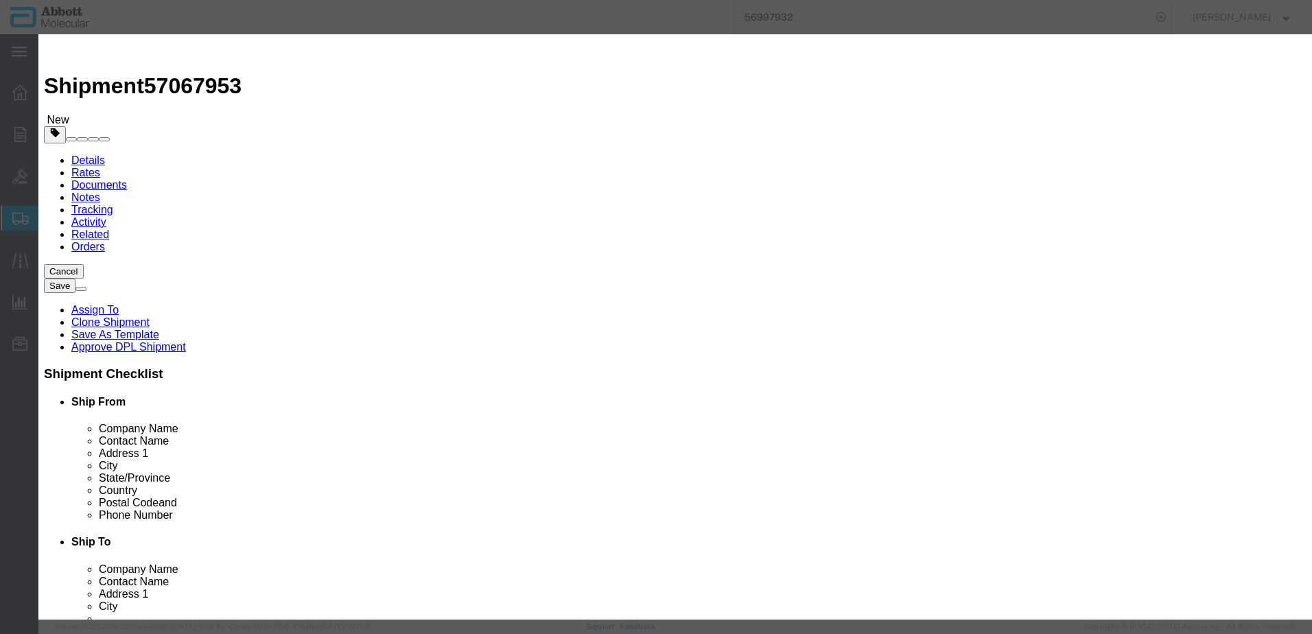
click input "text"
click td "Name: 04J7024"
click select "Select Account Type Activity ID Airline Appointment Number ASN Batch Number Bil…"
click button "Save & Add Another"
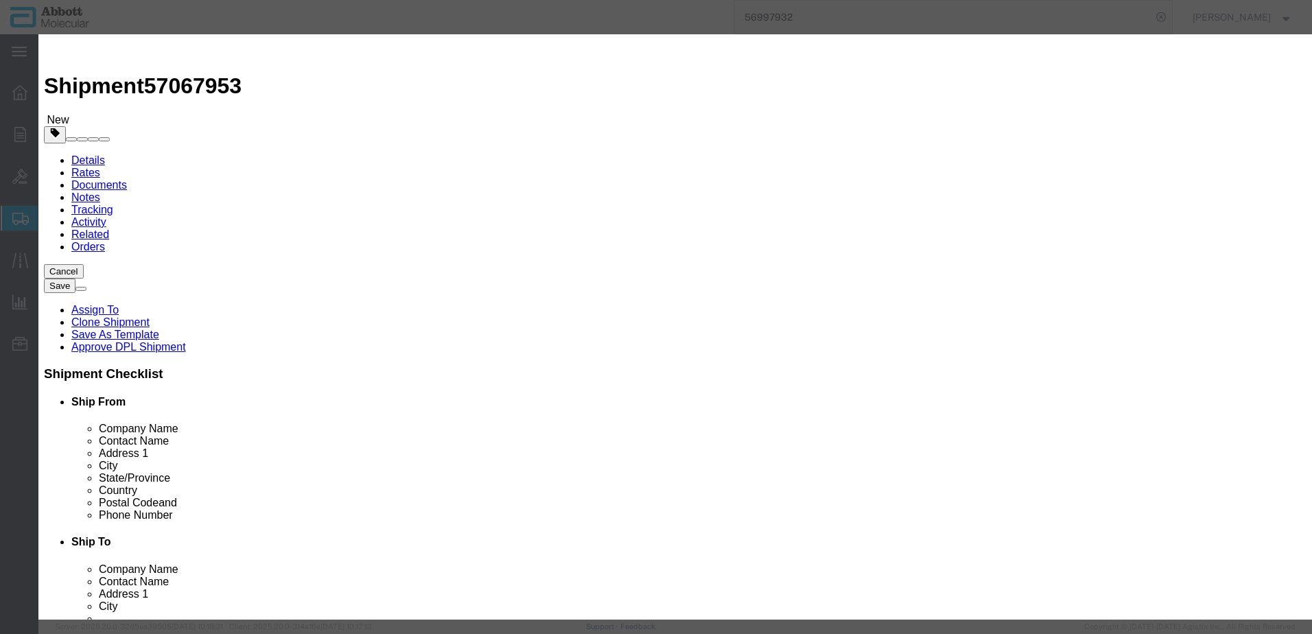
click input "text"
click div "Name: 06K1224 Sku: 06K1224 Model: 06K1224 Description: DNA SMPL GPR PK(96T)"
click select "Select Account Type Activity ID Airline Appointment Number ASN Batch Number Bil…"
click input "1005288"
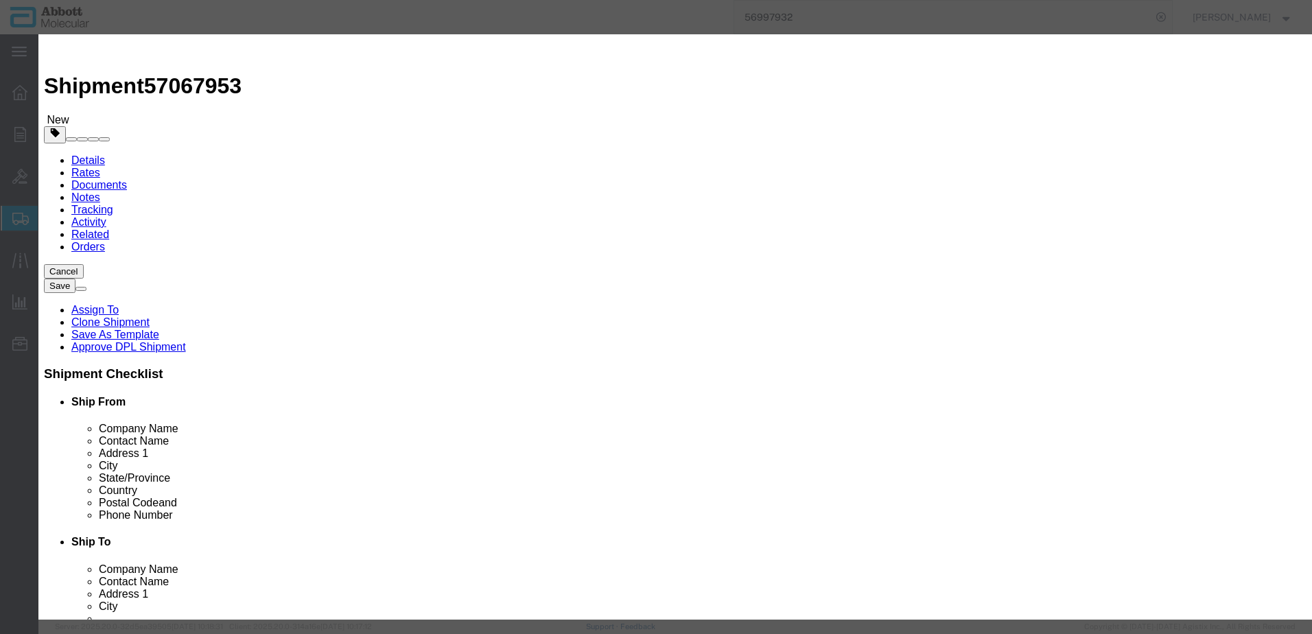
scroll to position [577, 0]
click button "Save & Close"
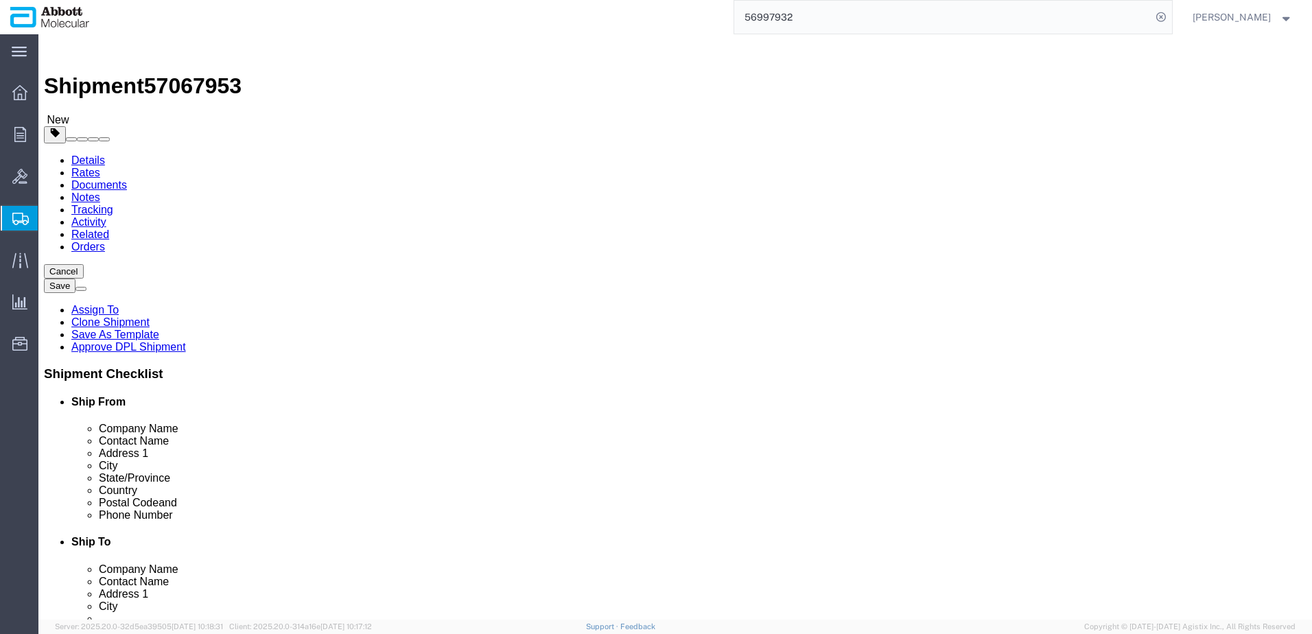
scroll to position [155, 0]
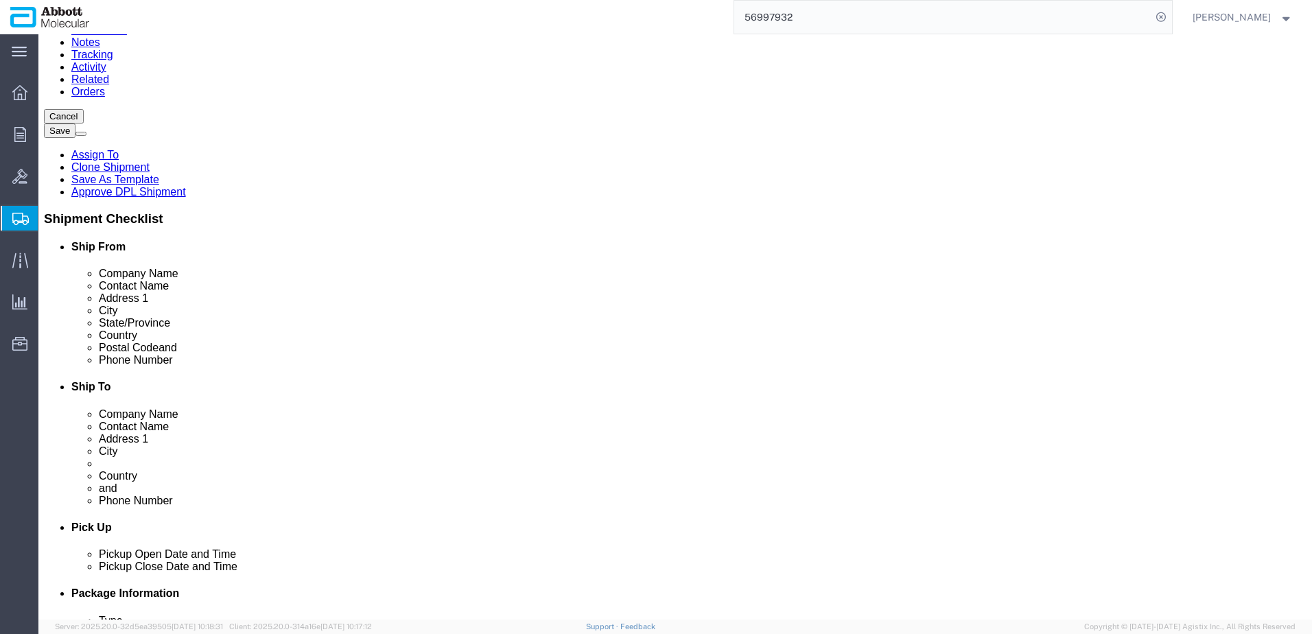
click button "Continue"
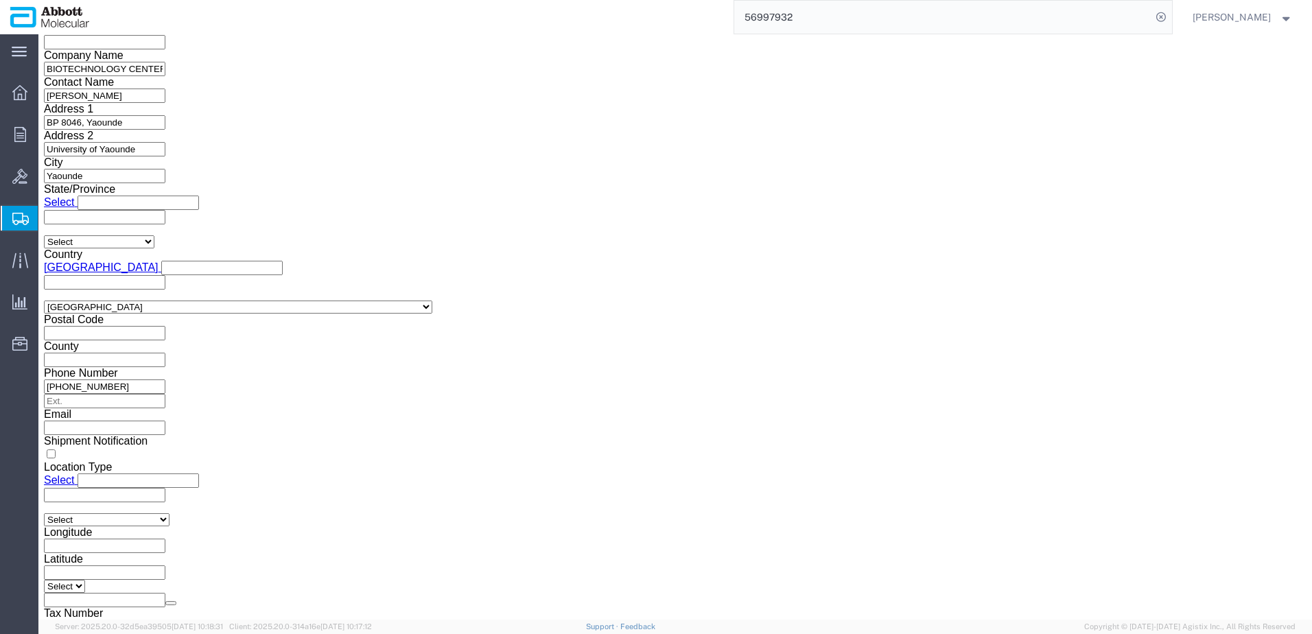
click button "Upload"
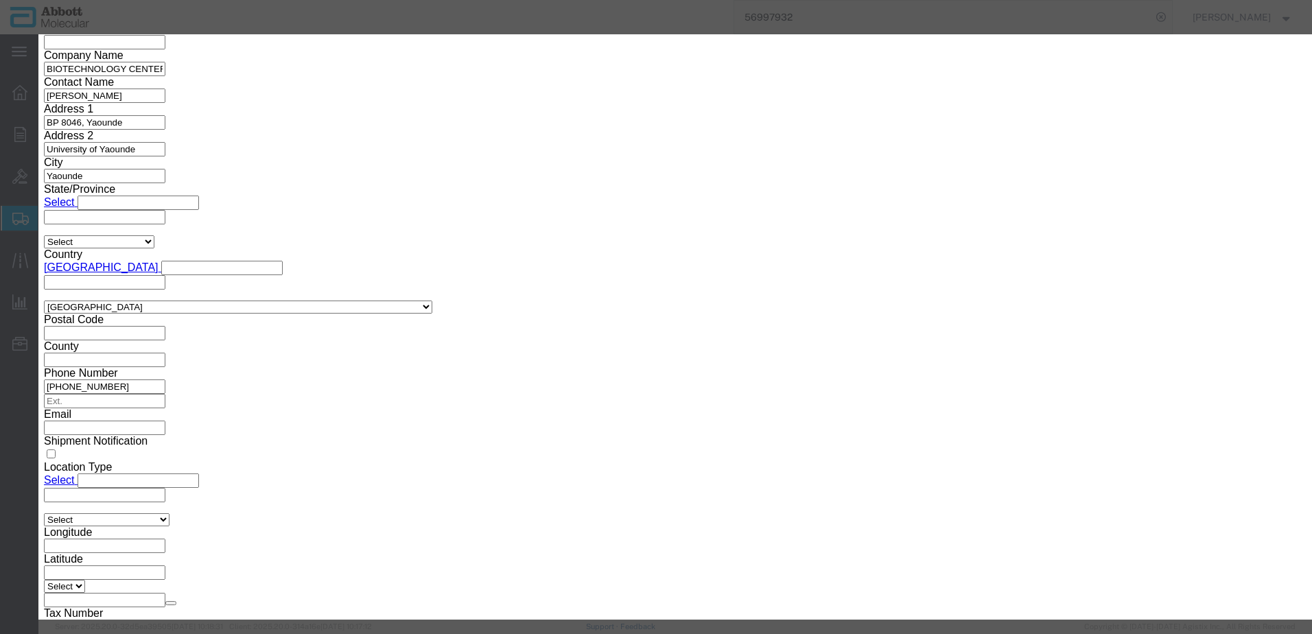
click button "Browse"
click button "Upload"
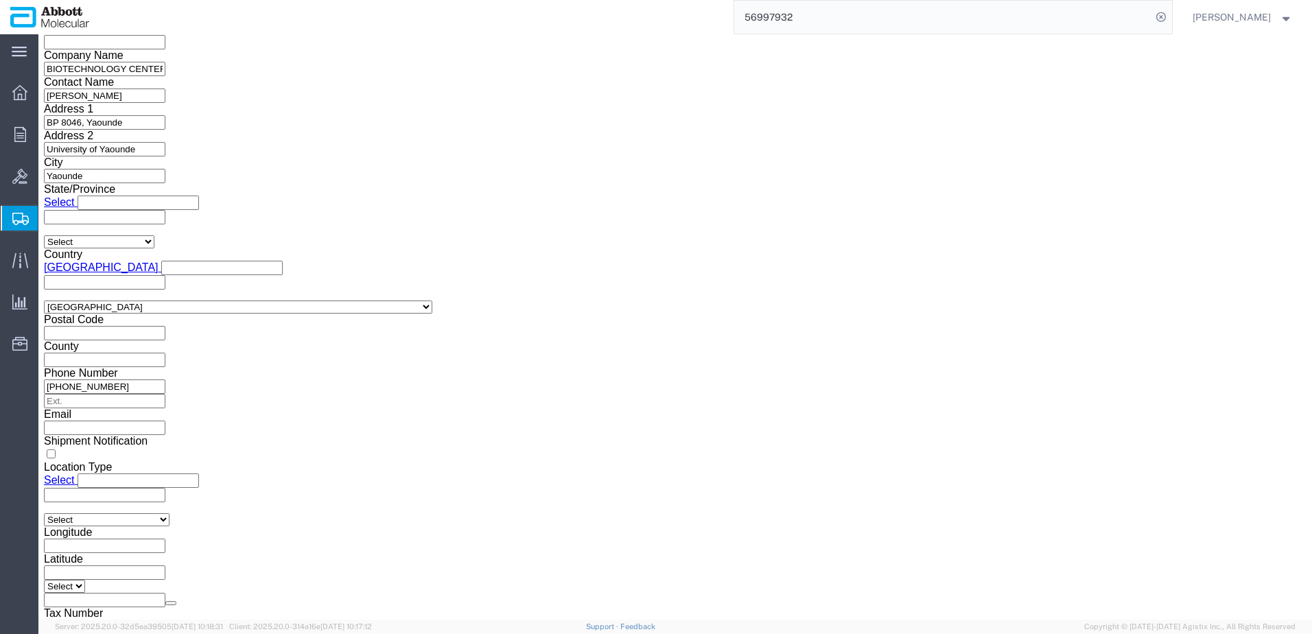
drag, startPoint x: 38, startPoint y: 20, endPoint x: 185, endPoint y: 19, distance: 147.5
click h1 "Shipment 57067953"
copy h1 "Shipment 57067953"
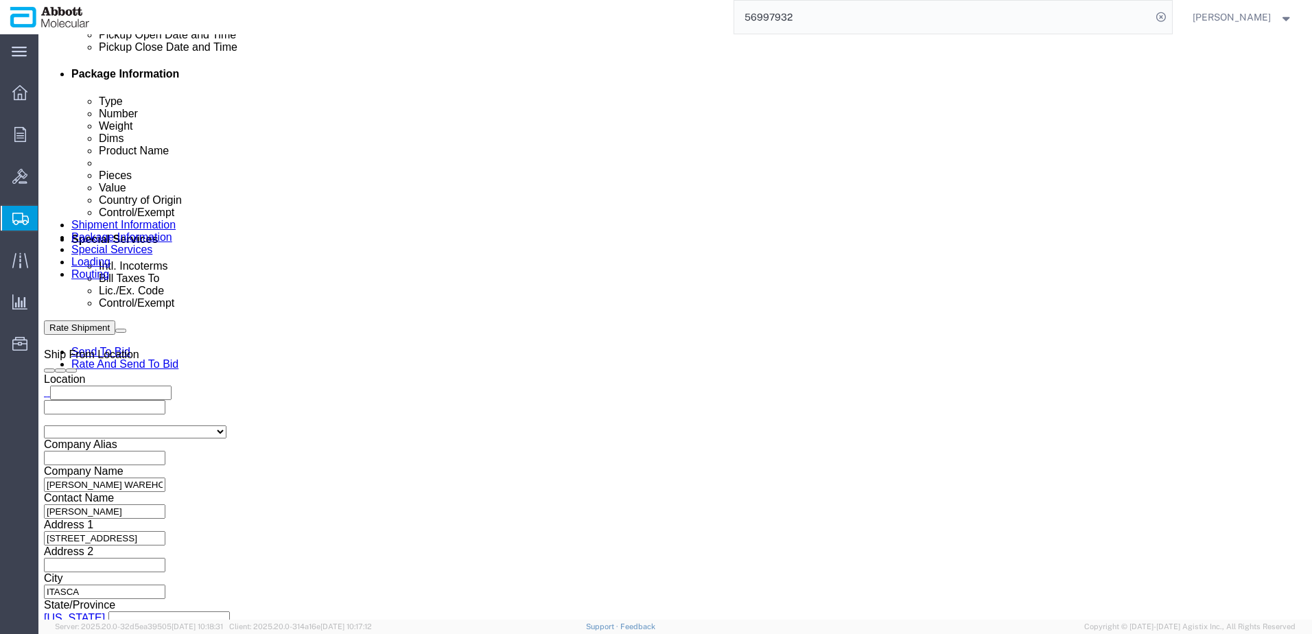
scroll to position [663, 0]
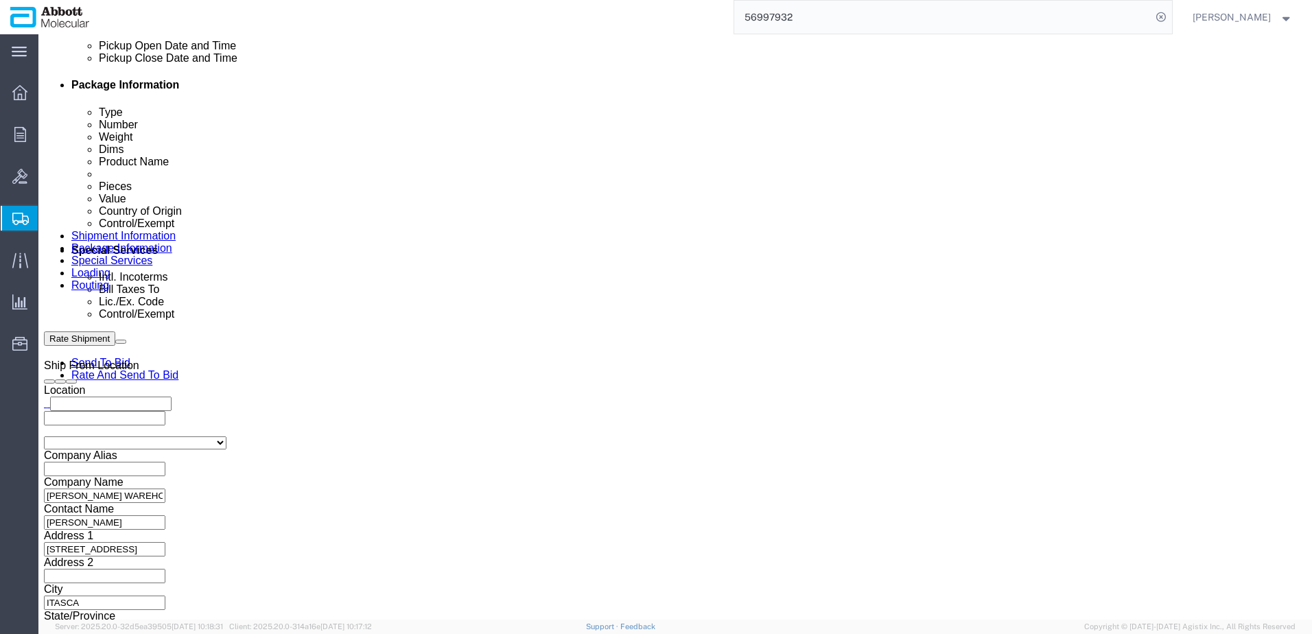
click button "Rate Shipment"
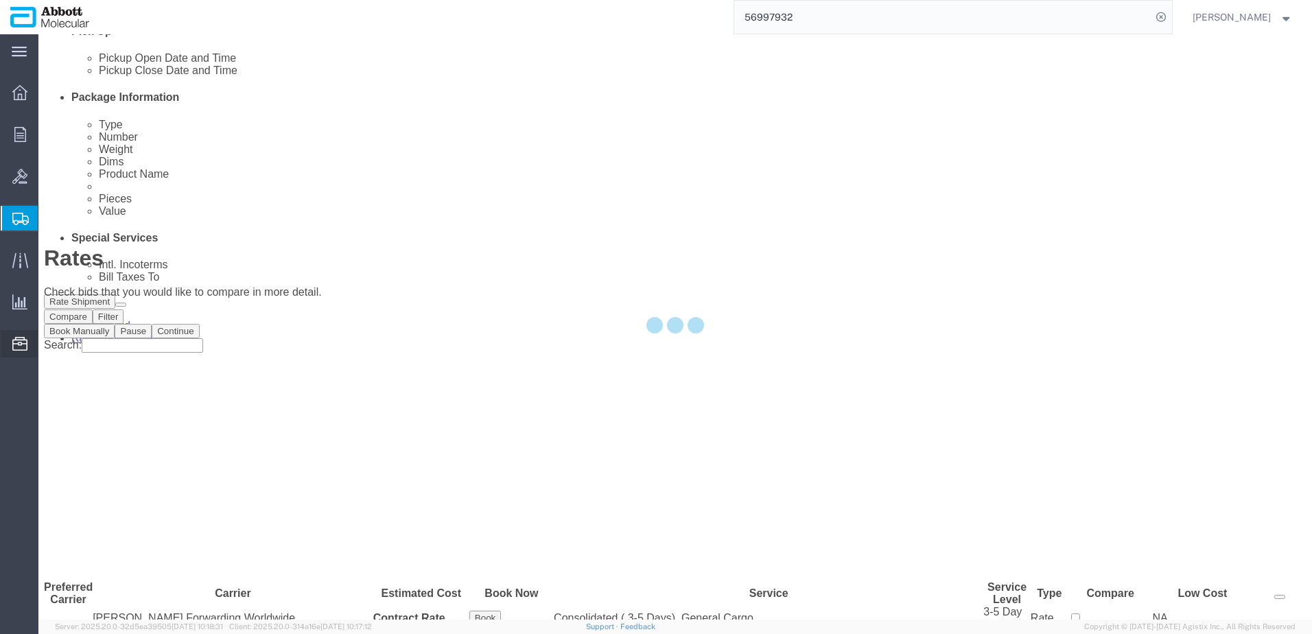
scroll to position [0, 0]
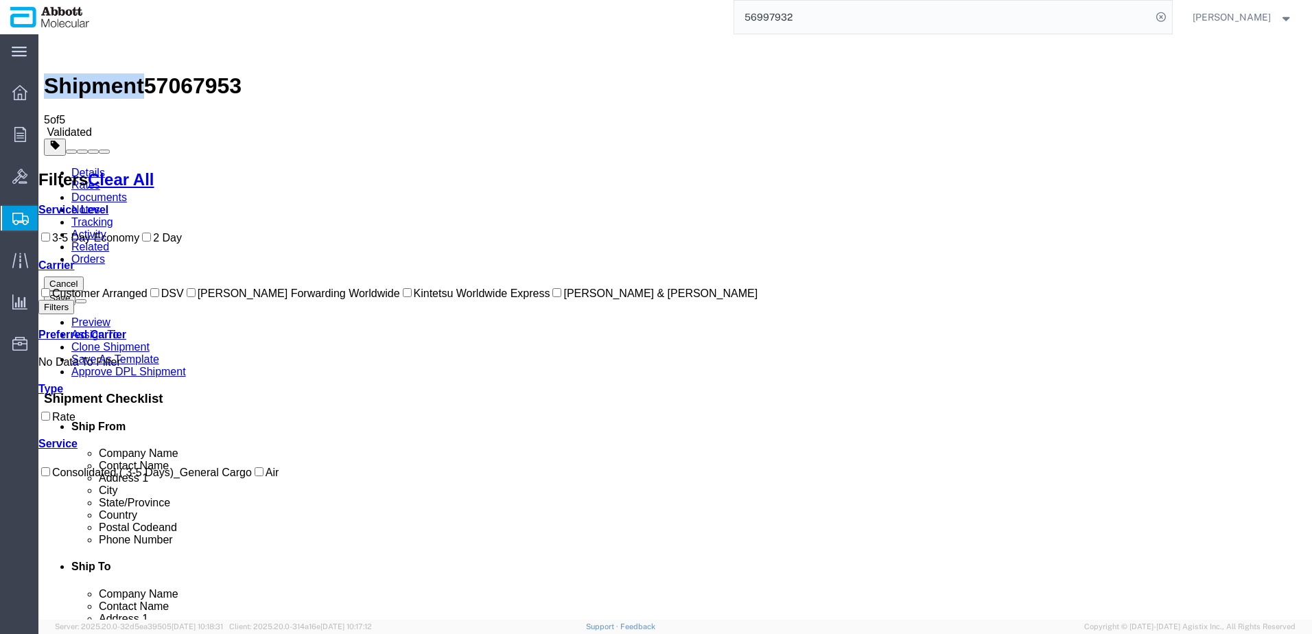
click at [150, 297] on input "DSV" at bounding box center [154, 292] width 9 height 9
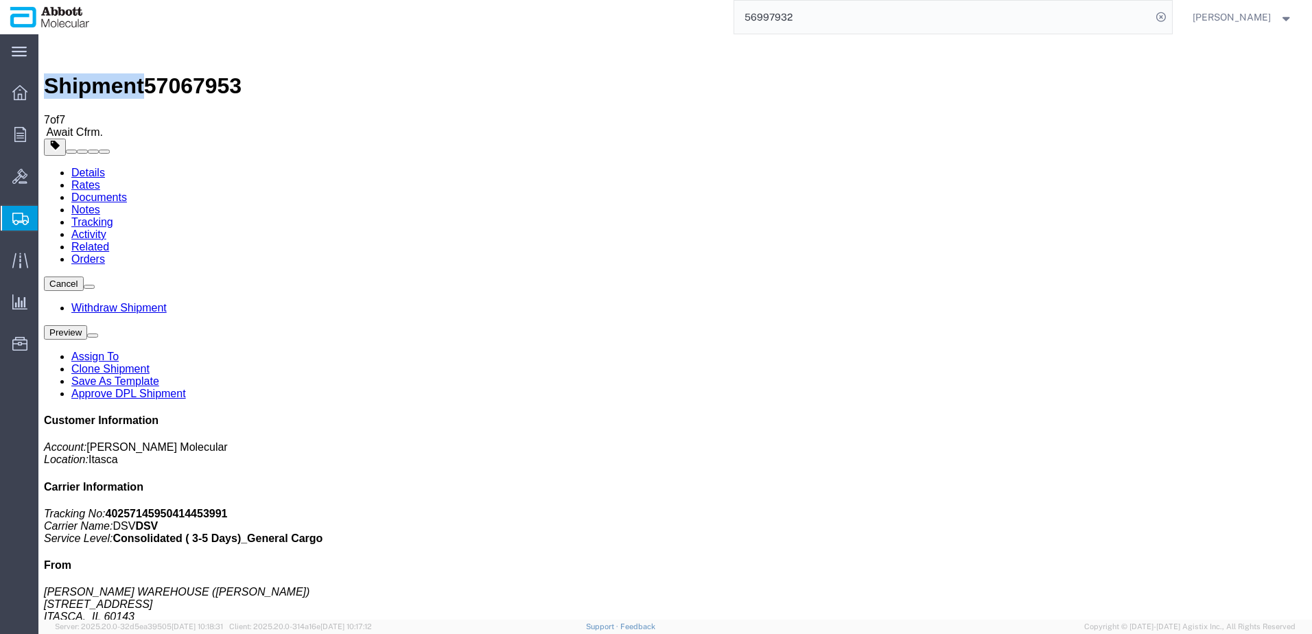
click at [150, 363] on link "Clone Shipment" at bounding box center [110, 369] width 78 height 12
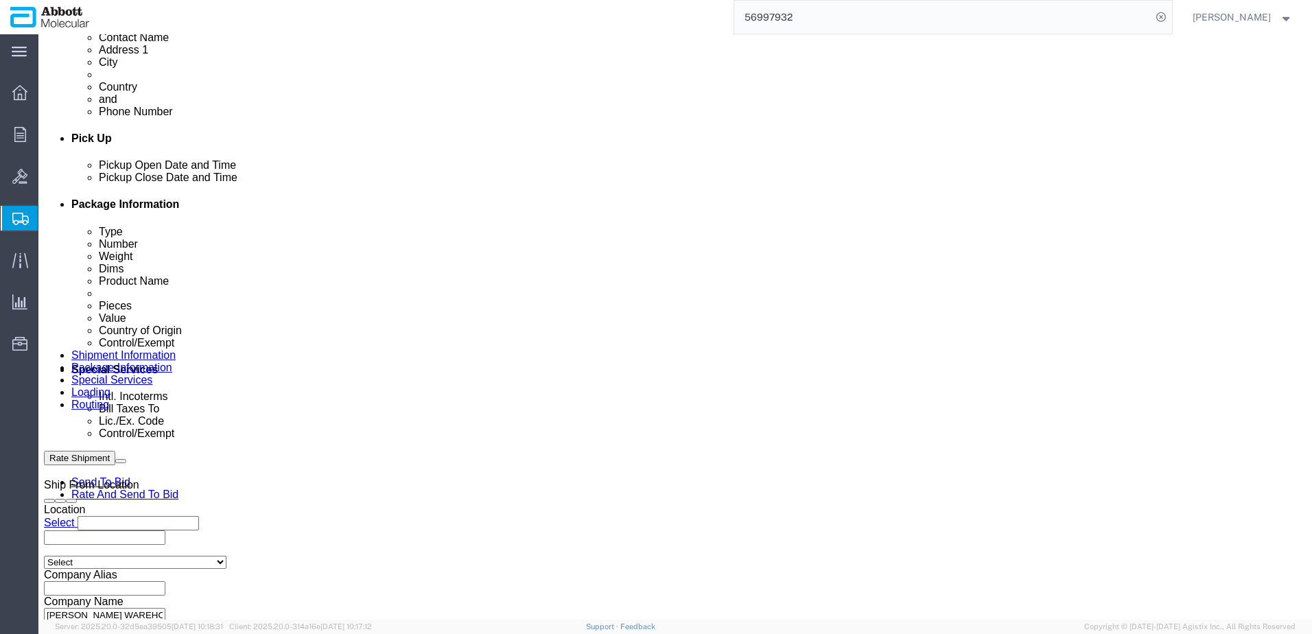
scroll to position [618, 0]
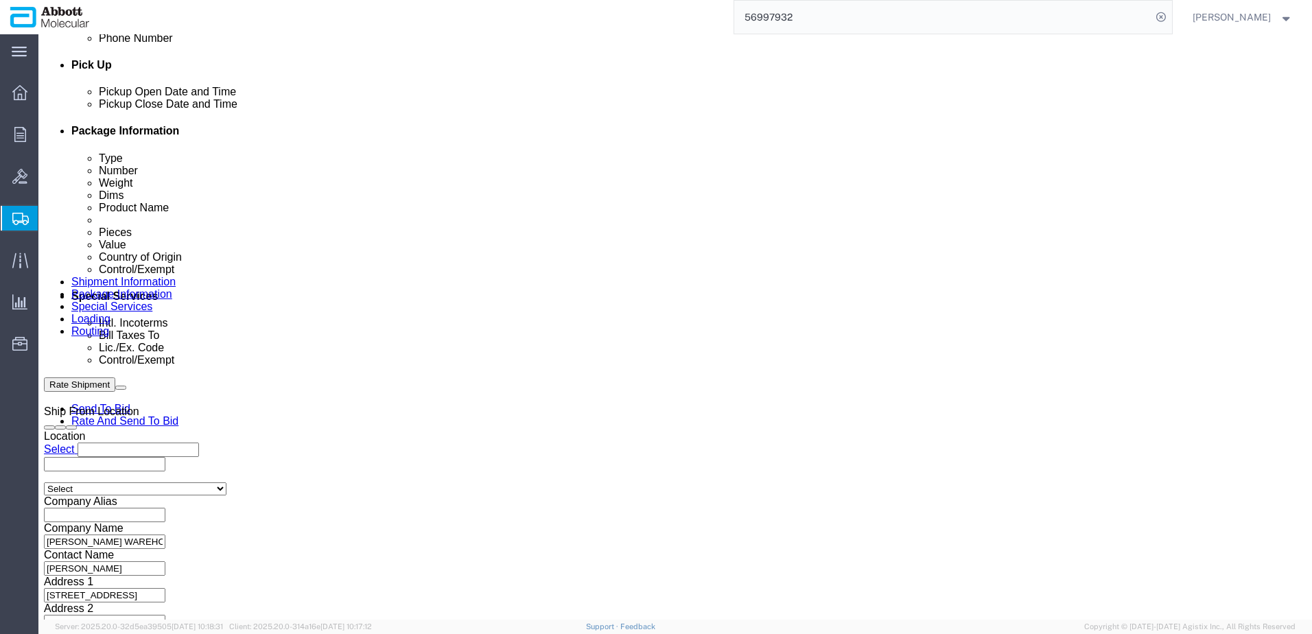
drag, startPoint x: 235, startPoint y: 449, endPoint x: 43, endPoint y: 439, distance: 192.4
click div "Select Account Type Activity ID Airline Appointment Number ASN Batch Request # …"
paste input "F"
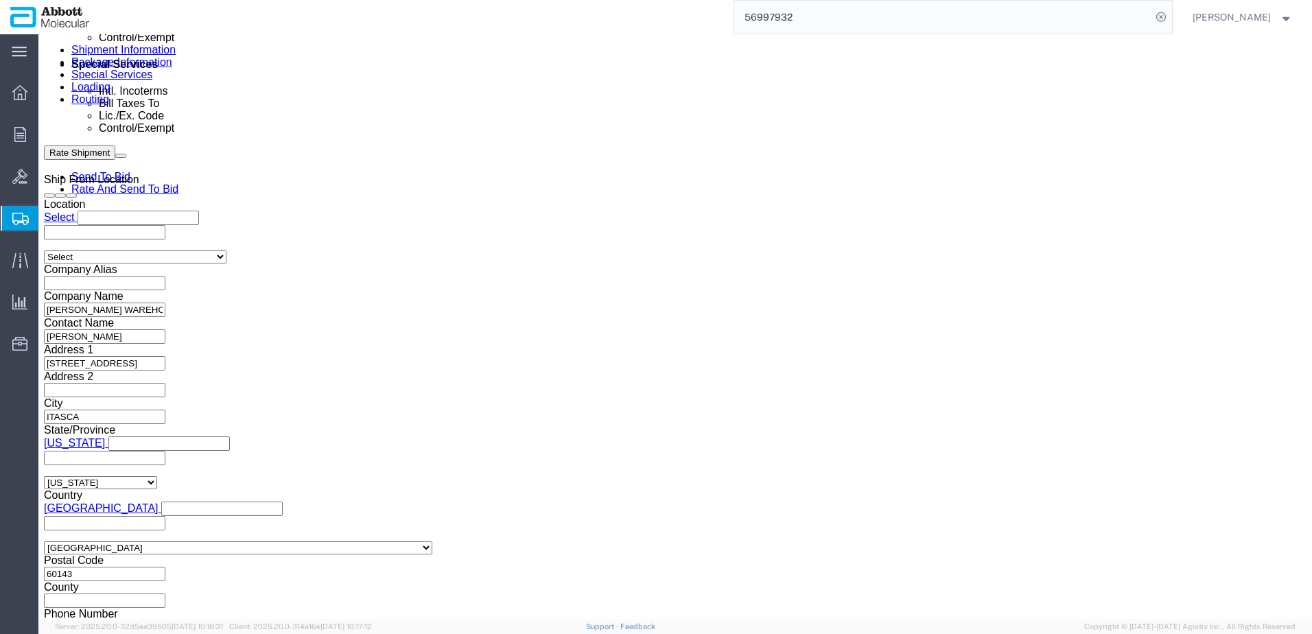
scroll to position [857, 0]
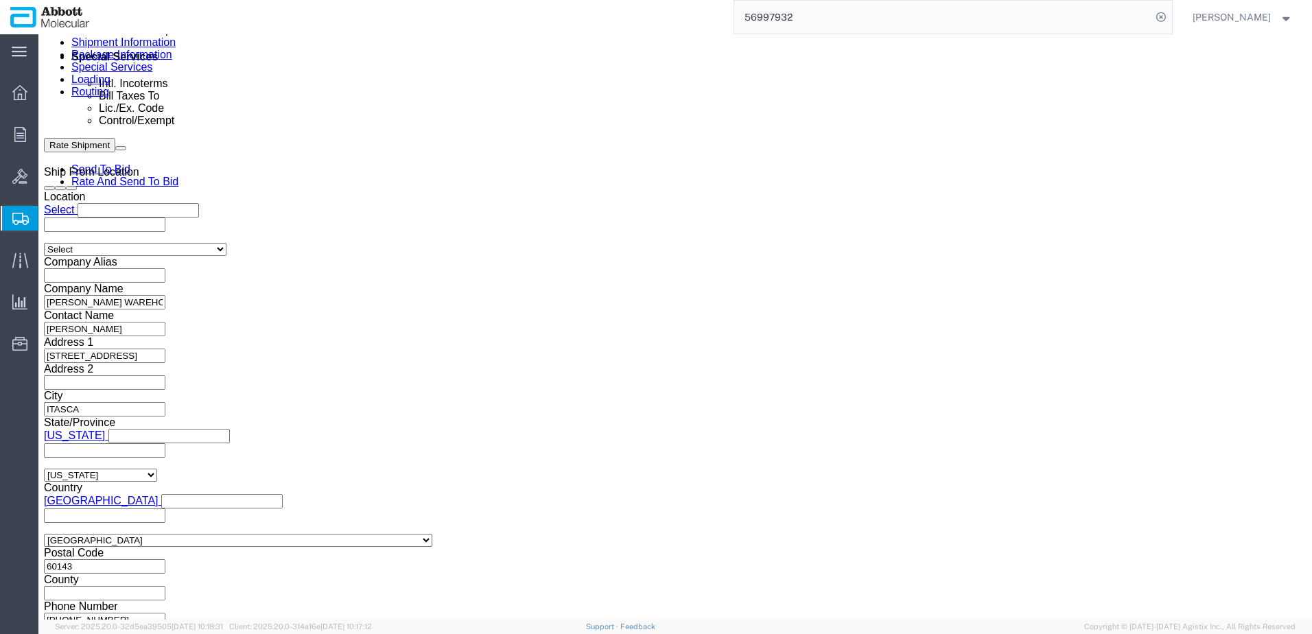
click button "button"
click button "Continue"
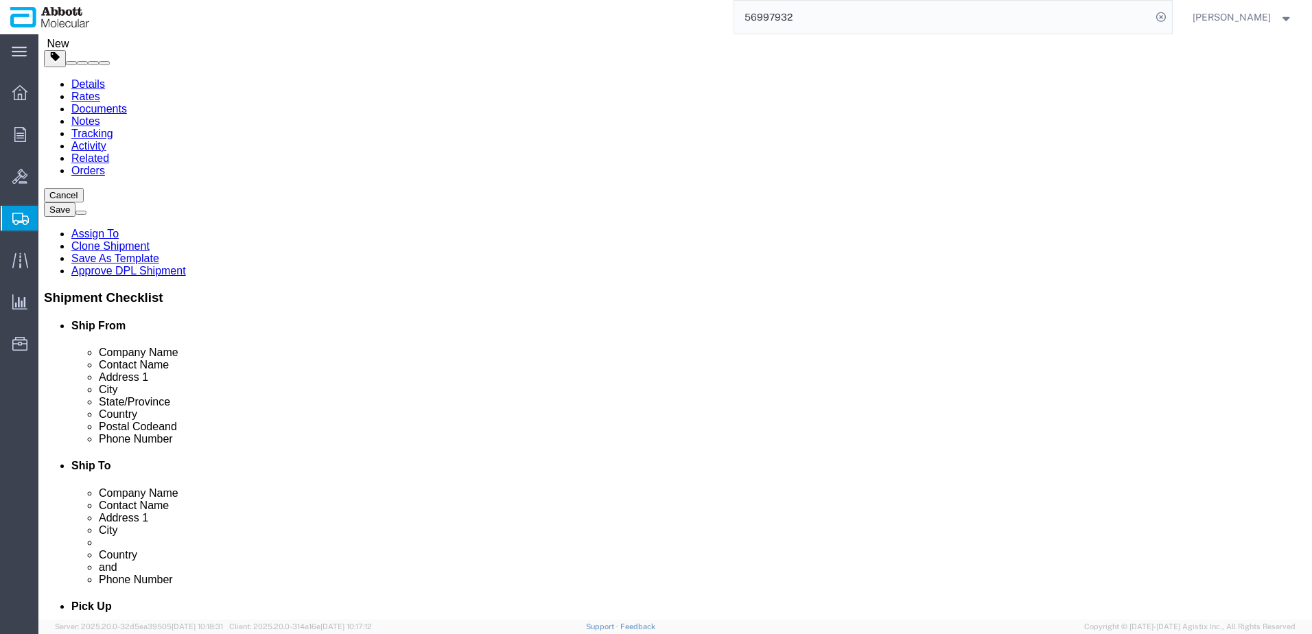
click link "Delete this content"
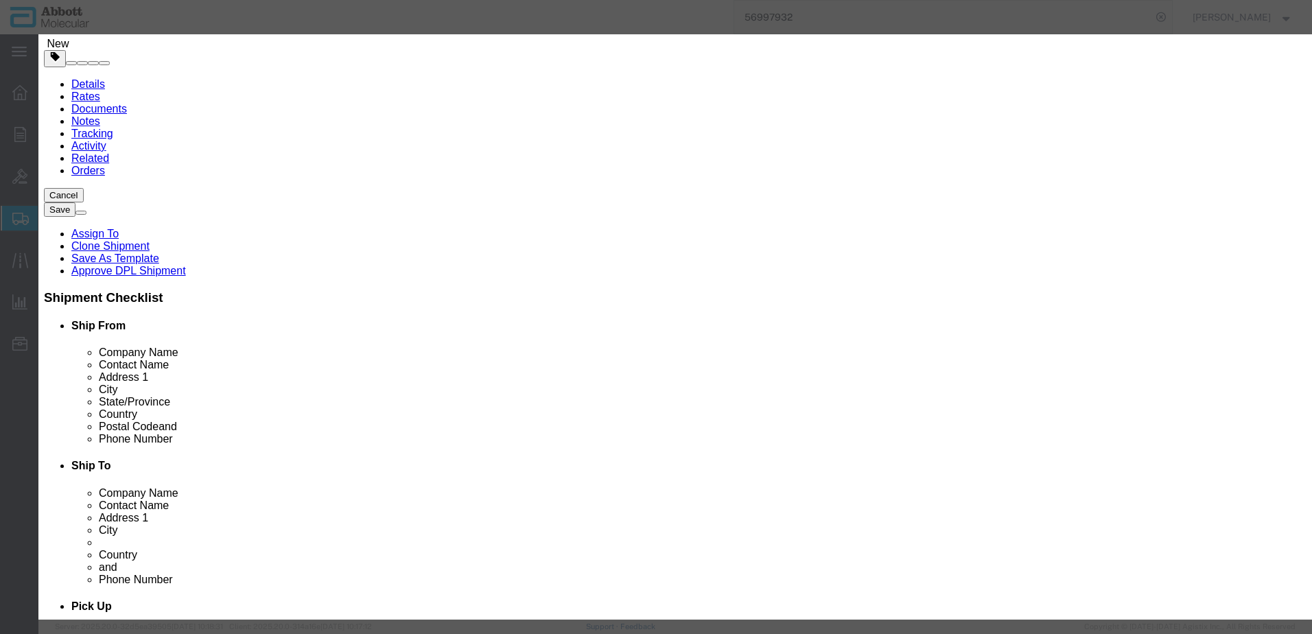
click button "Yes"
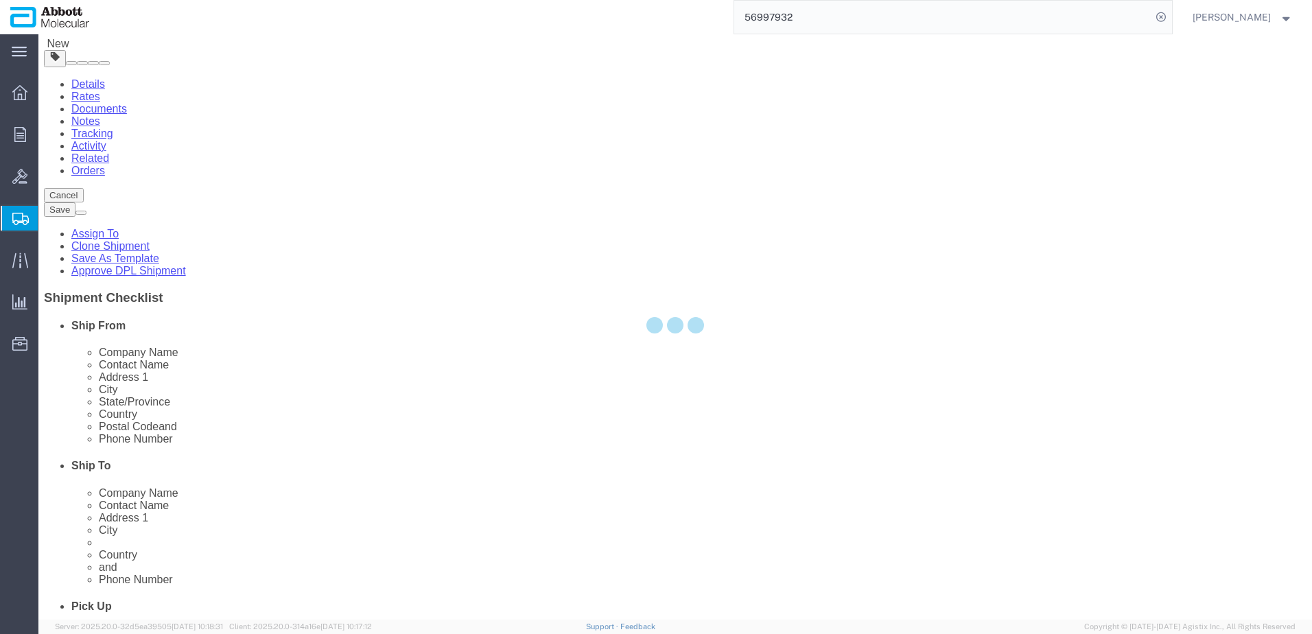
scroll to position [0, 0]
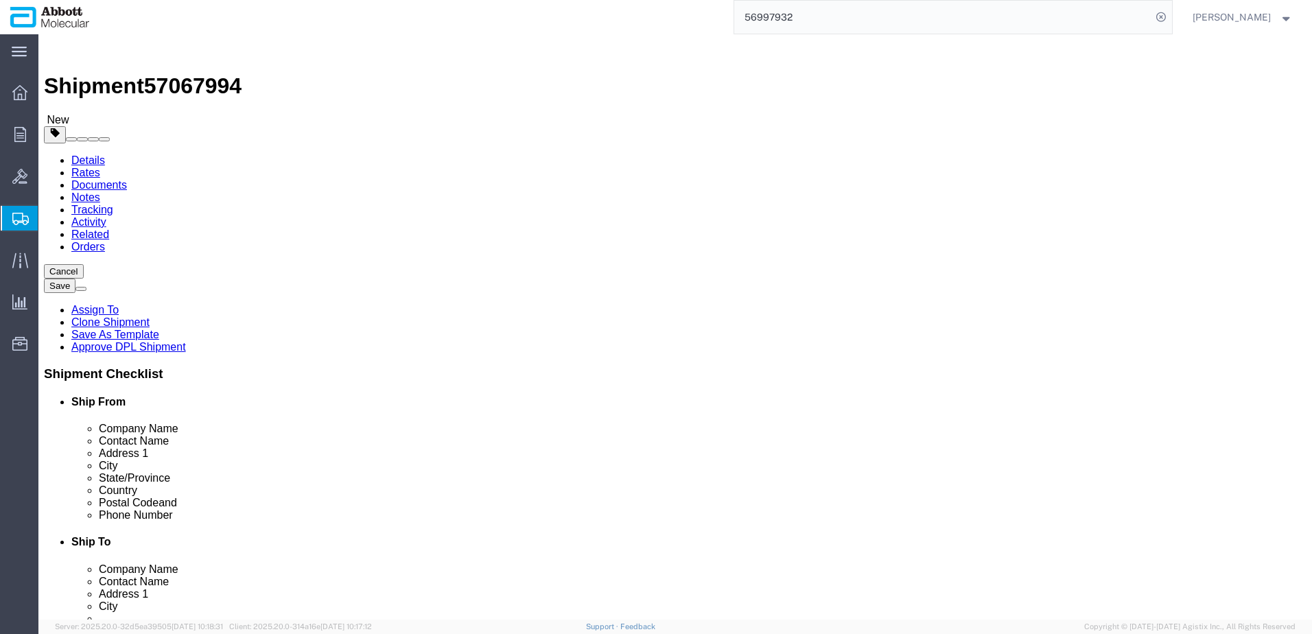
click span "button"
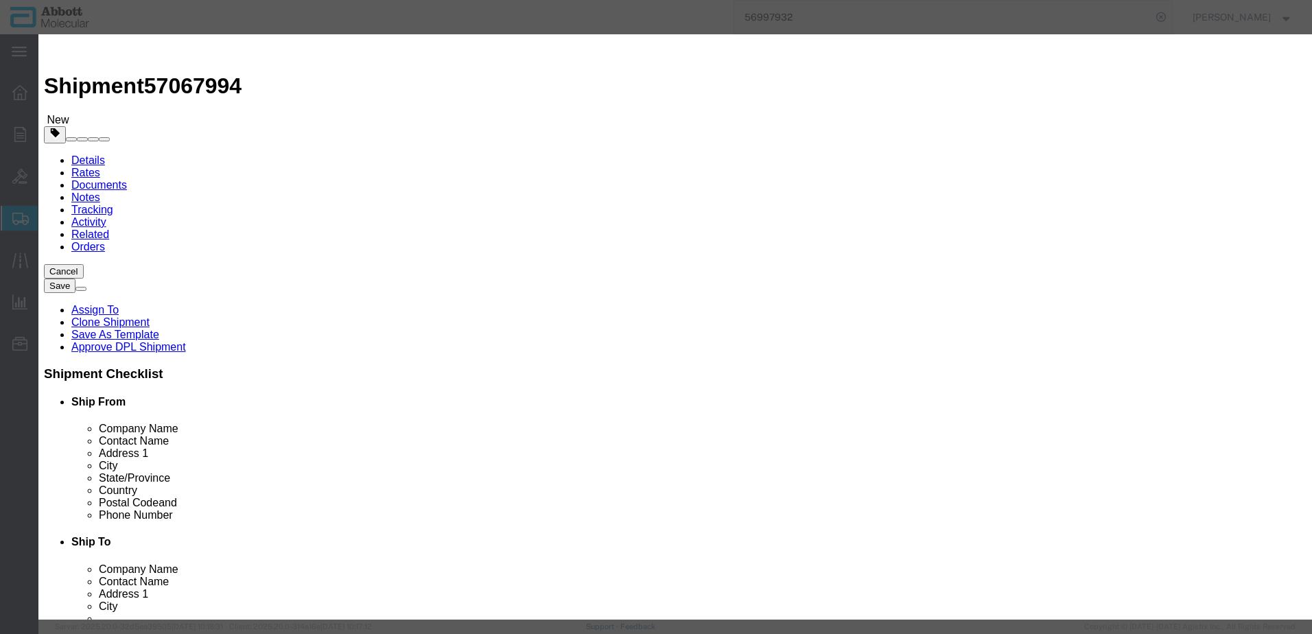
click button "Yes"
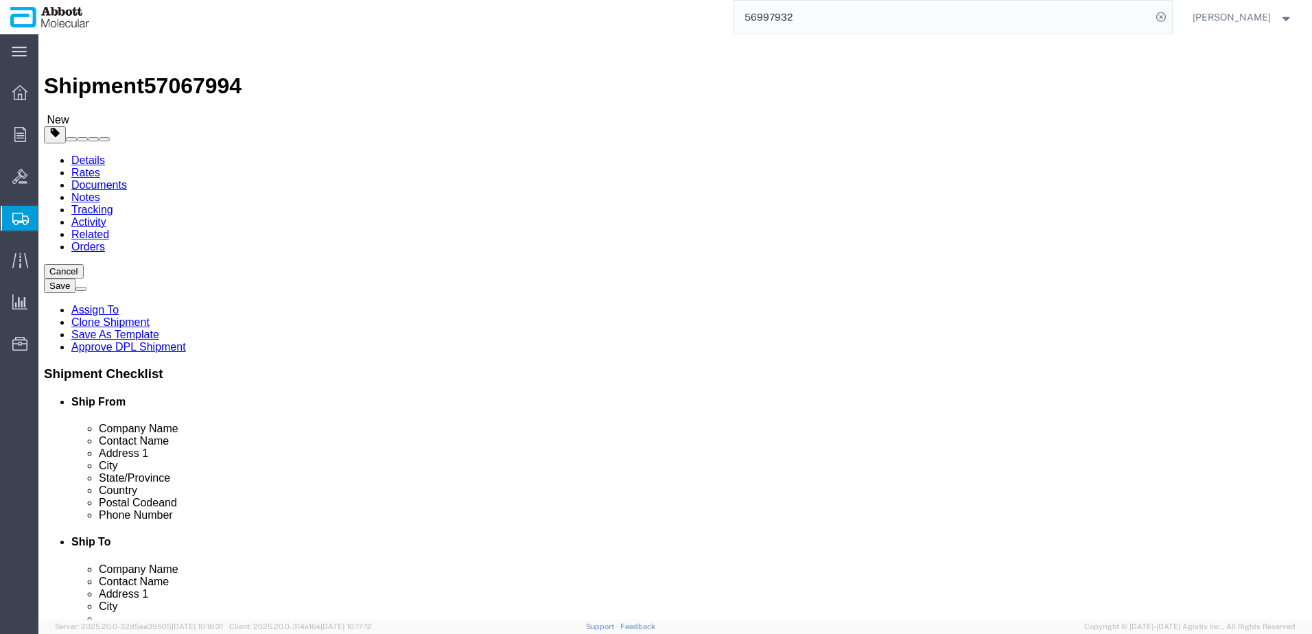
click div "Add Package"
click link "Add Package"
drag, startPoint x: 290, startPoint y: 236, endPoint x: 279, endPoint y: 243, distance: 12.9
click select "Select Box (B) Box (C) Box (D) Cardboard Box(es) Crate (Instrument) Crate(s) En…"
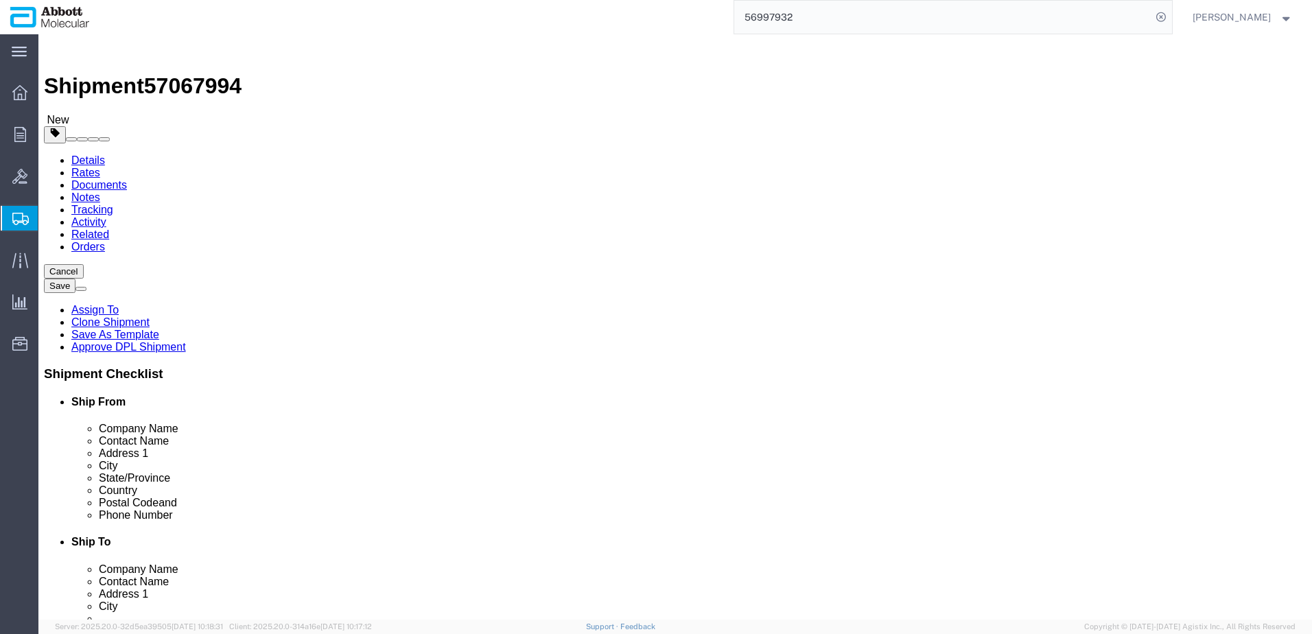
drag, startPoint x: 211, startPoint y: 266, endPoint x: 108, endPoint y: 277, distance: 104.2
click div "Package Type Select Box (B) Box (C) Box (D) Cardboard Box(es) Crate (Instrument…"
drag, startPoint x: 226, startPoint y: 323, endPoint x: 5, endPoint y: 338, distance: 220.8
click div "Package Type Select Box (B) Box (C) Box (D) Cardboard Box(es) Crate (Instrument…"
click input "checkbox"
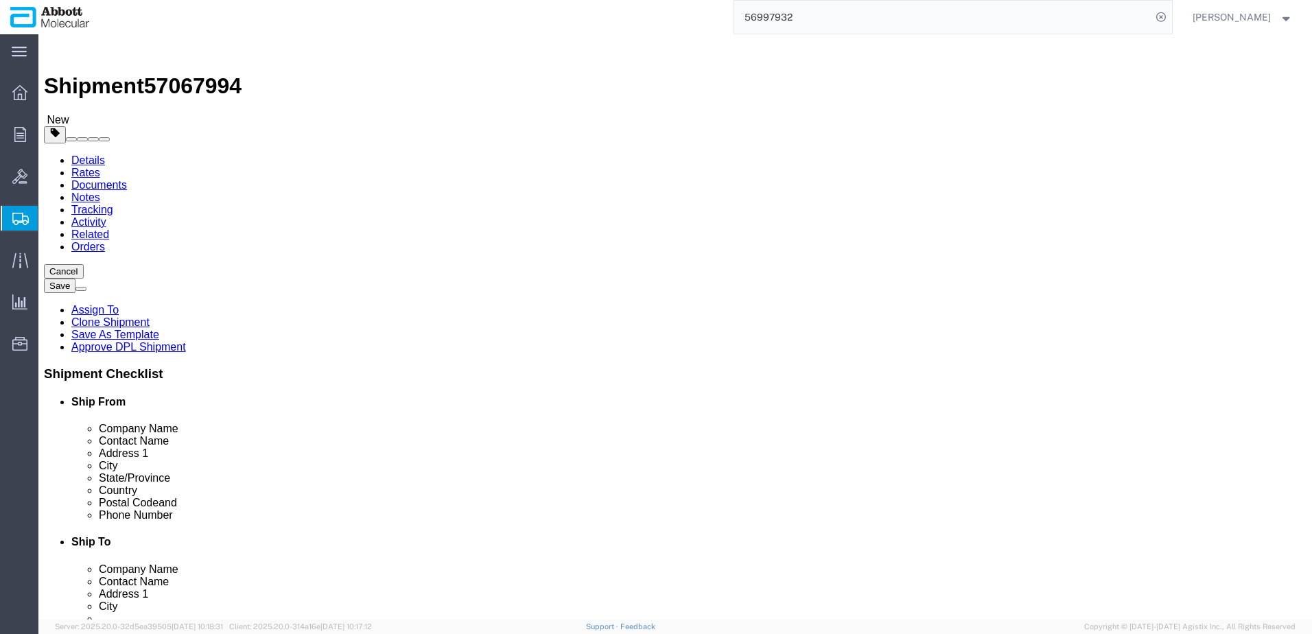
click link "Add Content"
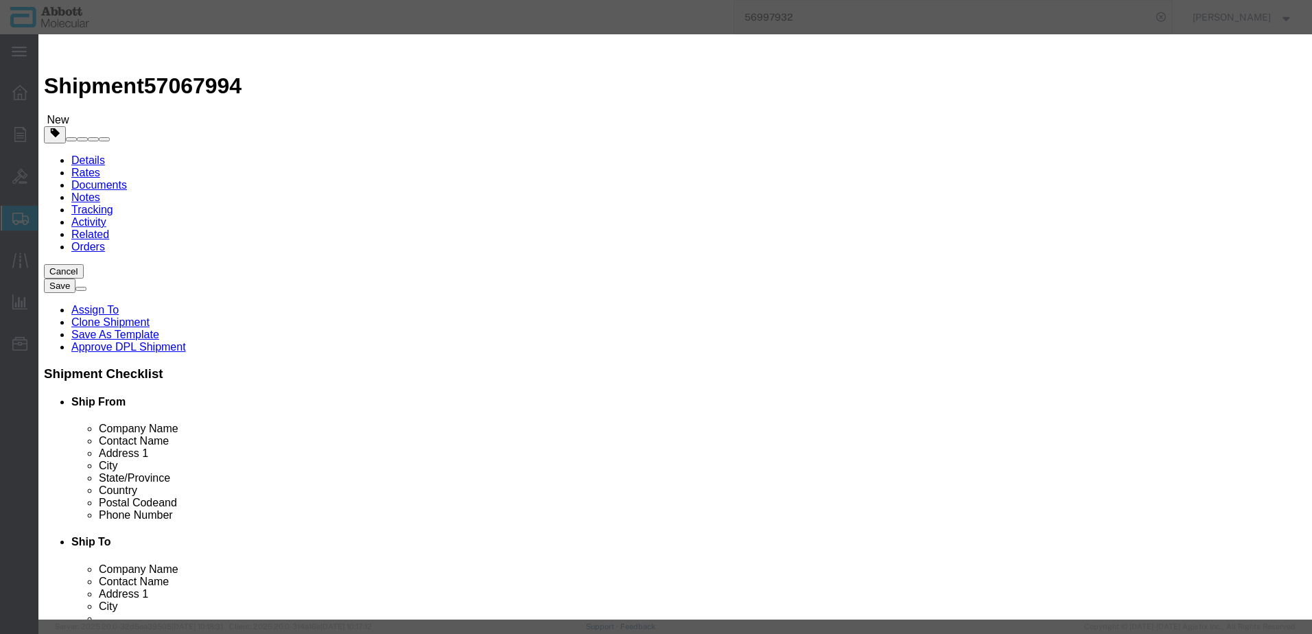
click input "text"
click td "Model: 02G3470"
drag, startPoint x: 790, startPoint y: 223, endPoint x: 790, endPoint y: 232, distance: 8.9
click select "Select Account Type Activity ID Airline Appointment Number ASN Batch Number Bil…"
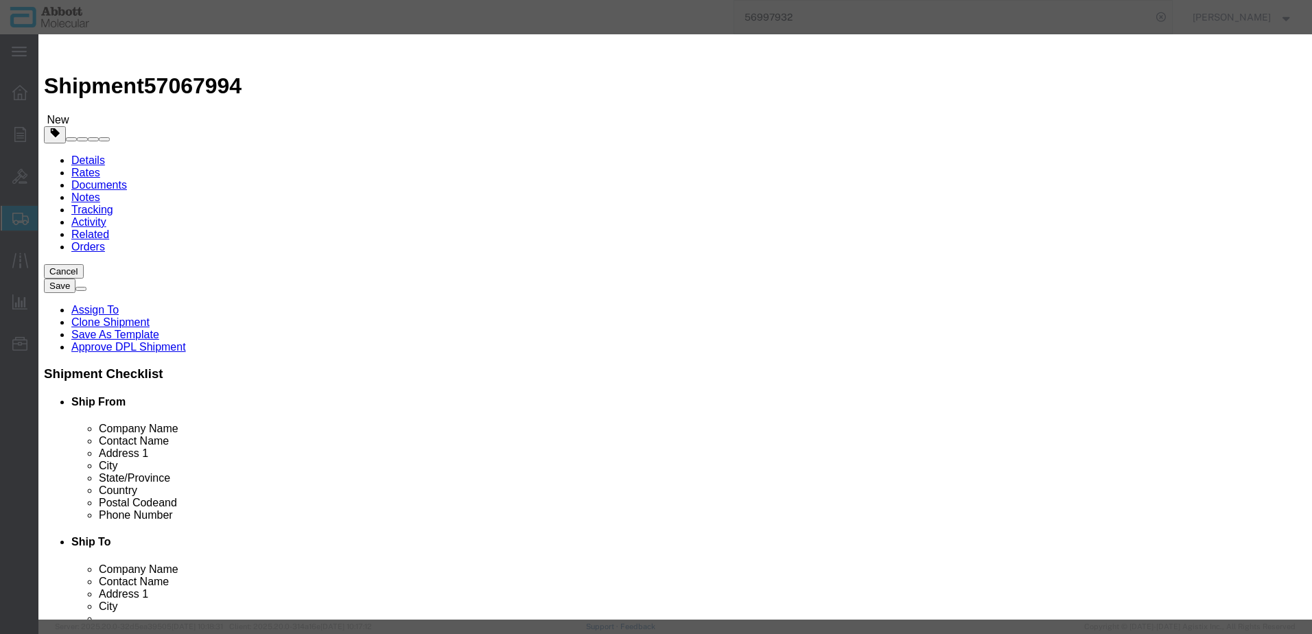
click button "Save & Add Another"
click input "text"
click strong "02G3480"
click select "Select Account Type Activity ID Airline Appointment Number ASN Batch Number Bil…"
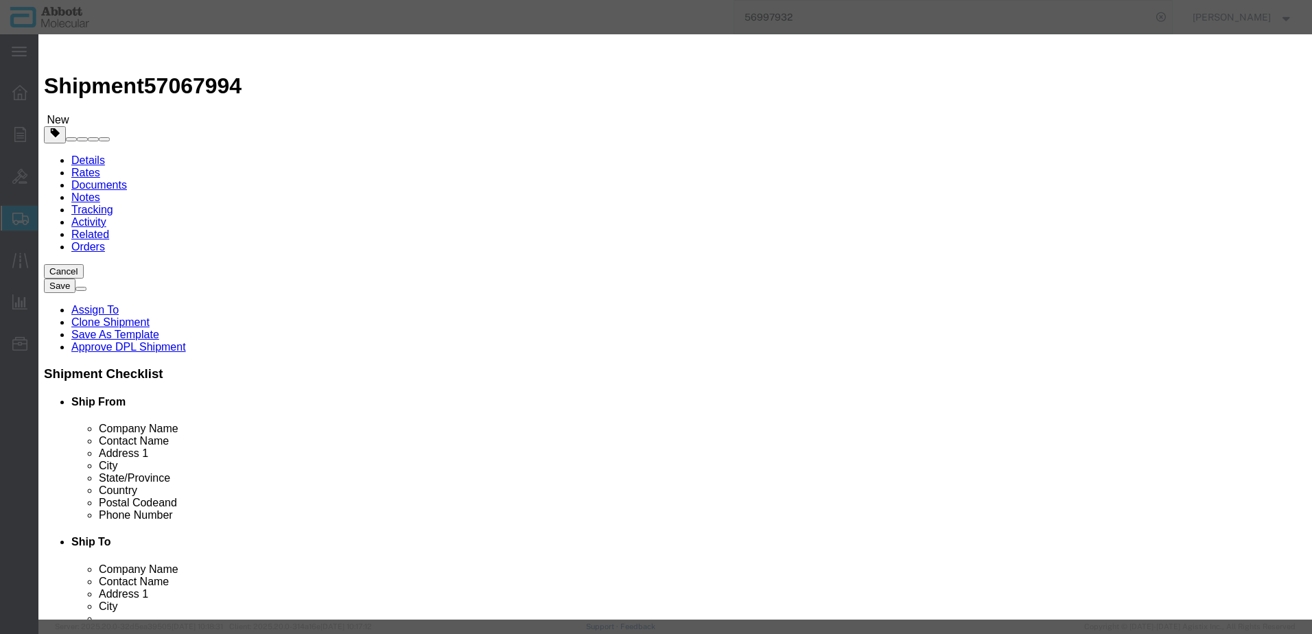
click button "Save & Add Another"
click input "text"
click strong "02G3480"
click button "Close"
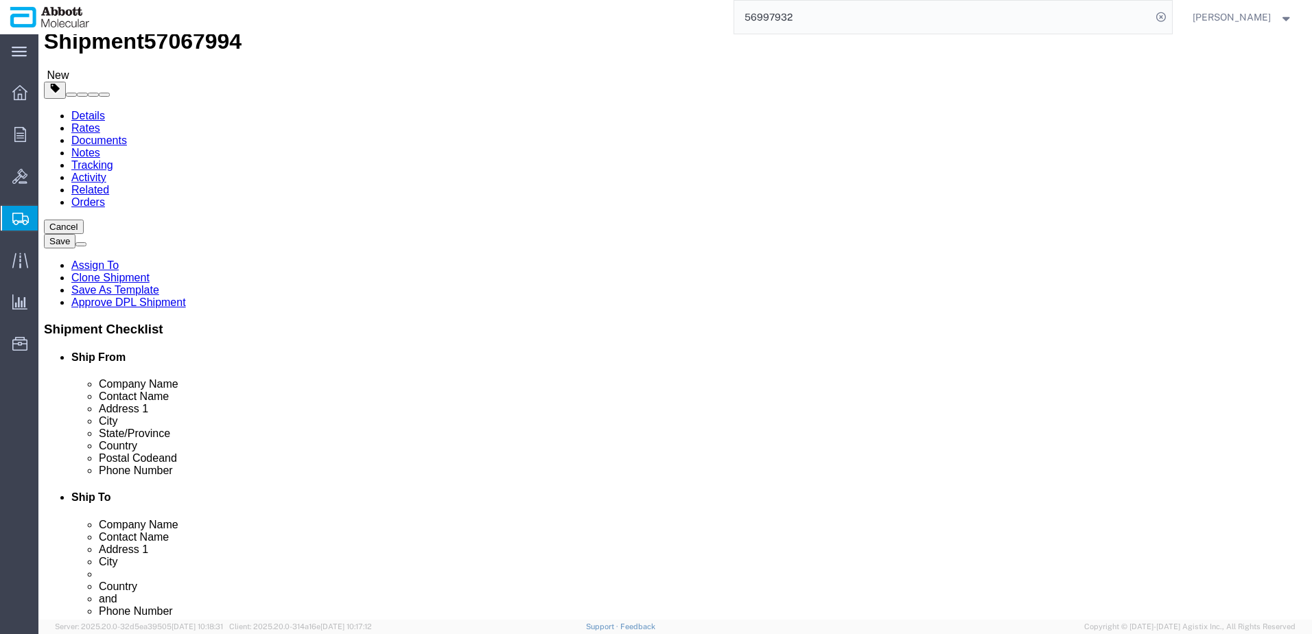
scroll to position [69, 0]
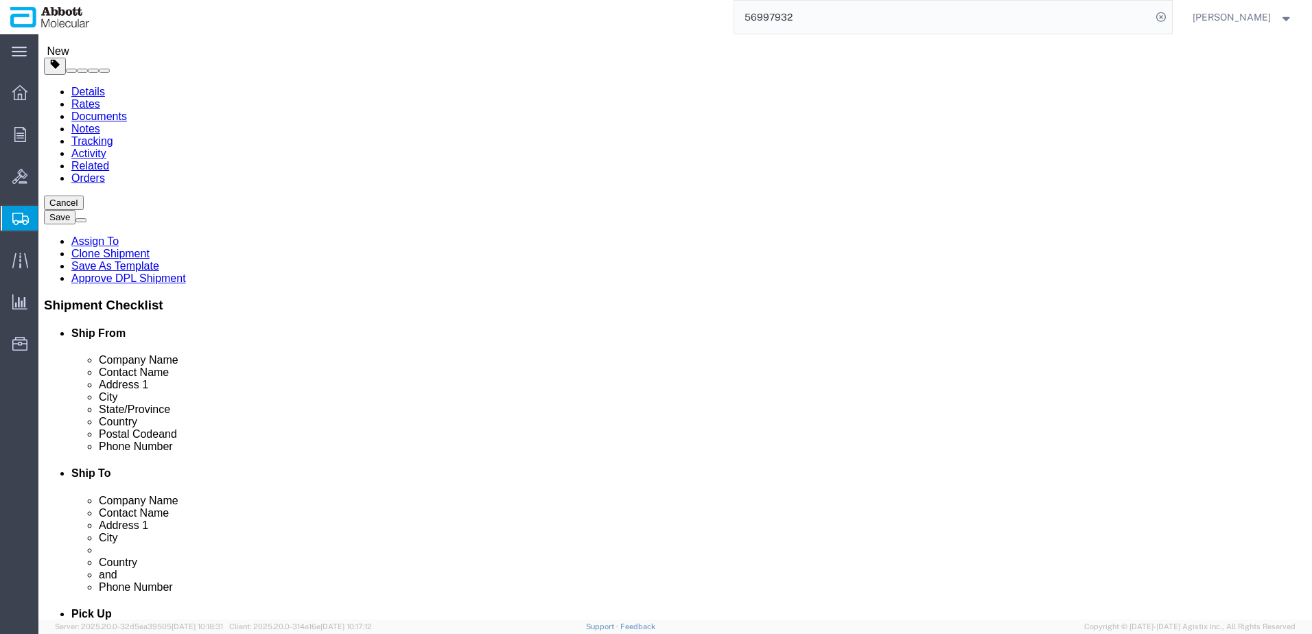
click link "Add Content"
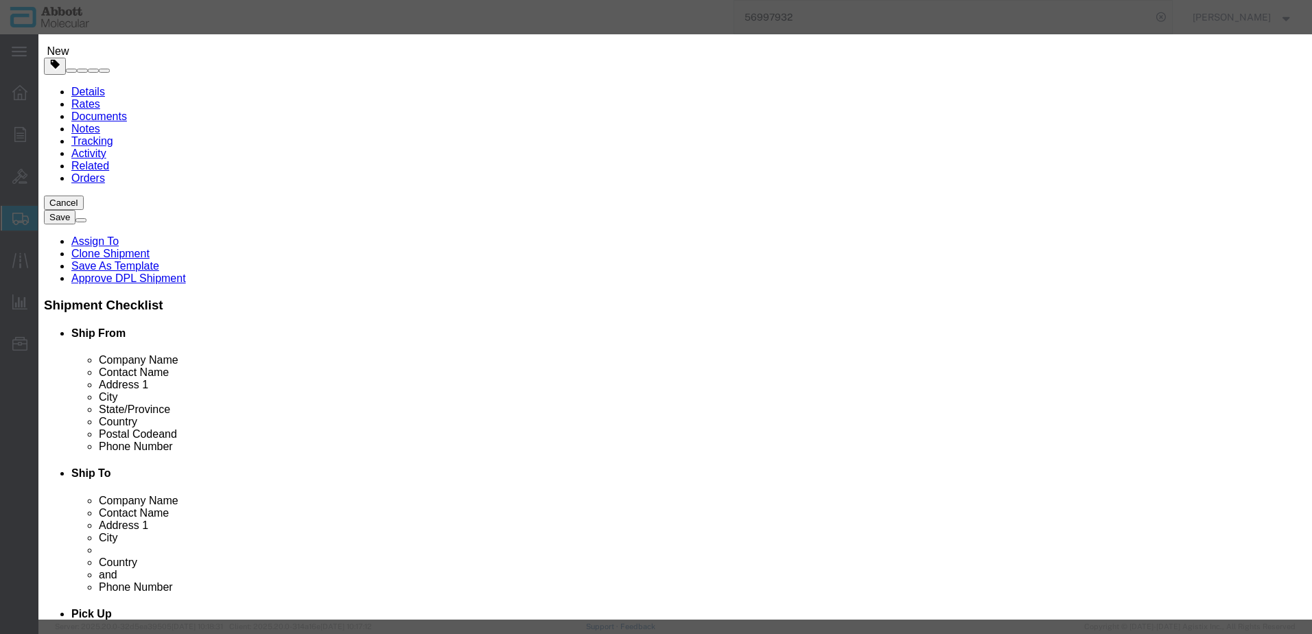
click input "text"
click strong "02G3490"
drag, startPoint x: 803, startPoint y: 223, endPoint x: 799, endPoint y: 232, distance: 9.8
click select "Select Account Type Activity ID Airline Appointment Number ASN Batch Number Bil…"
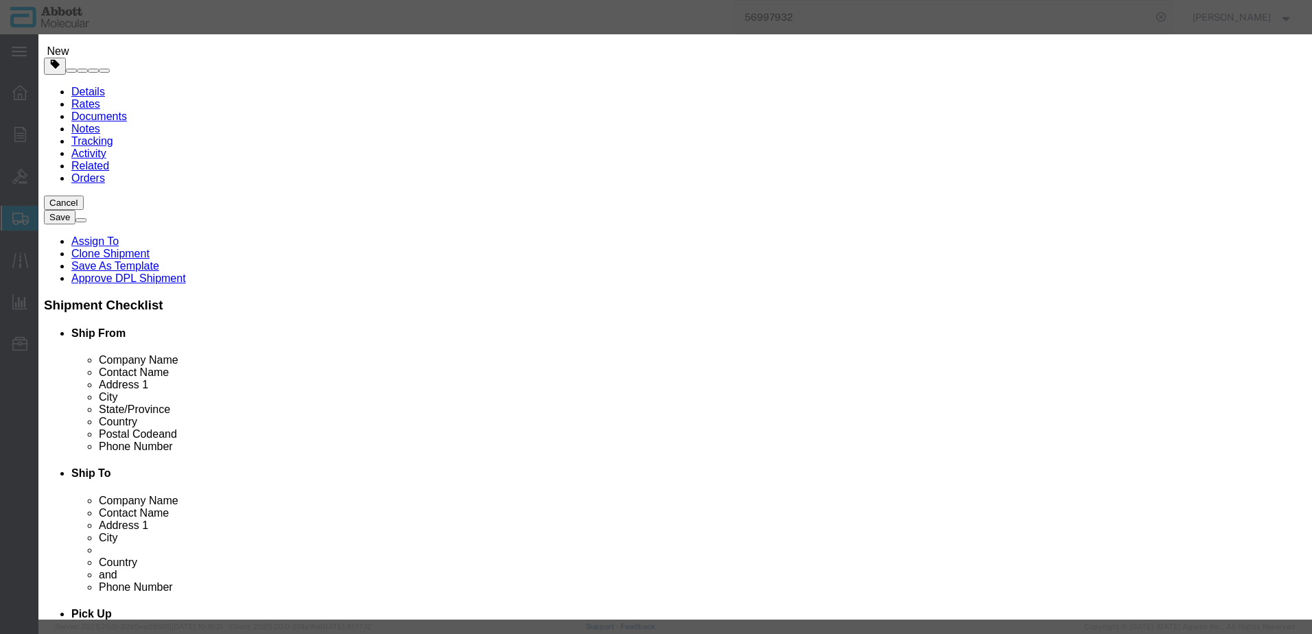
click button "Save & Add Another"
click input "text"
click td "Model: 04J8690"
click select "Select Account Type Activity ID Airline Appointment Number ASN Batch Number Bil…"
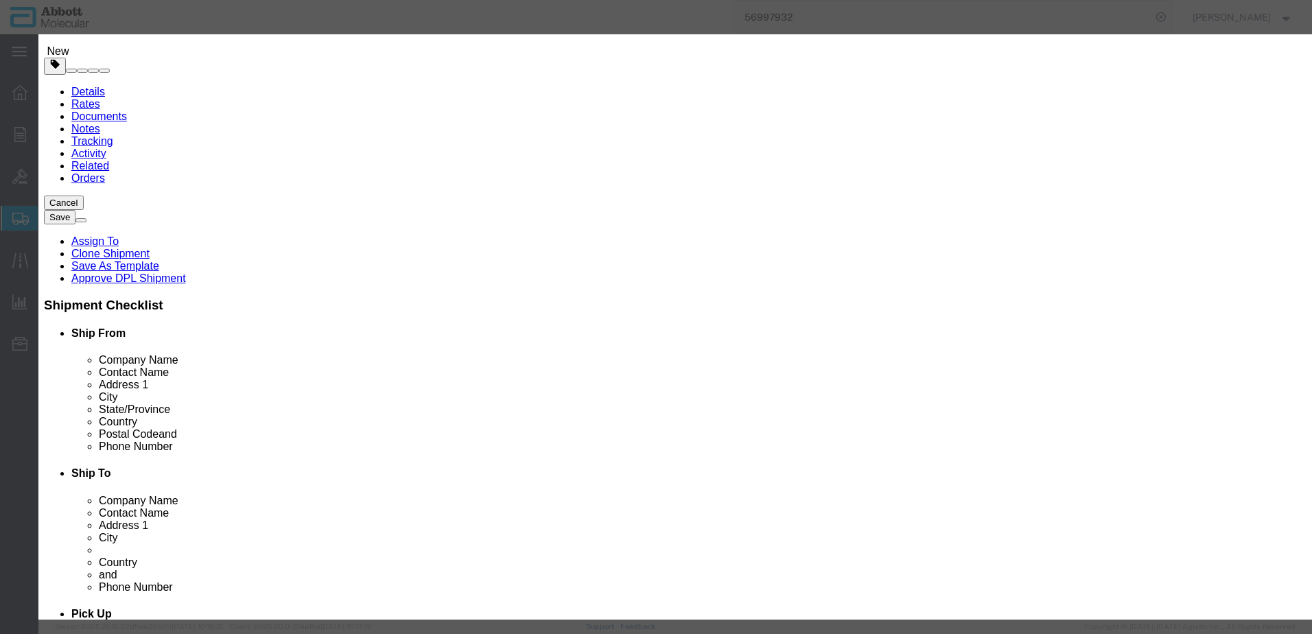
click button "Save & Add Another"
click input "text"
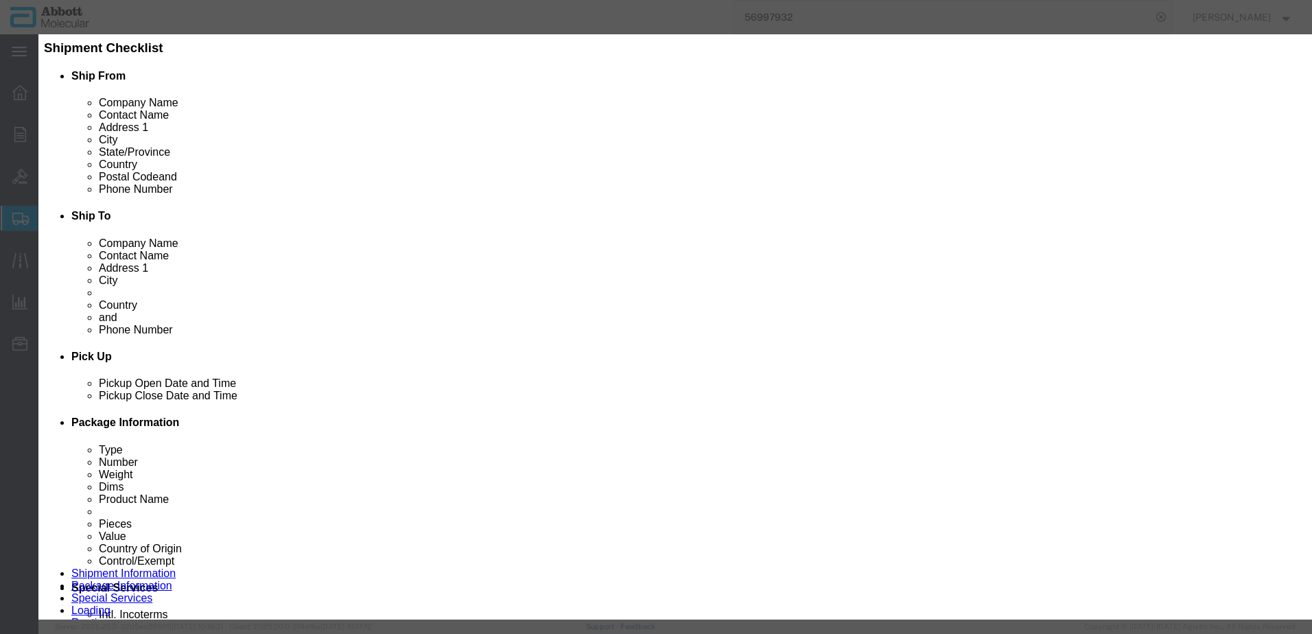
scroll to position [327, 0]
click input "04J"
click strong "04J8670"
click input "04J8670"
click select "Select Account Type Activity ID Airline Appointment Number ASN Batch Number Bil…"
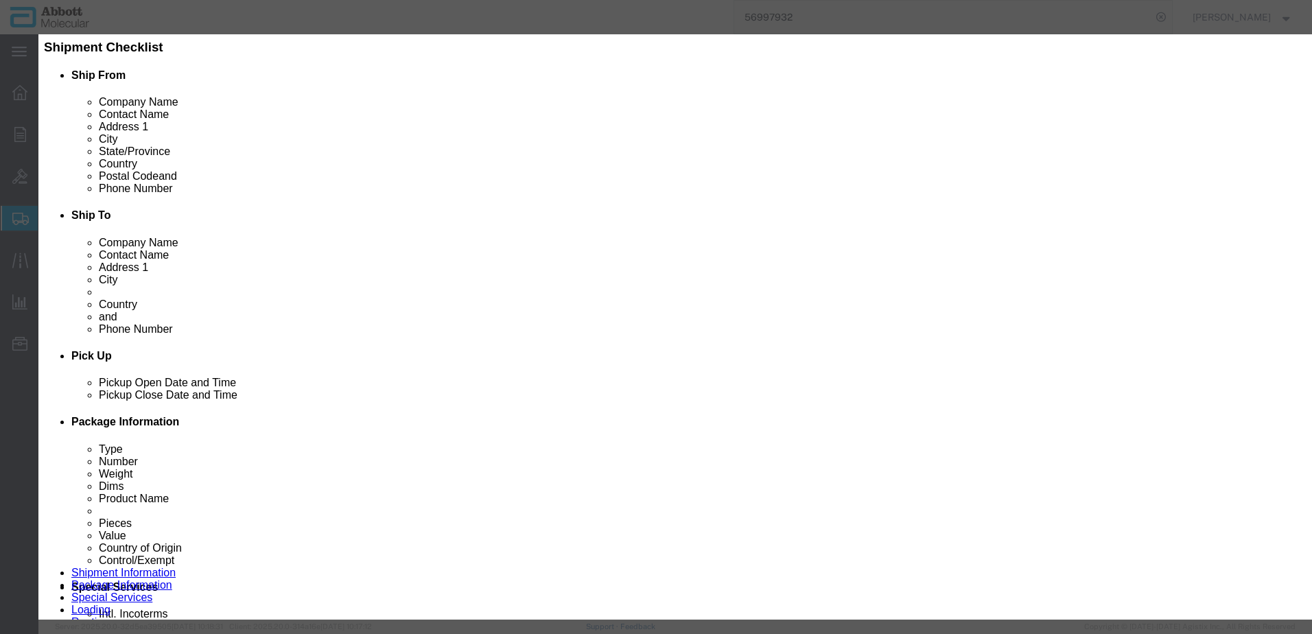
click select "Select Account Type Activity ID Airline Appointment Number ASN Batch Number Bil…"
click button "Save & Add Another"
click input "text"
click strong "04J8680"
click select "Select Account Type Activity ID Airline Appointment Number ASN Batch Number Bil…"
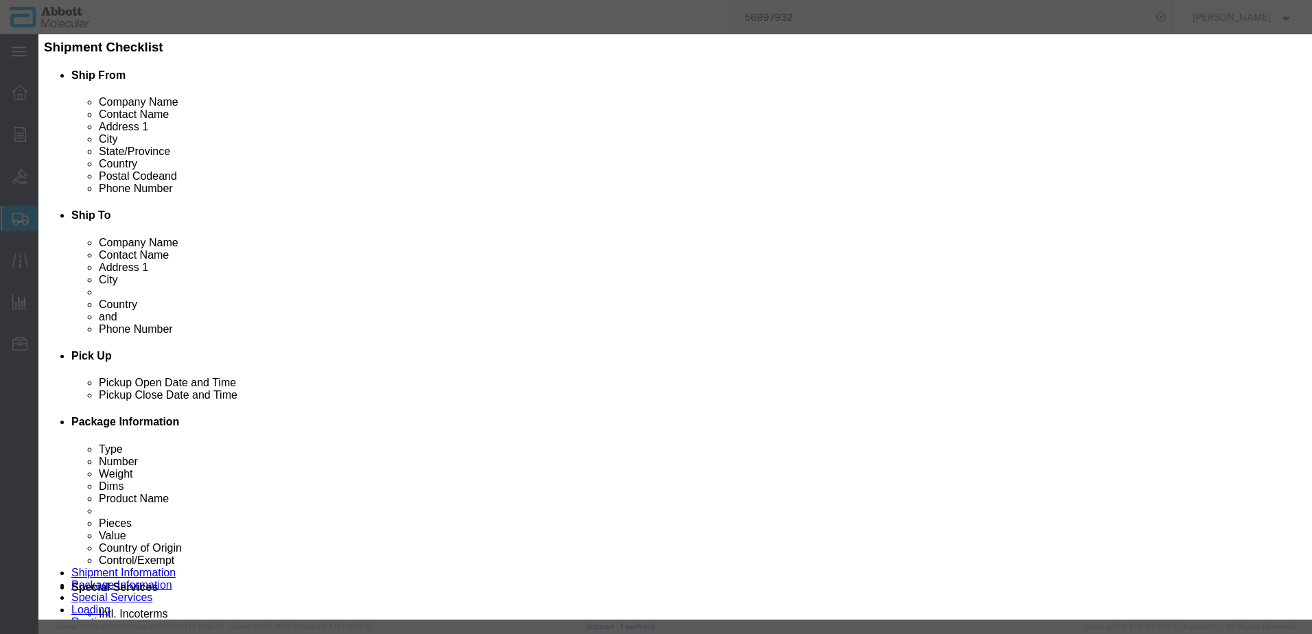
click select "Select Account Type Activity ID Airline Appointment Number ASN Batch Number Bil…"
click button "Save & Add Another"
click input "text"
click strong "02G3170"
click select "Select Account Type Activity ID Airline Appointment Number ASN Batch Number Bil…"
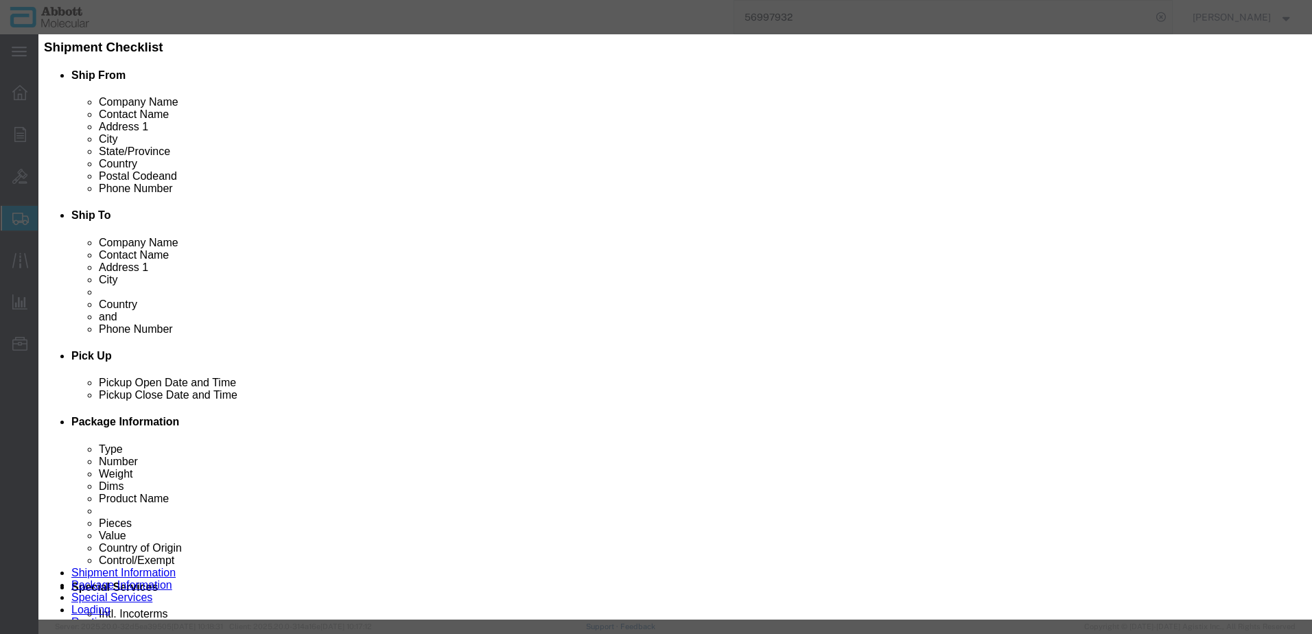
click select "Select Account Type Activity ID Airline Appointment Number ASN Batch Number Bil…"
click button "Save & Add Another"
click input "text"
click td "Name: 02G3180"
click select "Select Account Type Activity ID Airline Appointment Number ASN Batch Number Bil…"
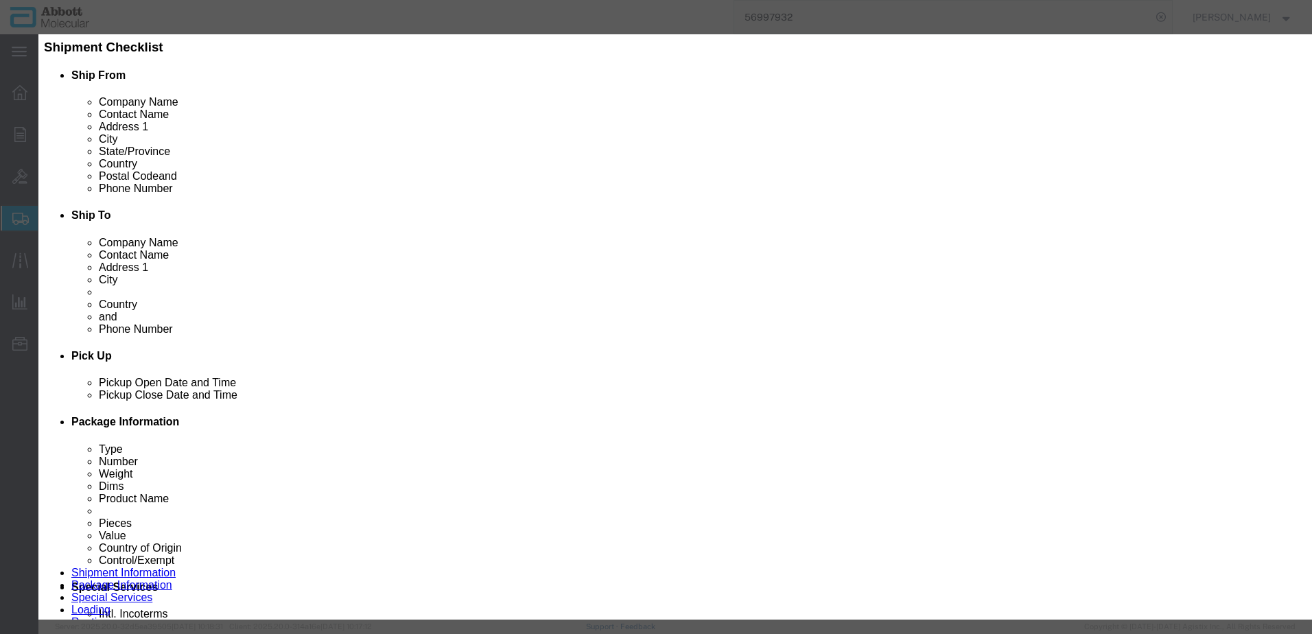
click select "Select Account Type Activity ID Airline Appointment Number ASN Batch Number Bil…"
click button "Save & Add Another"
click input "text"
click strong "02G3190"
drag, startPoint x: 810, startPoint y: 224, endPoint x: 810, endPoint y: 234, distance: 10.3
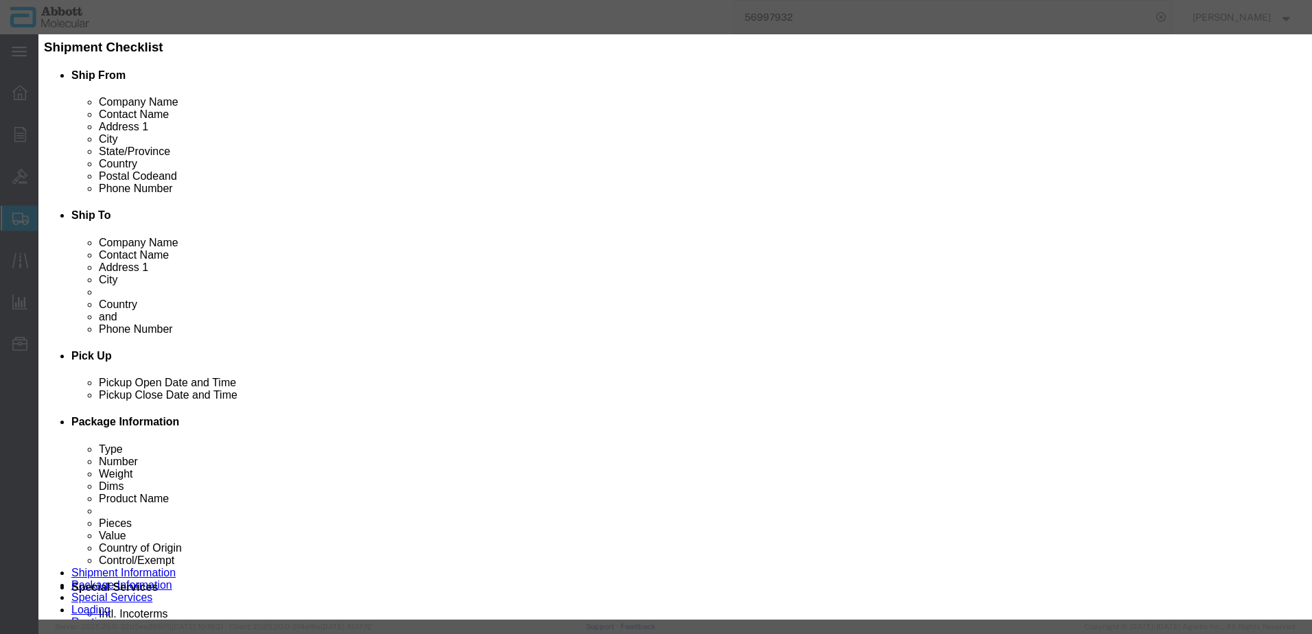
click select "Select Account Type Activity ID Airline Appointment Number ASN Batch Number Bil…"
click button "Save & Close"
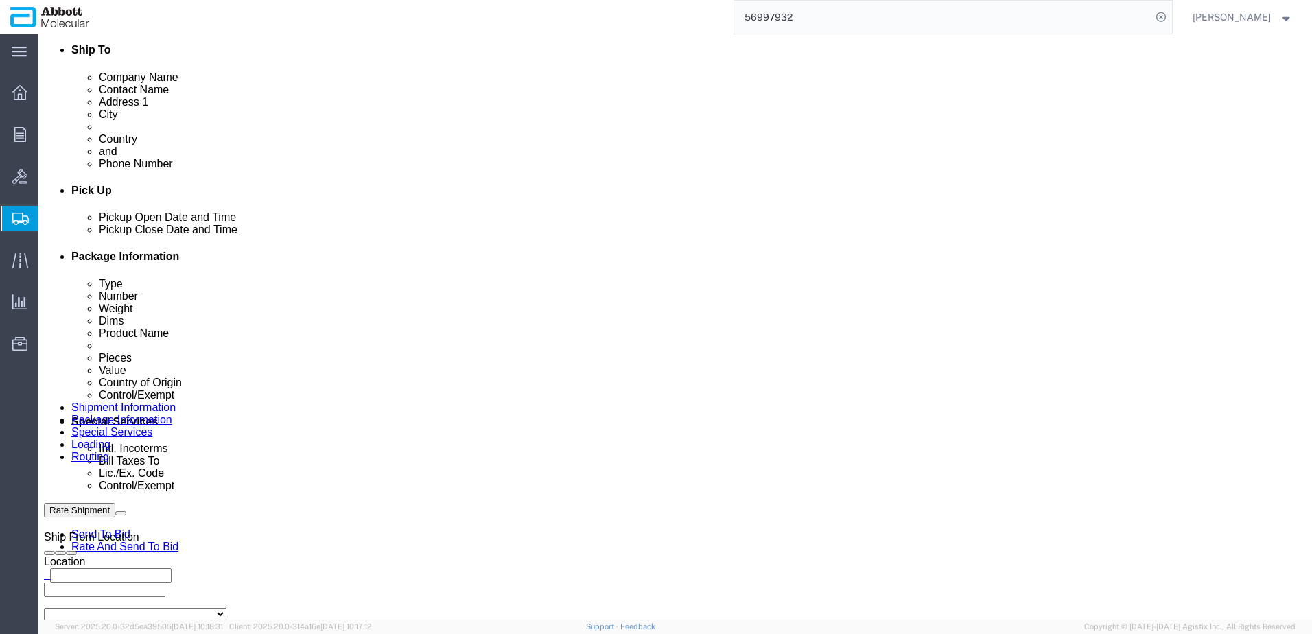
scroll to position [821, 0]
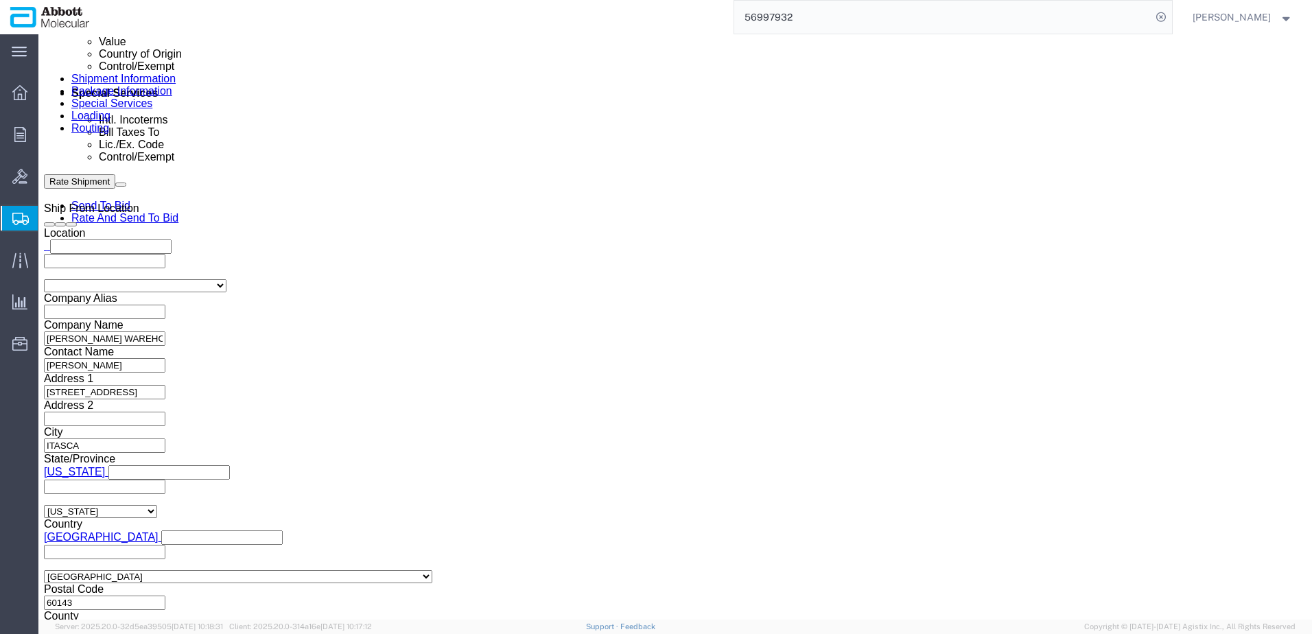
click button "Continue"
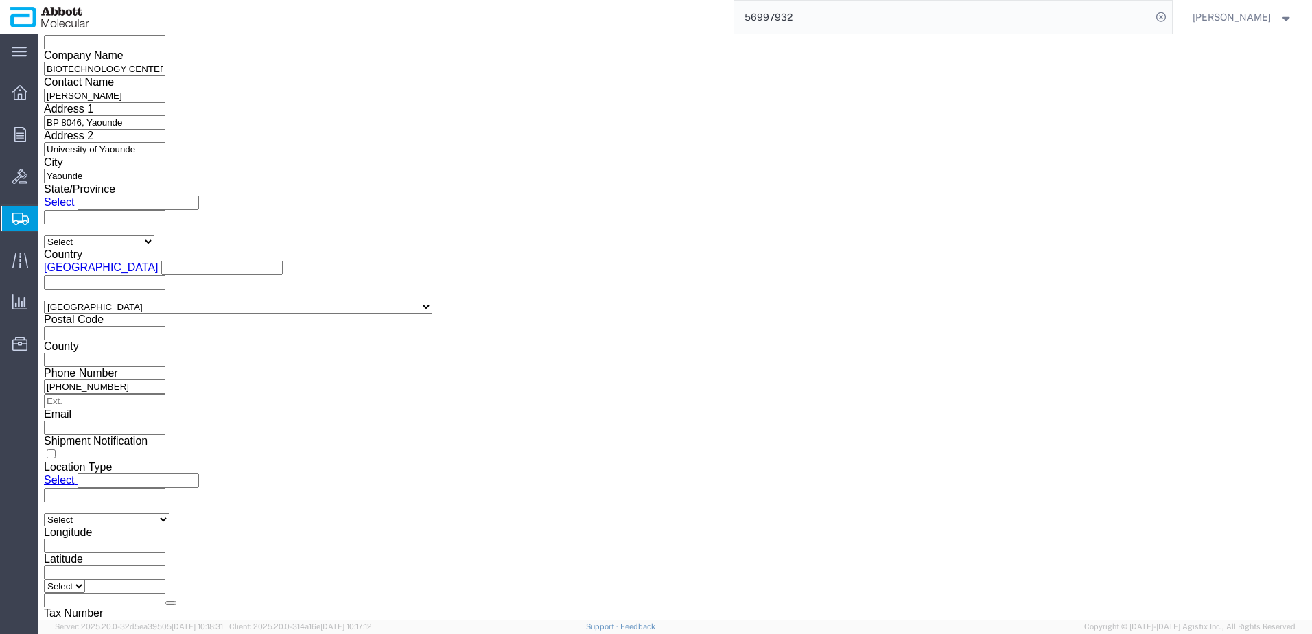
click button "Upload"
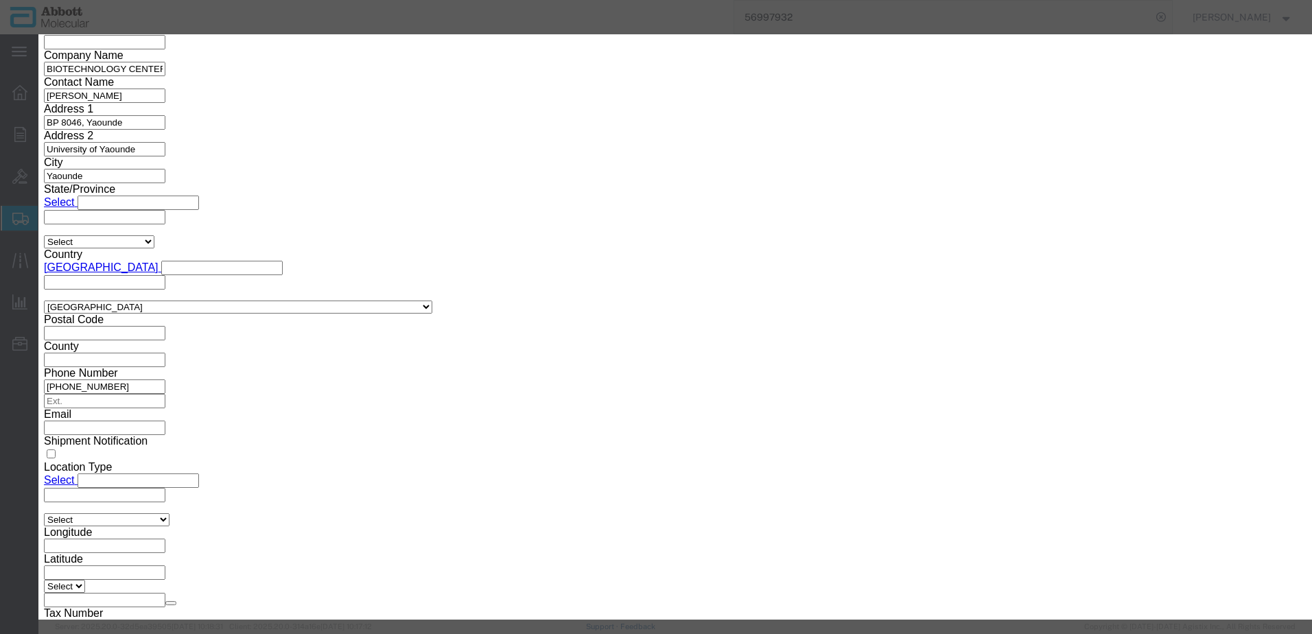
click button "Browse"
click button "Upload"
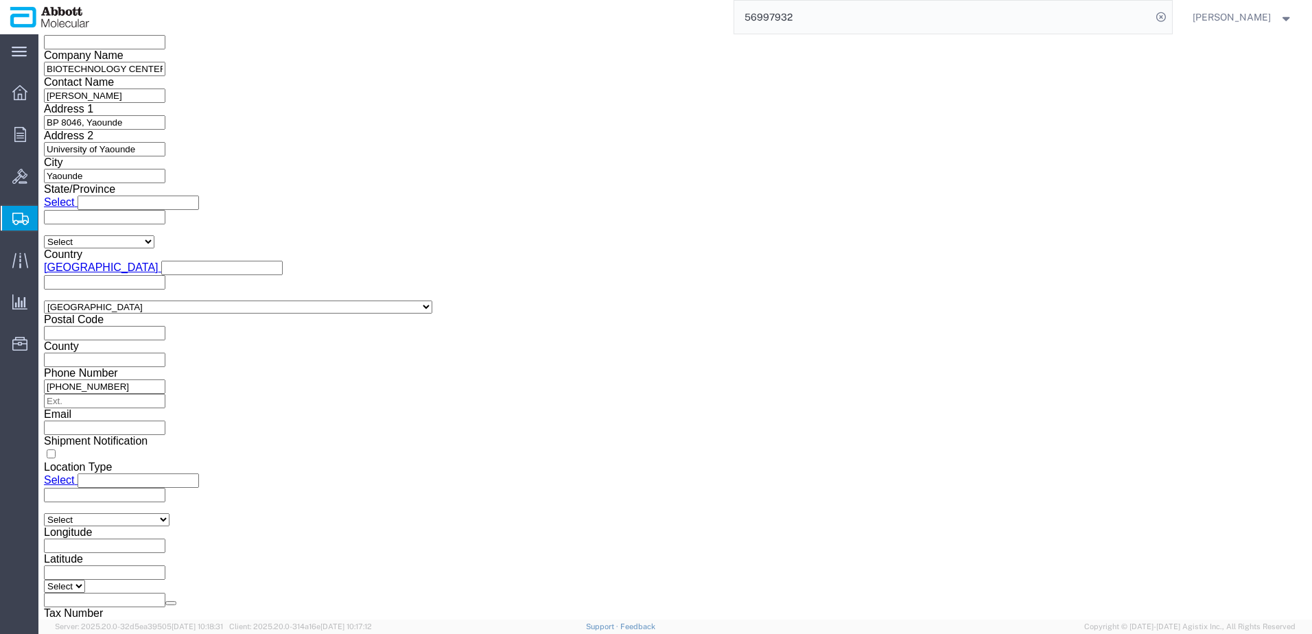
drag, startPoint x: 40, startPoint y: 20, endPoint x: 187, endPoint y: 9, distance: 147.9
click h1 "Shipment 57067994"
copy h1 "Shipment 57067994"
click button "Rate Shipment"
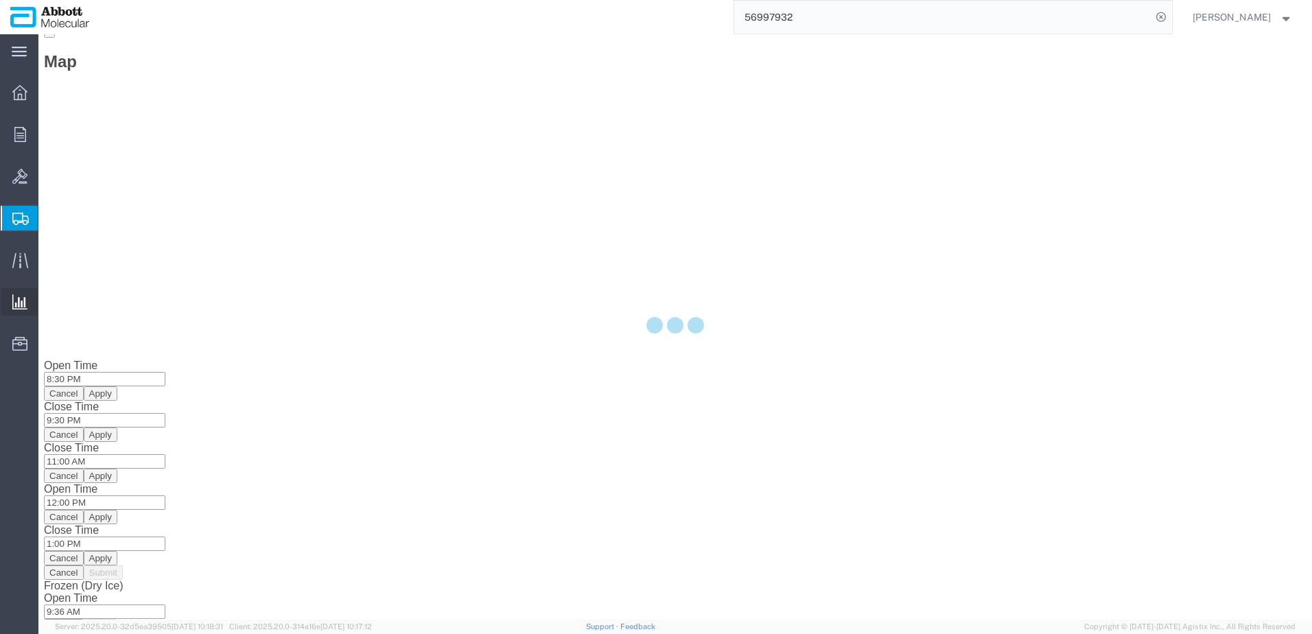
scroll to position [0, 0]
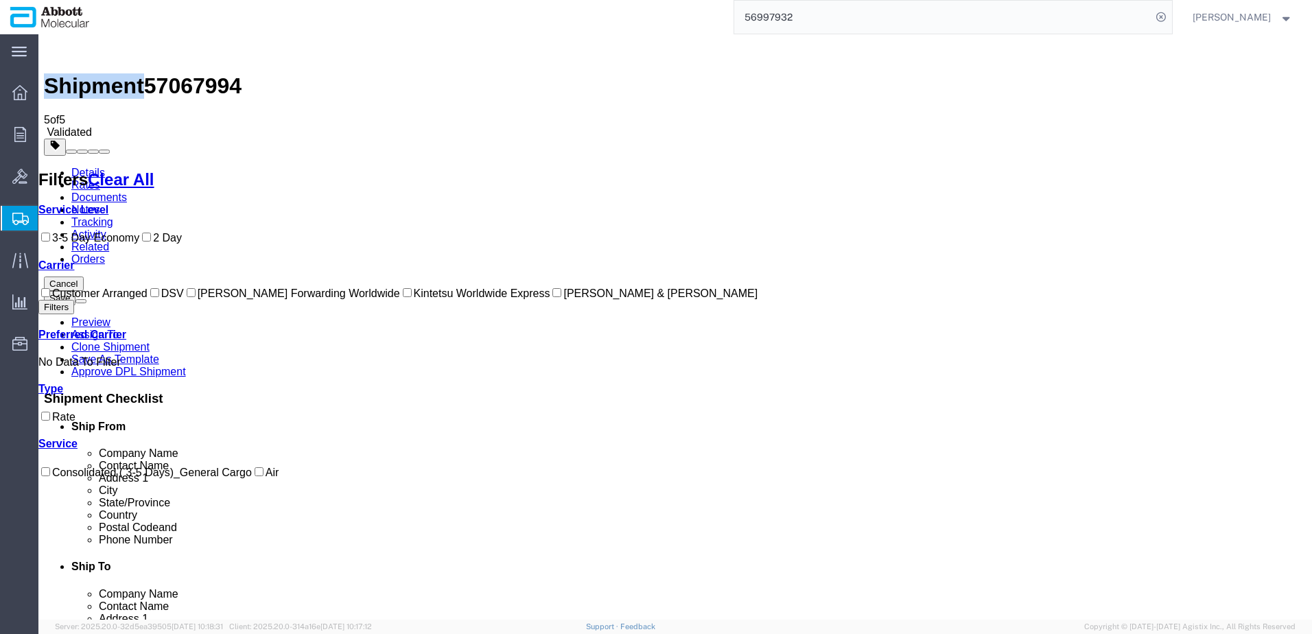
click at [150, 297] on input "DSV" at bounding box center [154, 292] width 9 height 9
